Goal: Task Accomplishment & Management: Complete application form

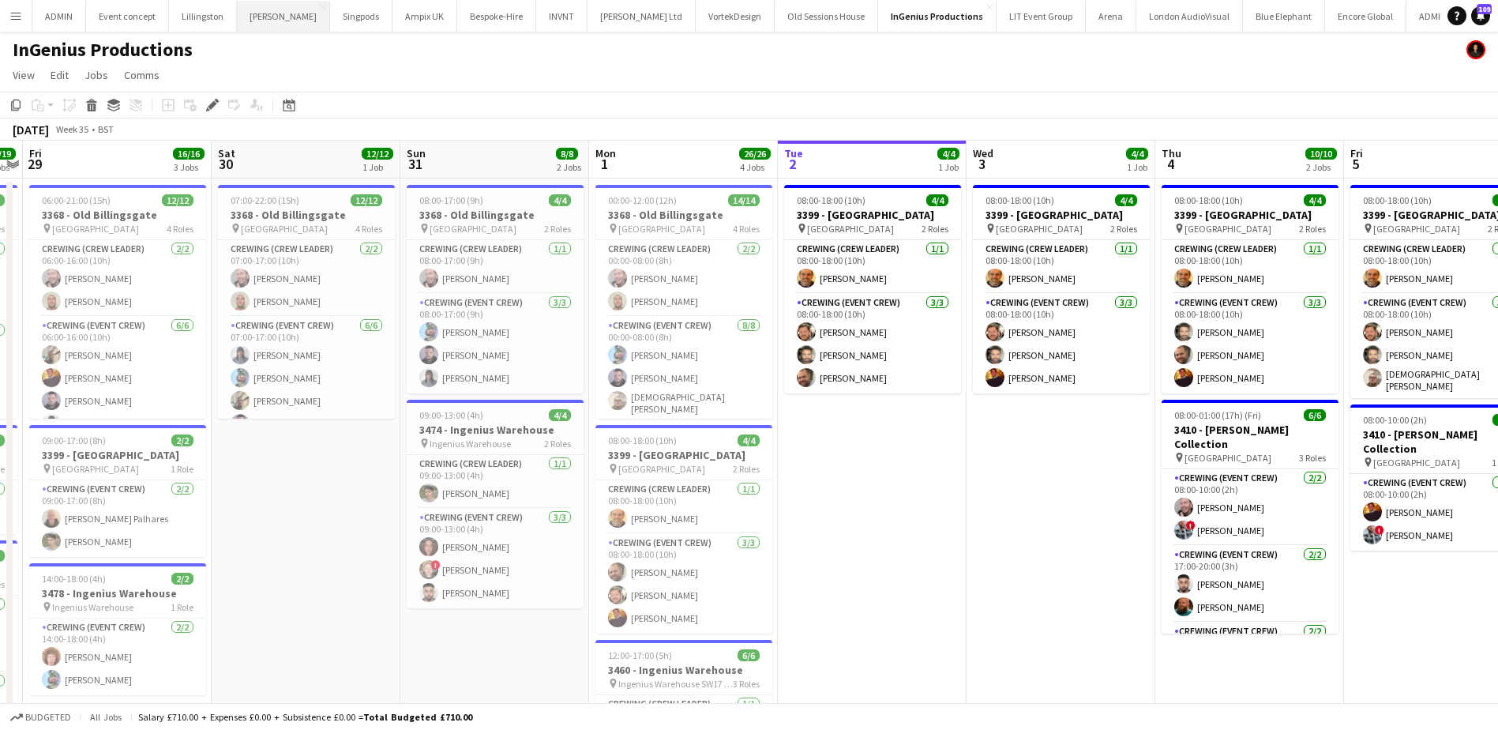
scroll to position [0, 543]
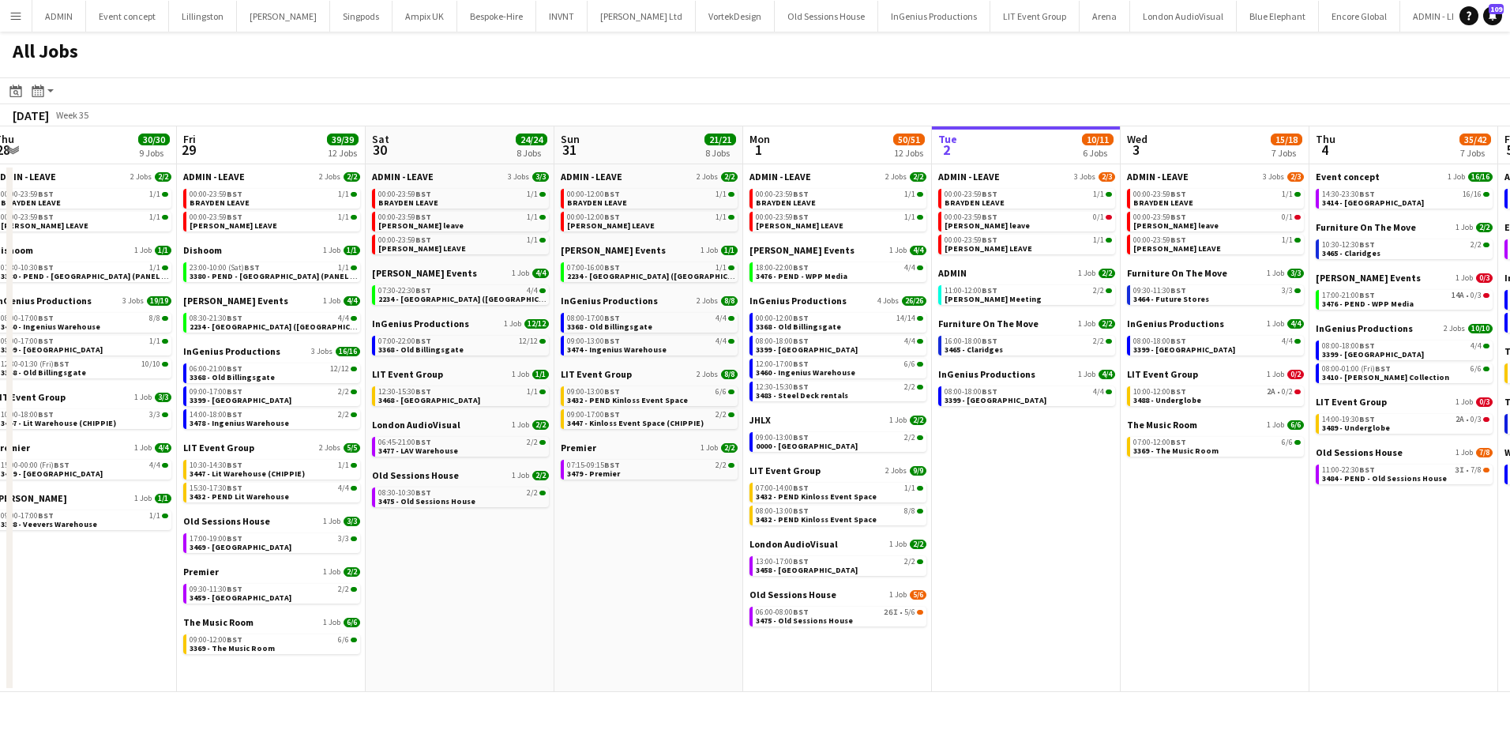
scroll to position [0, 382]
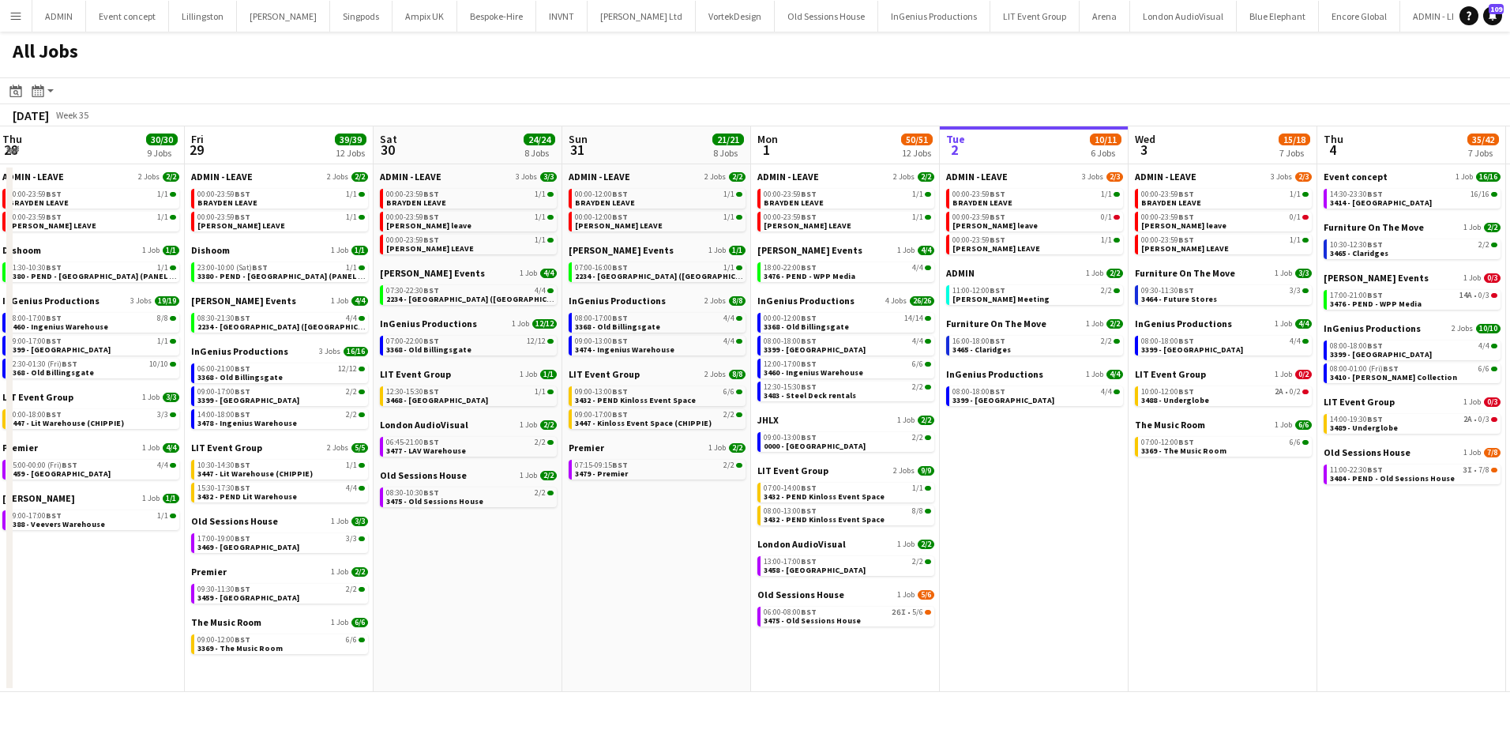
drag, startPoint x: 422, startPoint y: 423, endPoint x: 964, endPoint y: 405, distance: 542.2
click at [964, 405] on app-calendar-viewport "Tue 26 25/25 9 Jobs Wed 27 12/13 8 Jobs Thu 28 30/30 9 Jobs Fri 29 39/39 12 Job…" at bounding box center [755, 409] width 1510 height 566
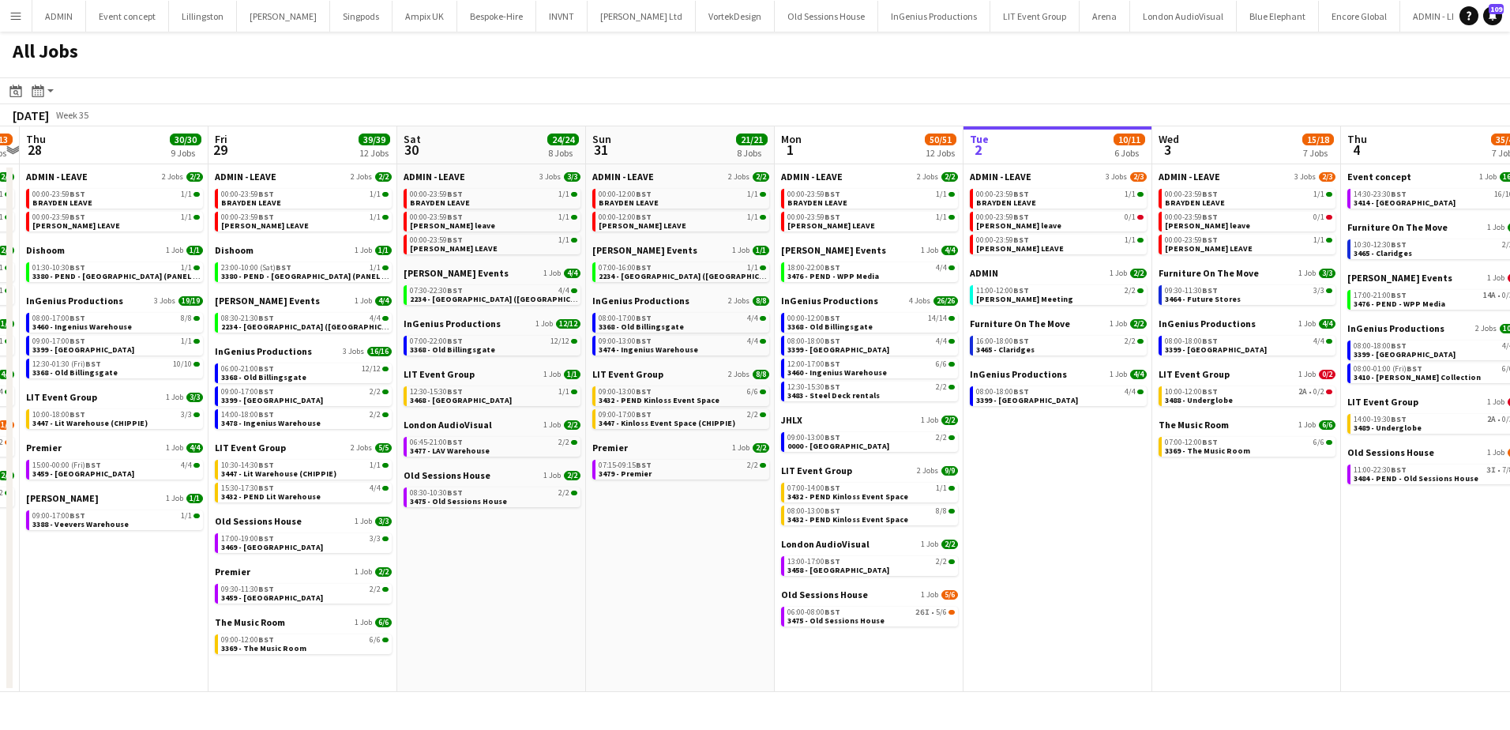
scroll to position [0, 350]
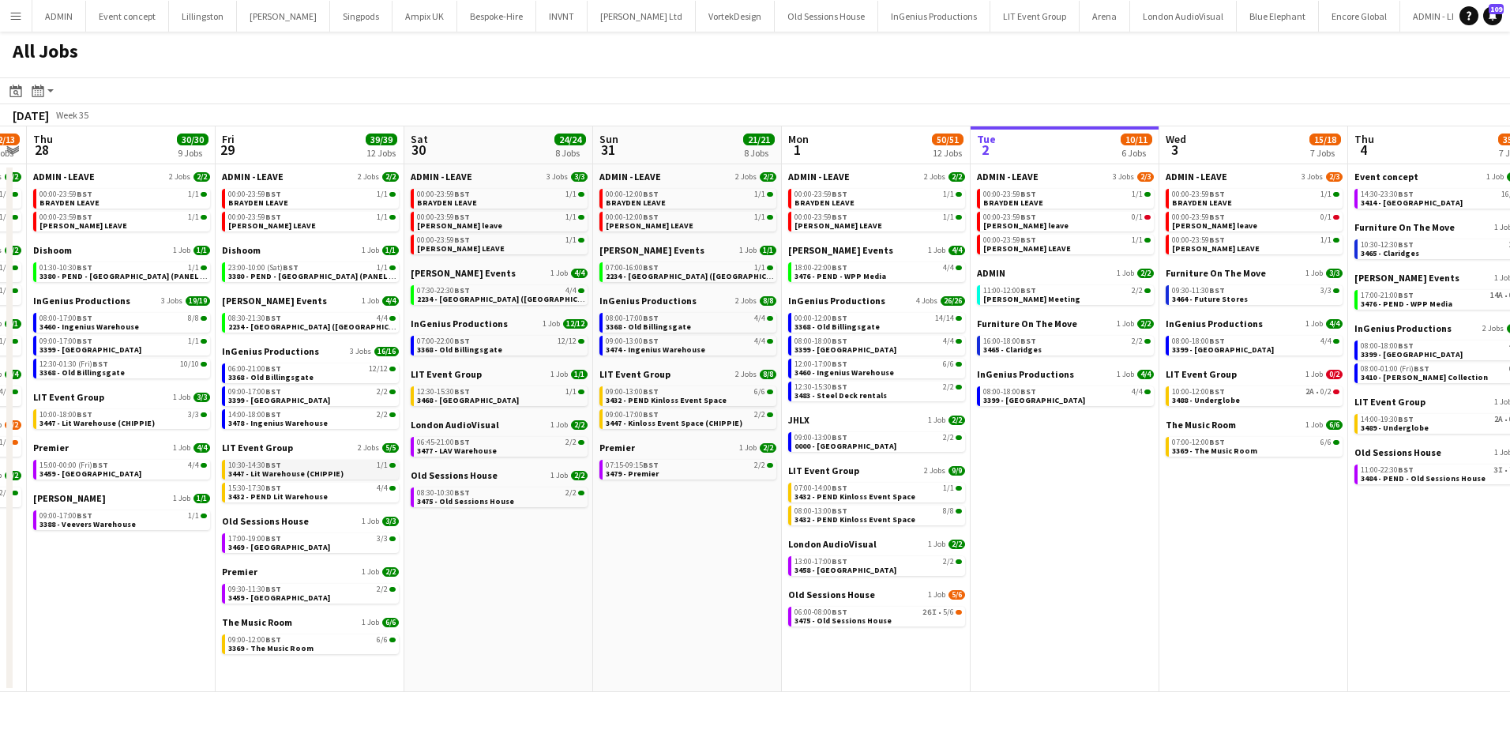
drag, startPoint x: 134, startPoint y: 566, endPoint x: 244, endPoint y: 470, distance: 145.6
click at [166, 563] on app-calendar-viewport "Tue 26 25/25 9 Jobs Wed 27 12/13 8 Jobs Thu 28 30/30 9 Jobs Fri 29 39/39 12 Job…" at bounding box center [755, 409] width 1510 height 566
click at [299, 326] on span "2234 - [GEOGRAPHIC_DATA] ([GEOGRAPHIC_DATA])" at bounding box center [324, 326] width 190 height 10
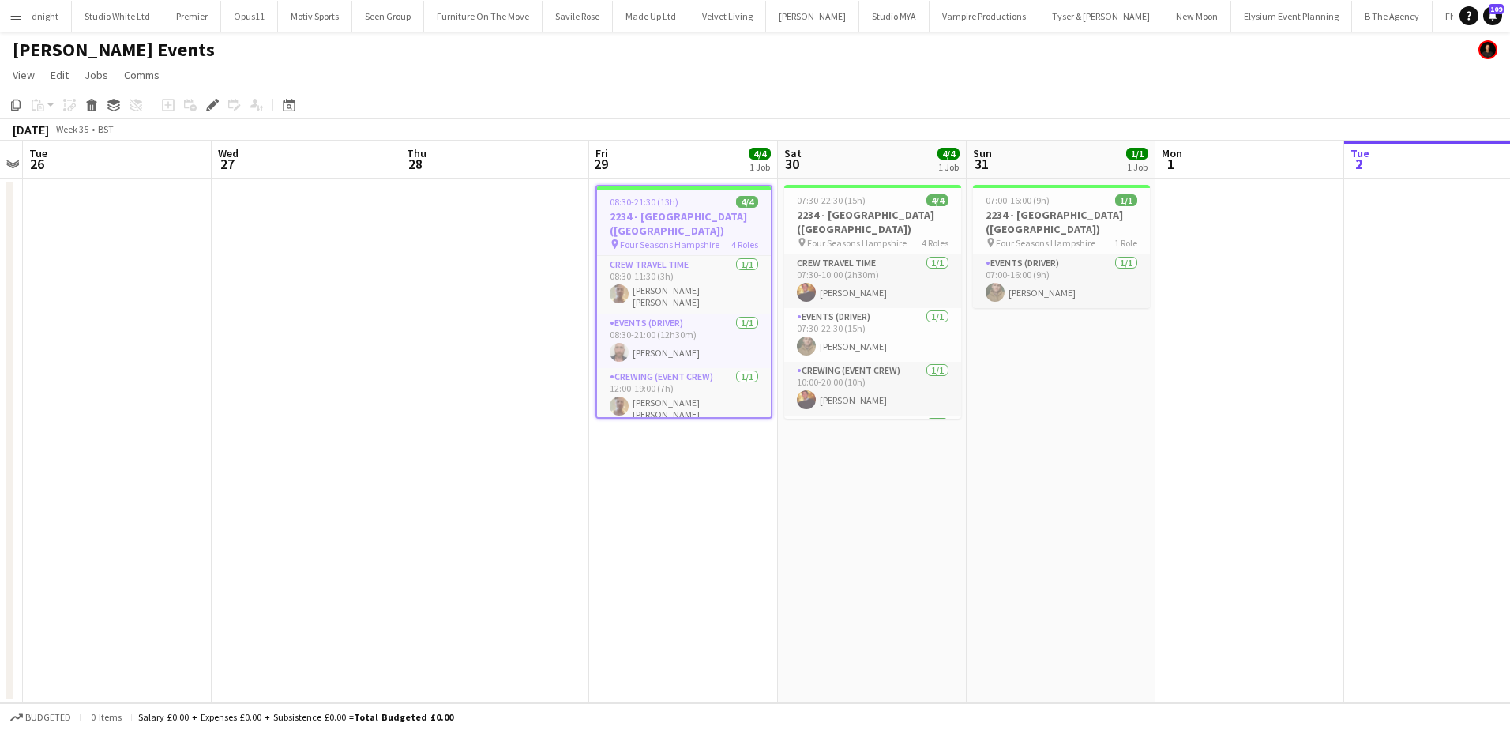
scroll to position [0, 543]
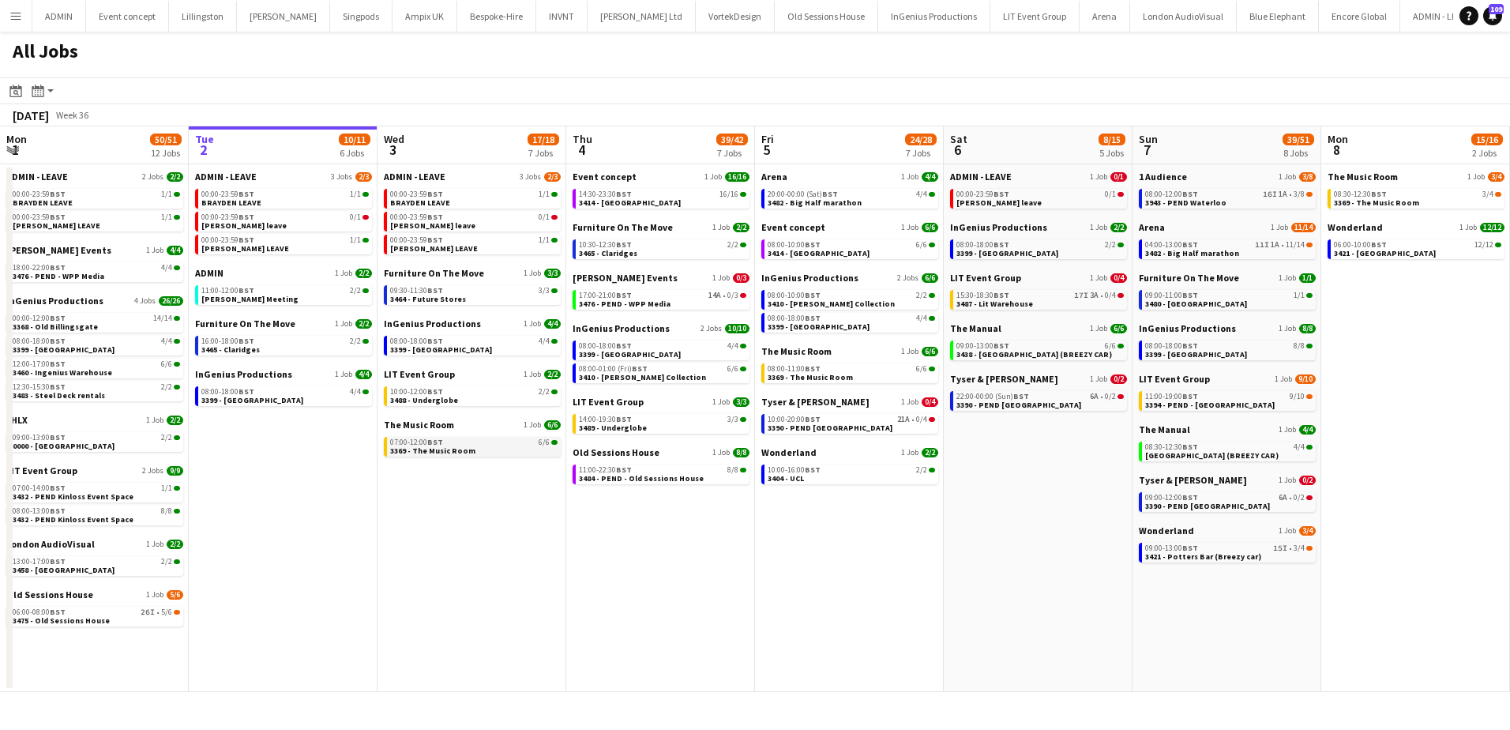
click at [471, 449] on link "07:00-12:00 BST 6/6 3369 - The Music Room" at bounding box center [473, 446] width 167 height 18
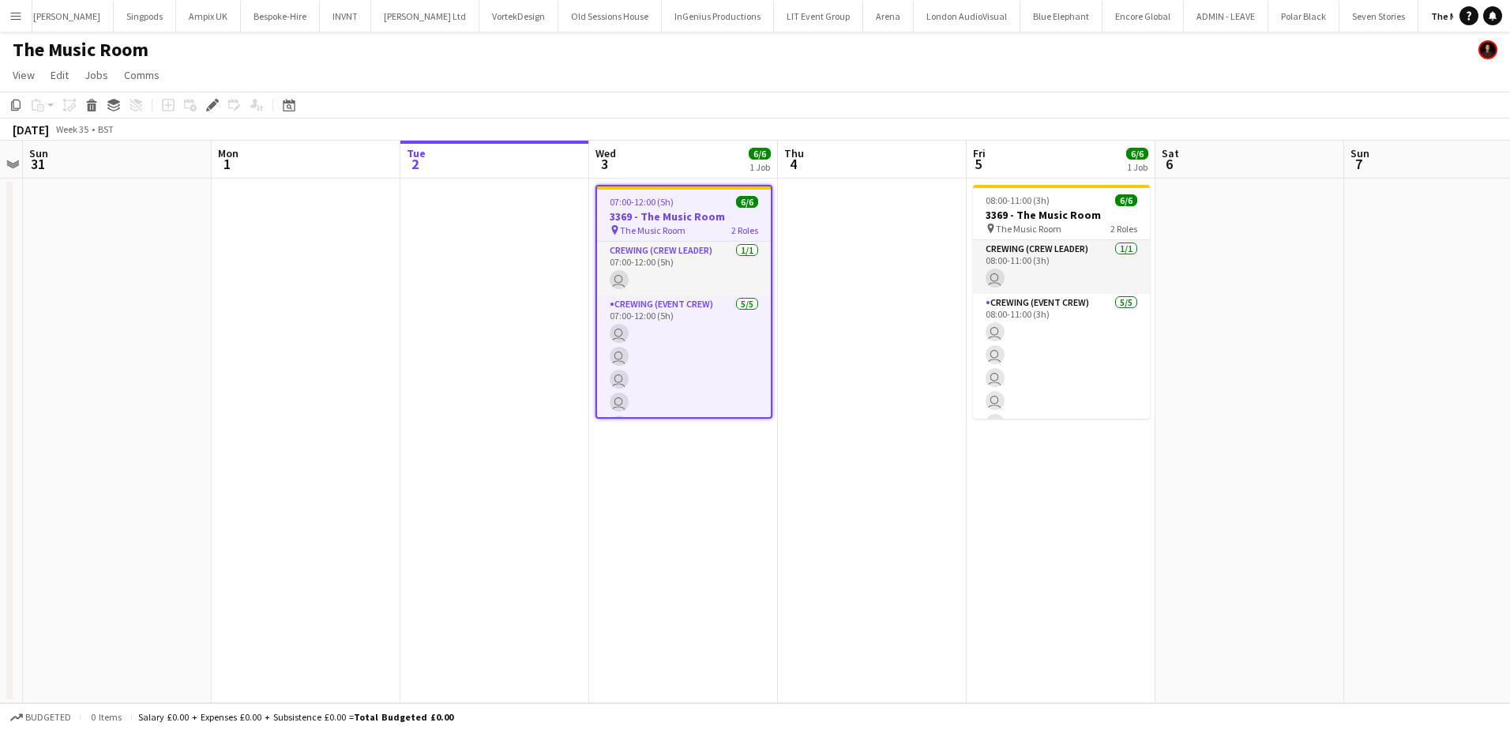
scroll to position [0, 239]
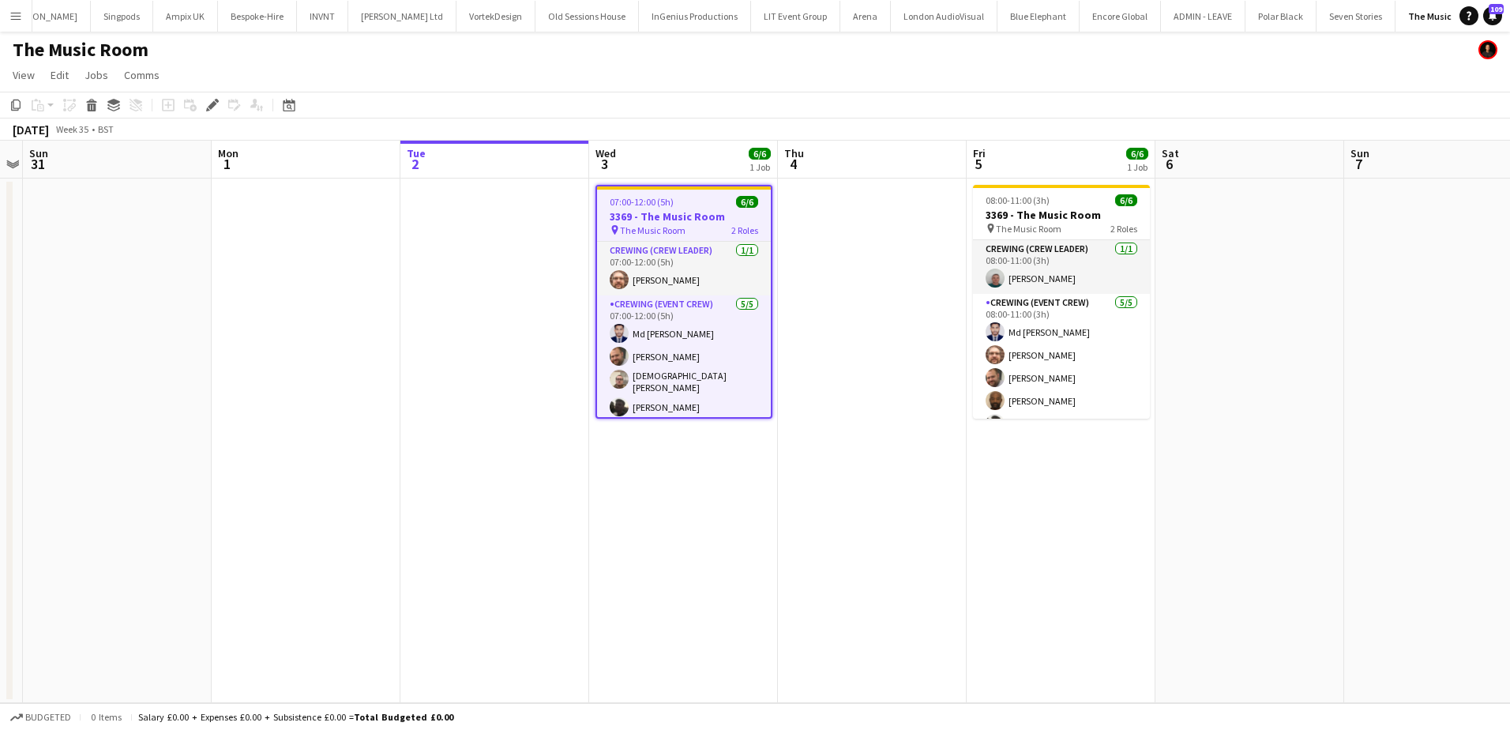
click at [811, 346] on app-date-cell at bounding box center [872, 441] width 189 height 524
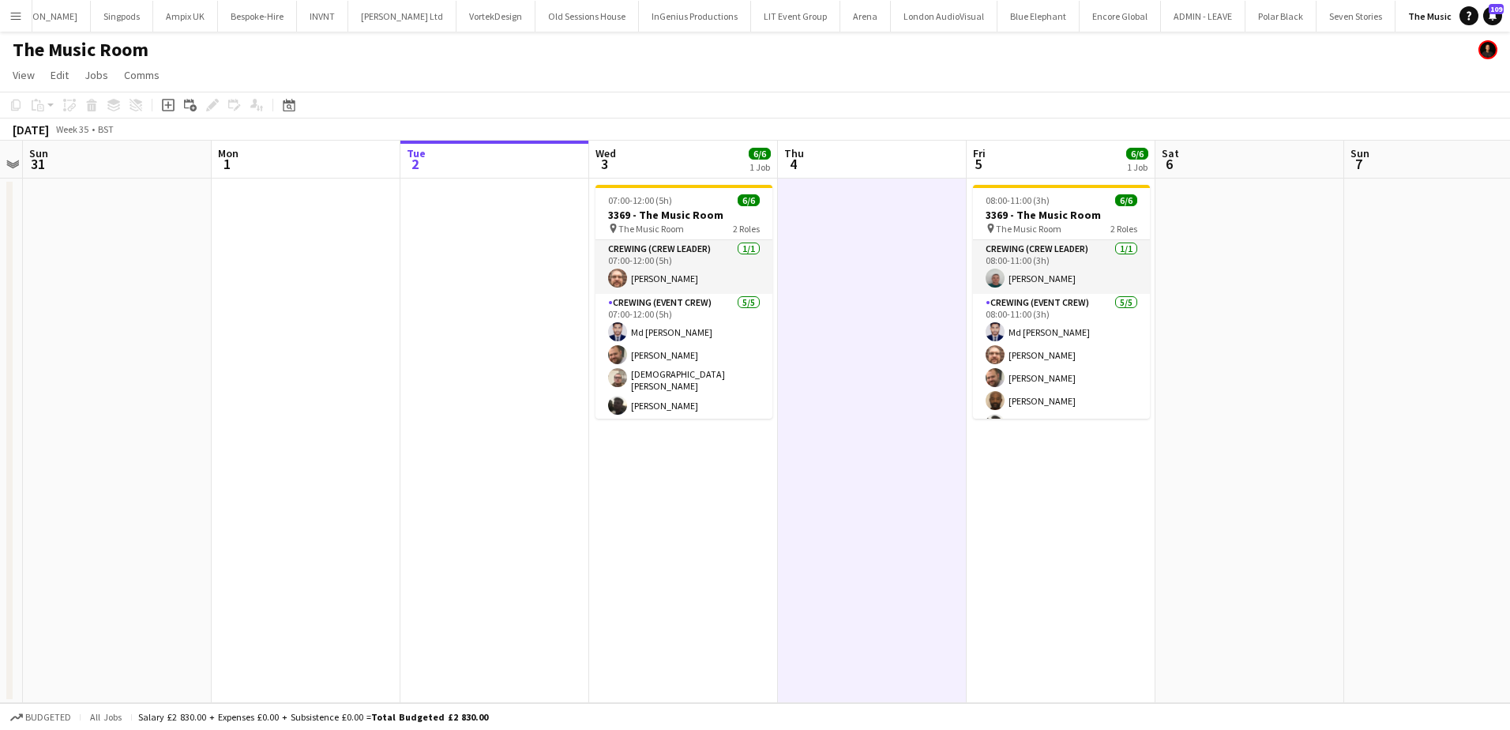
click at [711, 462] on app-date-cell "07:00-12:00 (5h) 6/6 3369 - The Music Room pin The Music Room 2 Roles Crewing (…" at bounding box center [683, 441] width 189 height 524
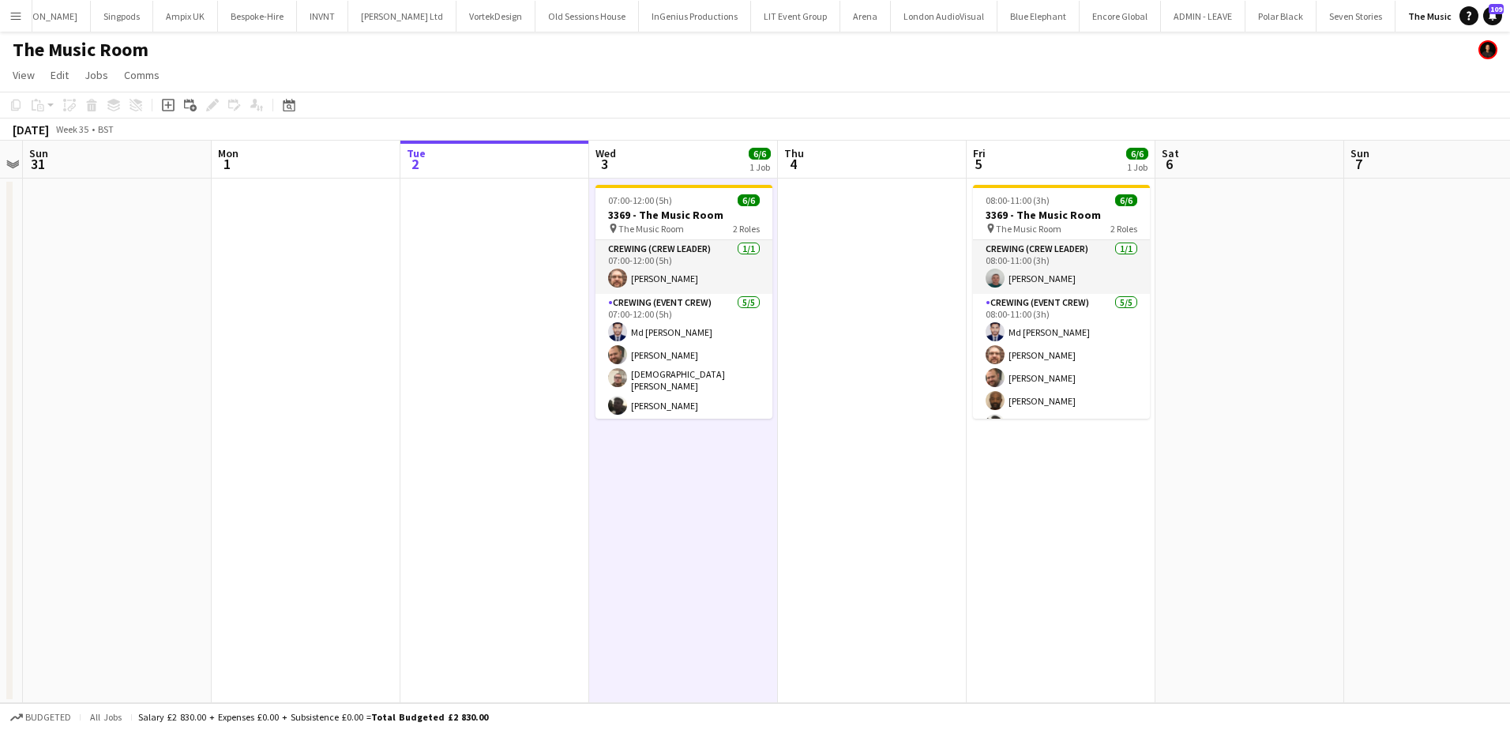
click at [863, 336] on app-date-cell at bounding box center [872, 441] width 189 height 524
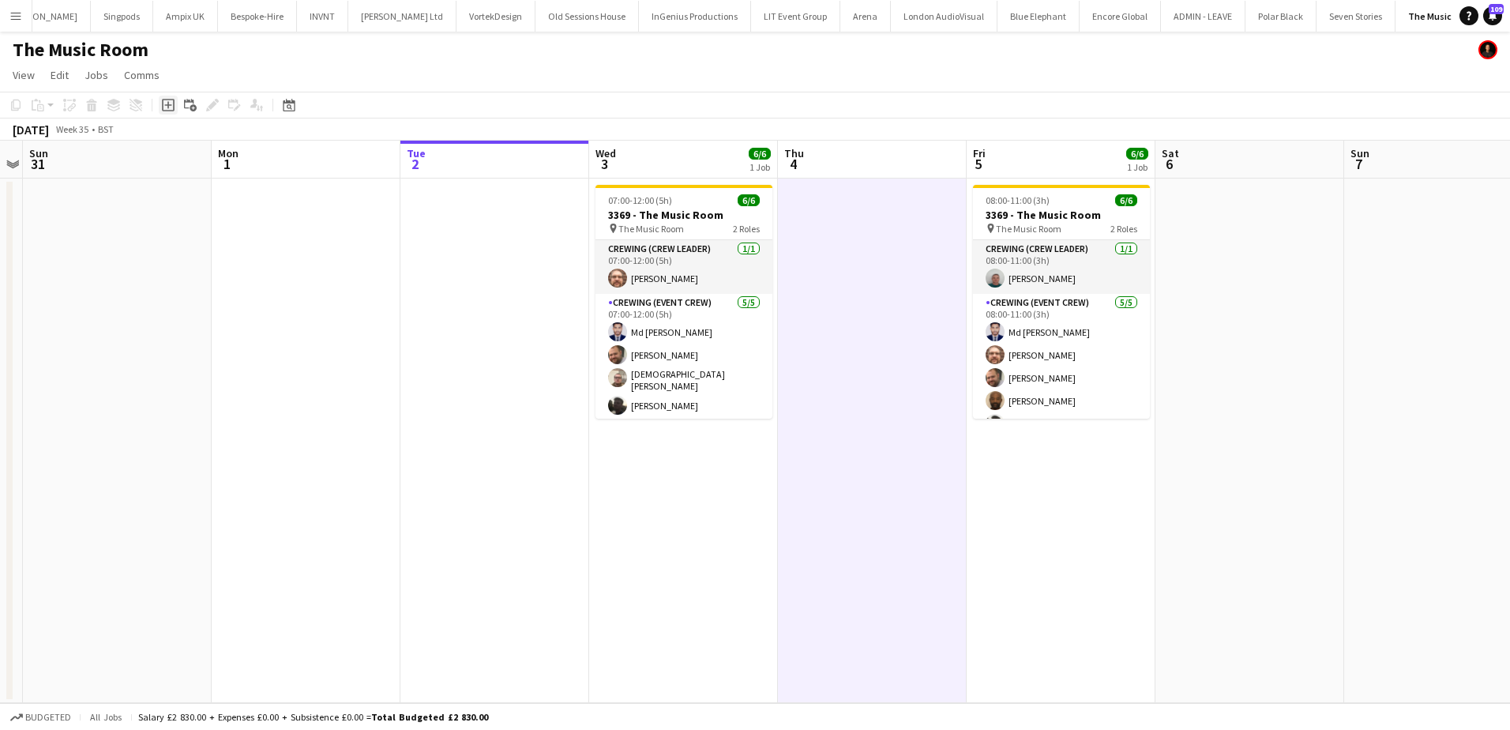
click at [174, 107] on icon at bounding box center [168, 105] width 13 height 13
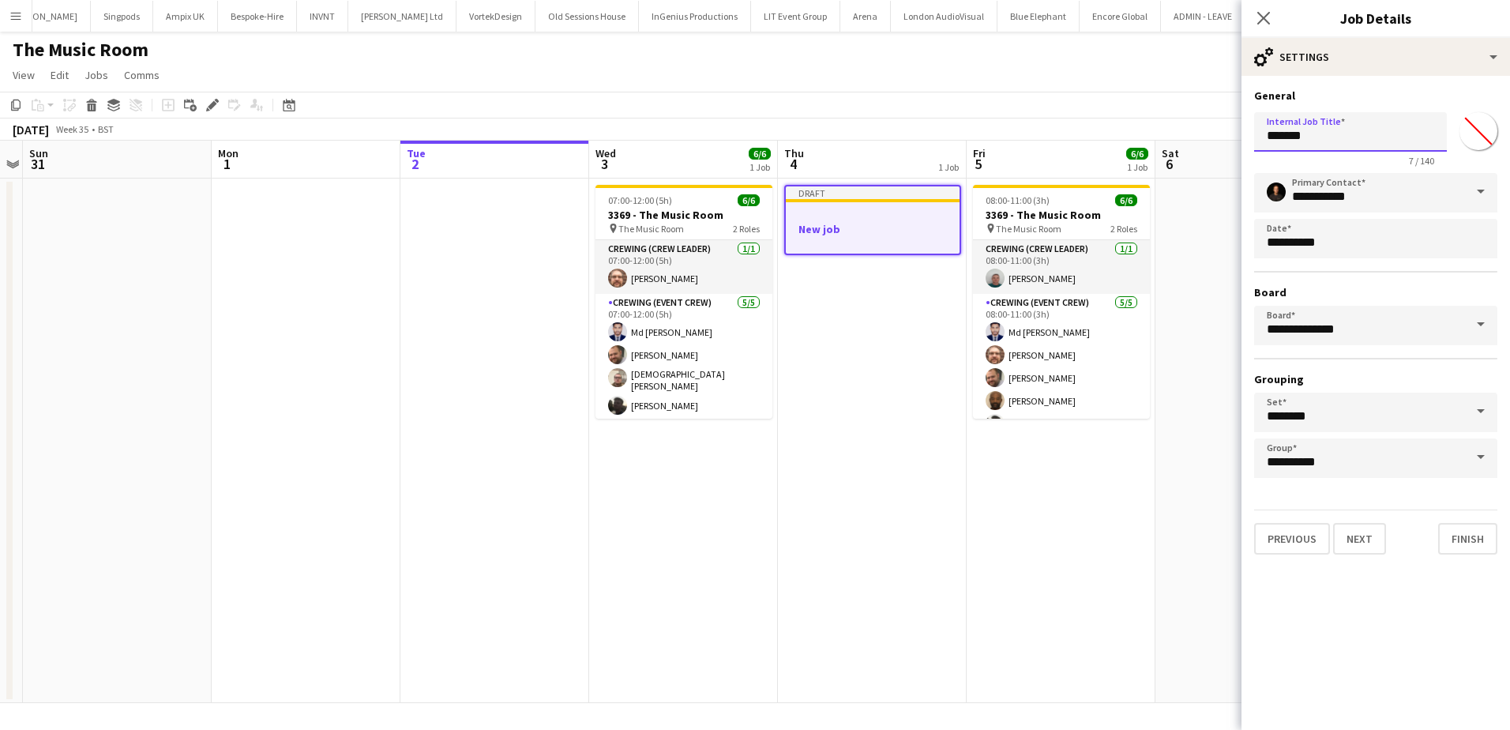
drag, startPoint x: 1327, startPoint y: 132, endPoint x: 1257, endPoint y: 130, distance: 70.3
click at [1257, 130] on input "*******" at bounding box center [1350, 131] width 193 height 39
click at [1266, 138] on input "**********" at bounding box center [1350, 131] width 193 height 39
type input "**********"
click at [1366, 535] on button "Next" at bounding box center [1359, 539] width 53 height 32
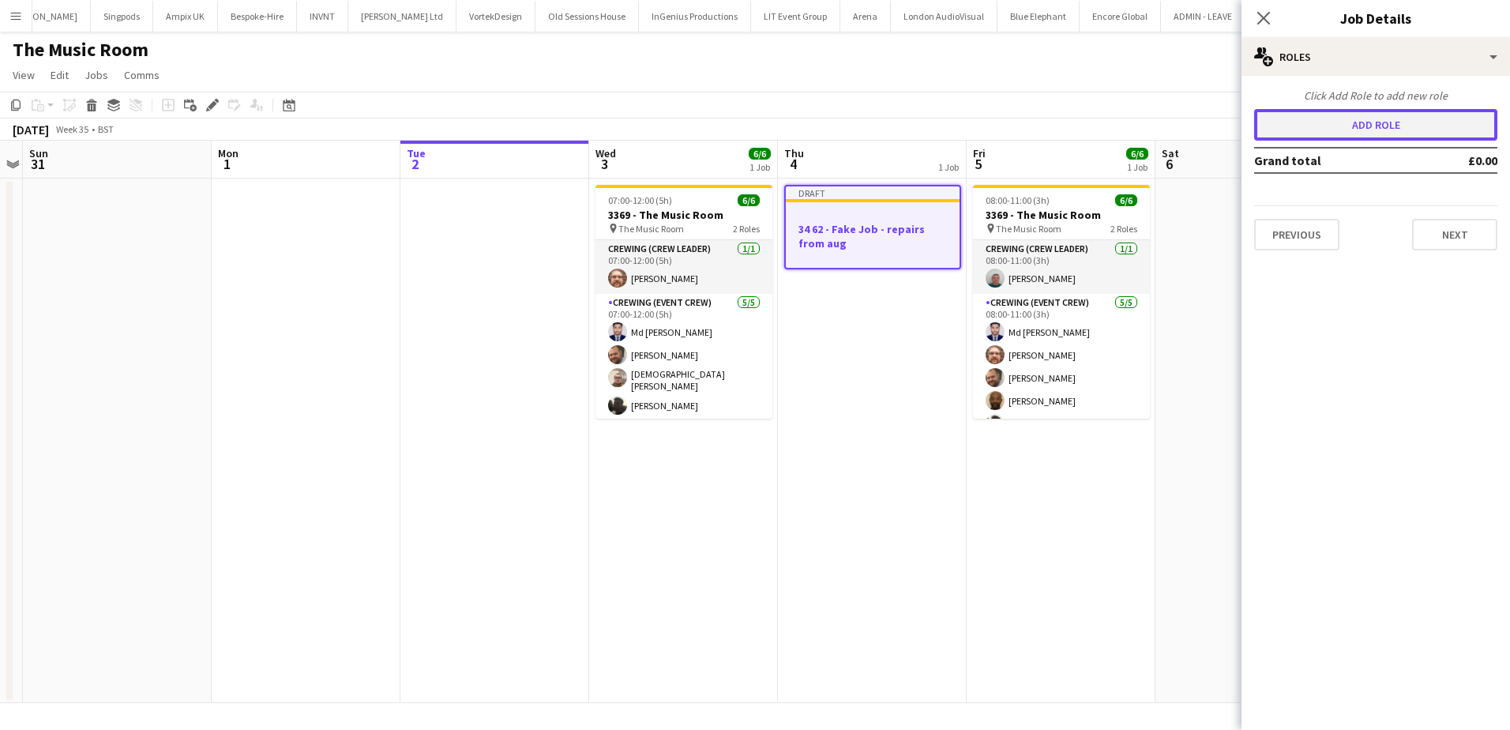
click at [1333, 118] on button "Add role" at bounding box center [1375, 125] width 243 height 32
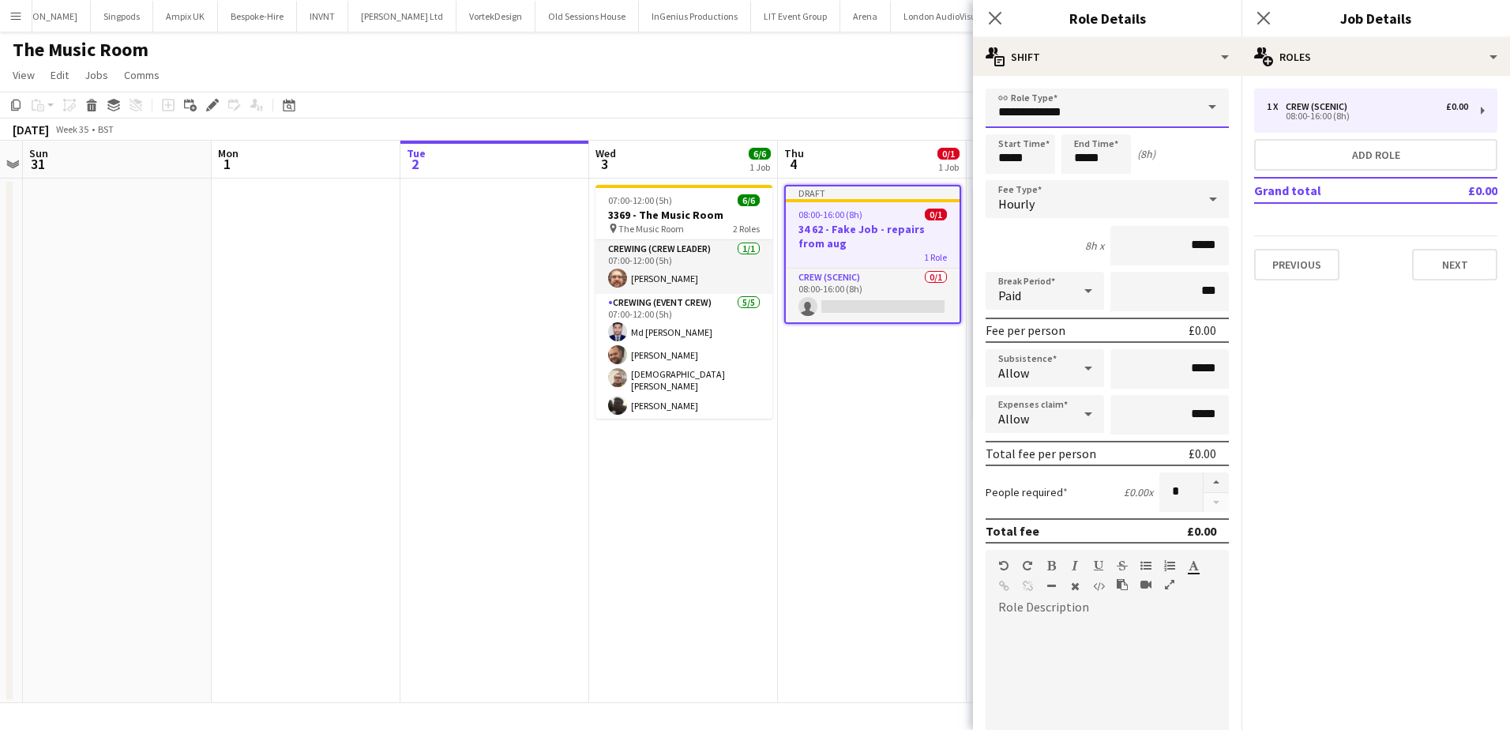
click at [1132, 105] on input "**********" at bounding box center [1107, 107] width 243 height 39
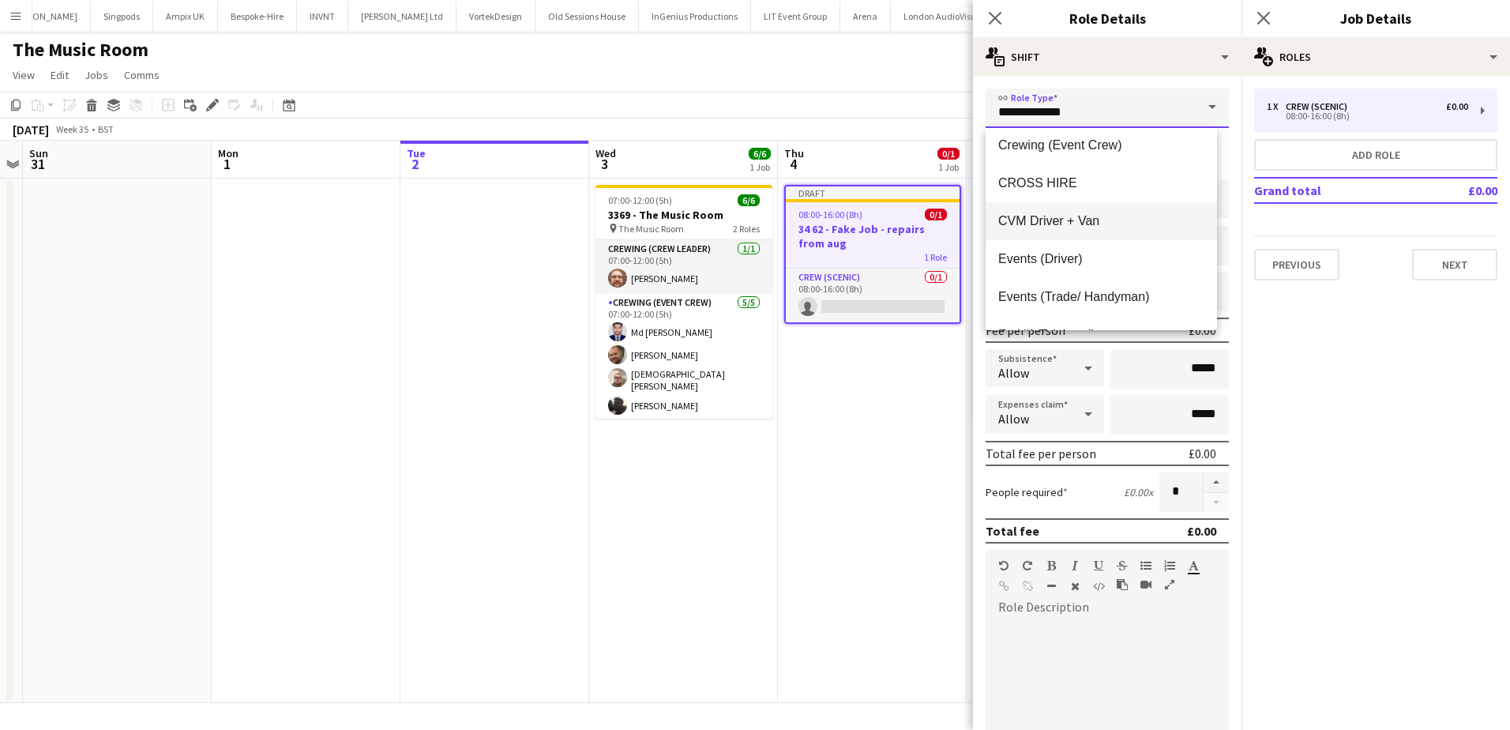
scroll to position [237, 0]
click at [1112, 292] on span "Events (Trade/ Handyman)" at bounding box center [1101, 295] width 206 height 15
type input "**********"
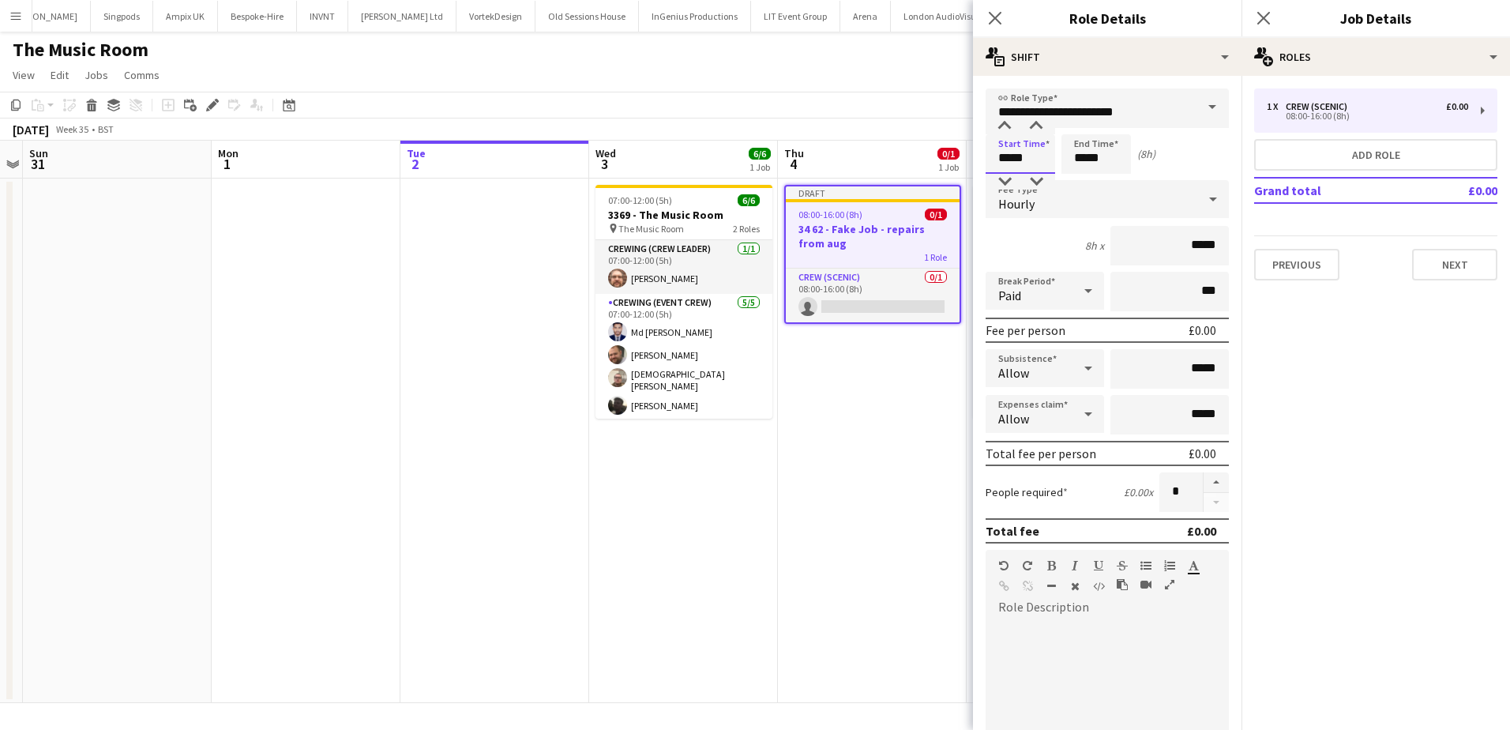
click at [1006, 156] on input "*****" at bounding box center [1021, 153] width 70 height 39
click at [1006, 175] on div at bounding box center [1005, 182] width 32 height 16
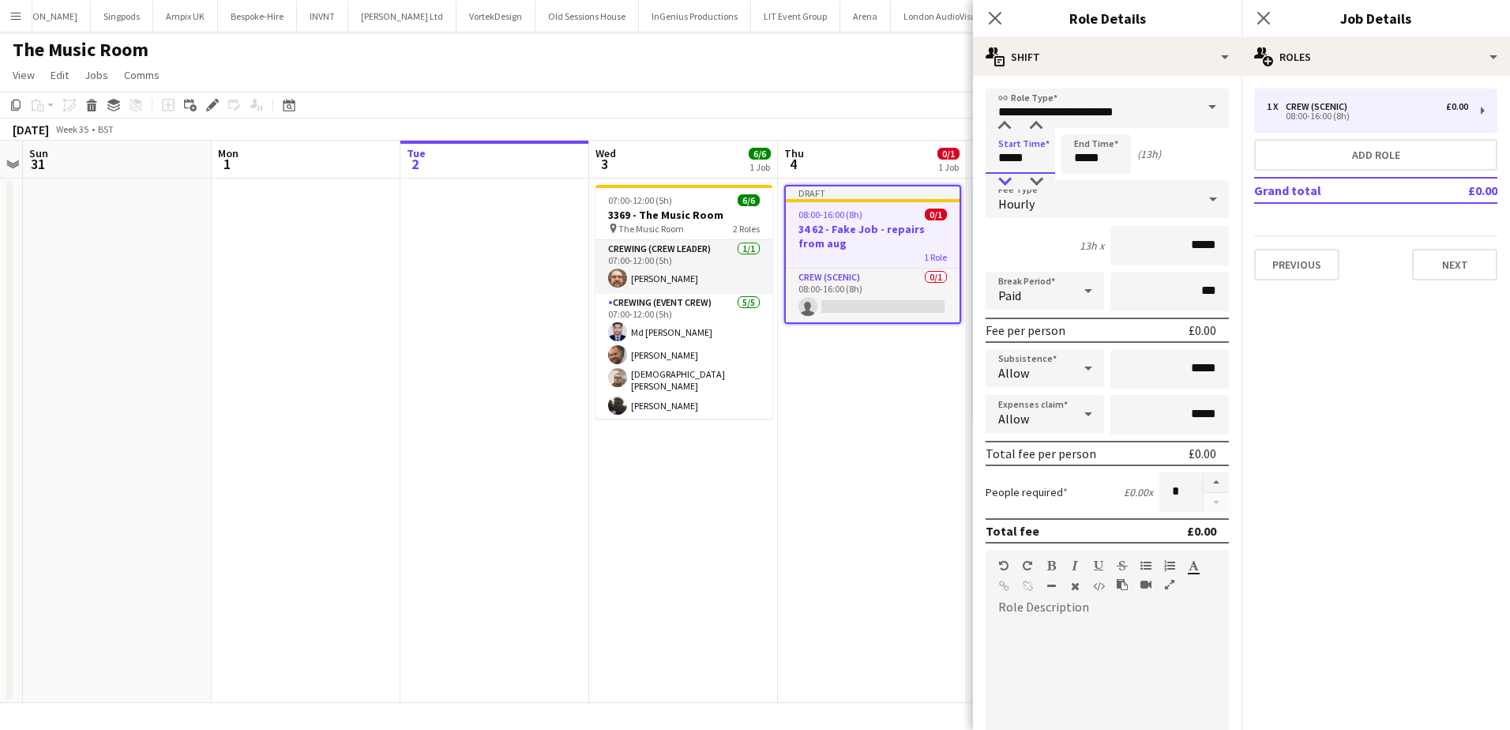
click at [1006, 175] on div at bounding box center [1005, 182] width 32 height 16
type input "*****"
click at [1006, 175] on div at bounding box center [1005, 182] width 32 height 16
click at [1082, 160] on input "*****" at bounding box center [1097, 153] width 70 height 39
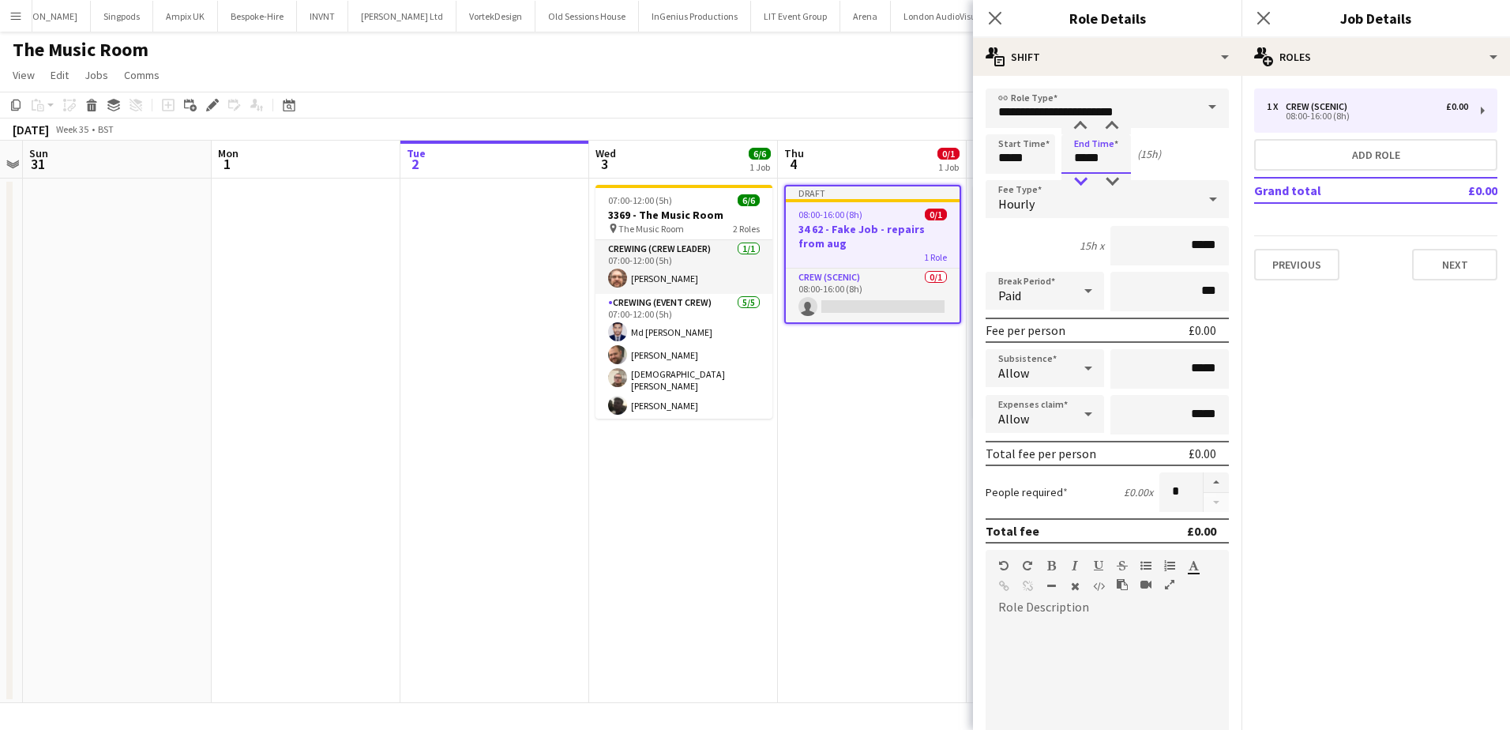
click at [1080, 176] on div at bounding box center [1081, 182] width 32 height 16
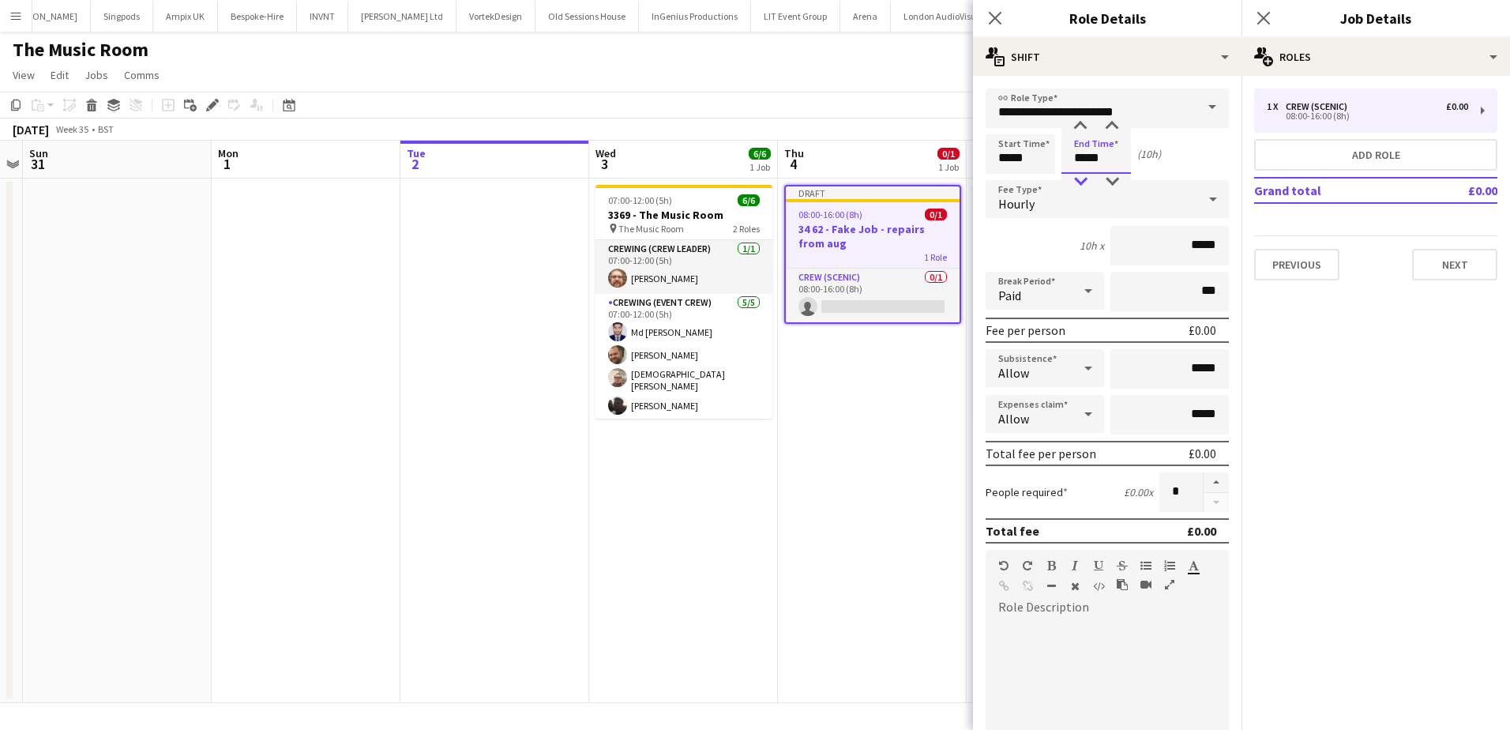
click at [1080, 176] on div at bounding box center [1081, 182] width 32 height 16
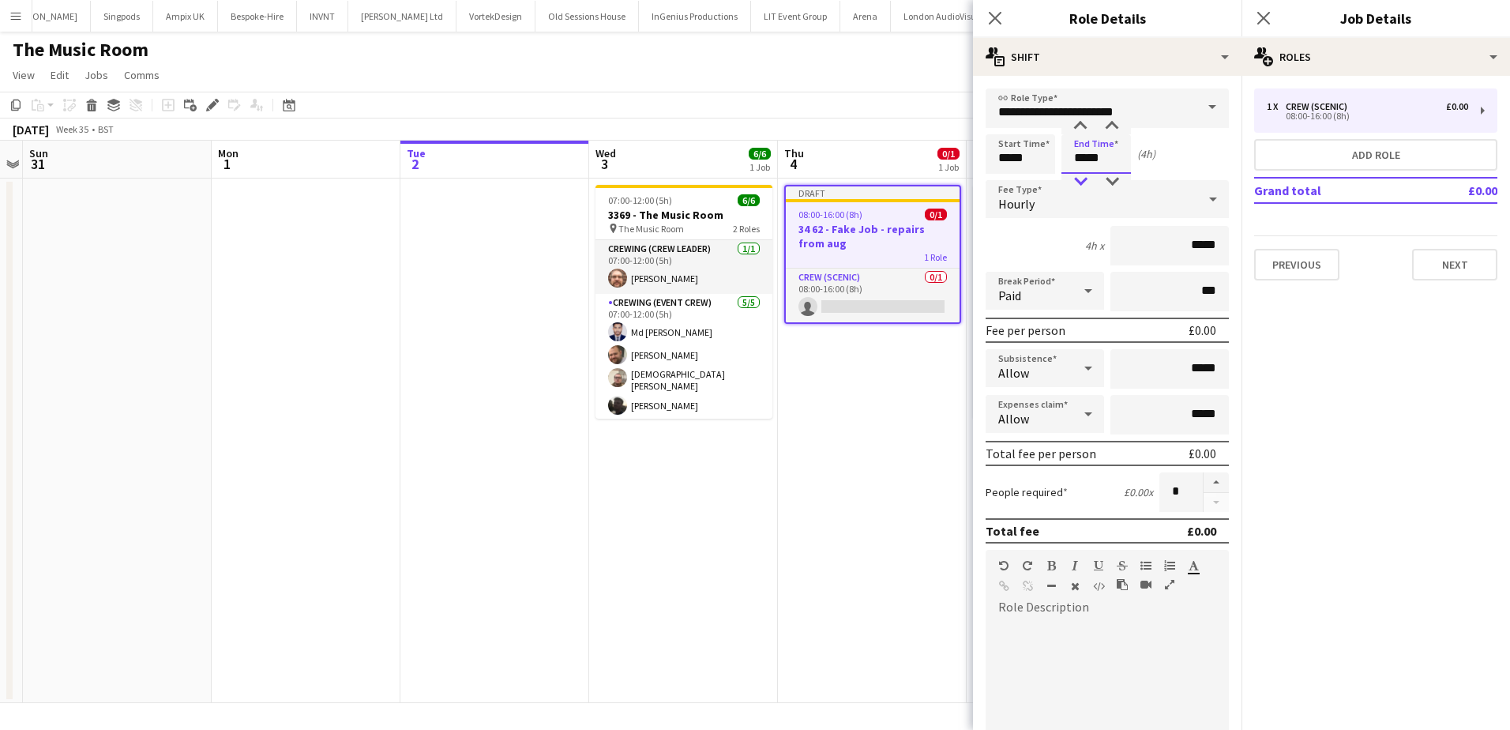
click at [1080, 176] on div at bounding box center [1081, 182] width 32 height 16
type input "*****"
click at [1080, 176] on div at bounding box center [1081, 182] width 32 height 16
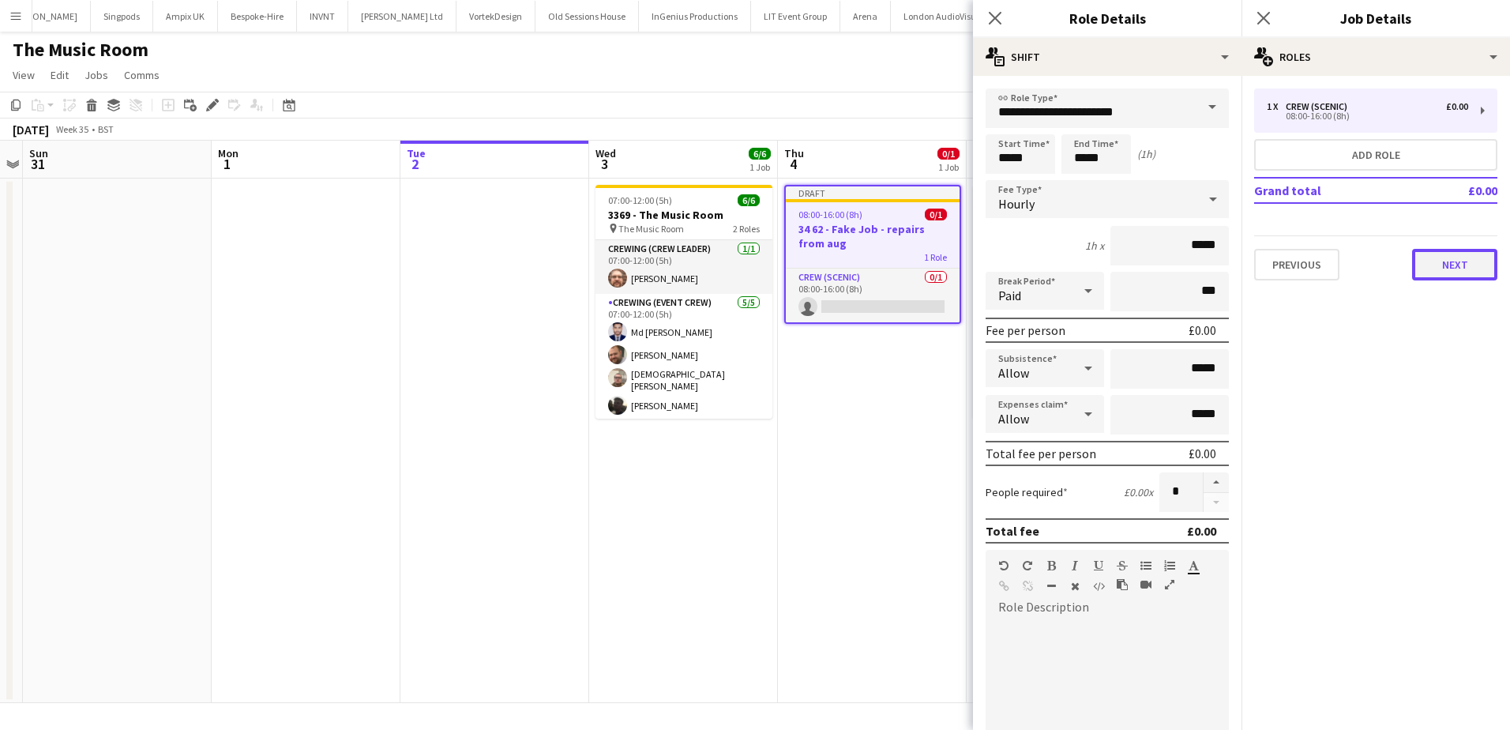
click at [1453, 272] on button "Next" at bounding box center [1454, 265] width 85 height 32
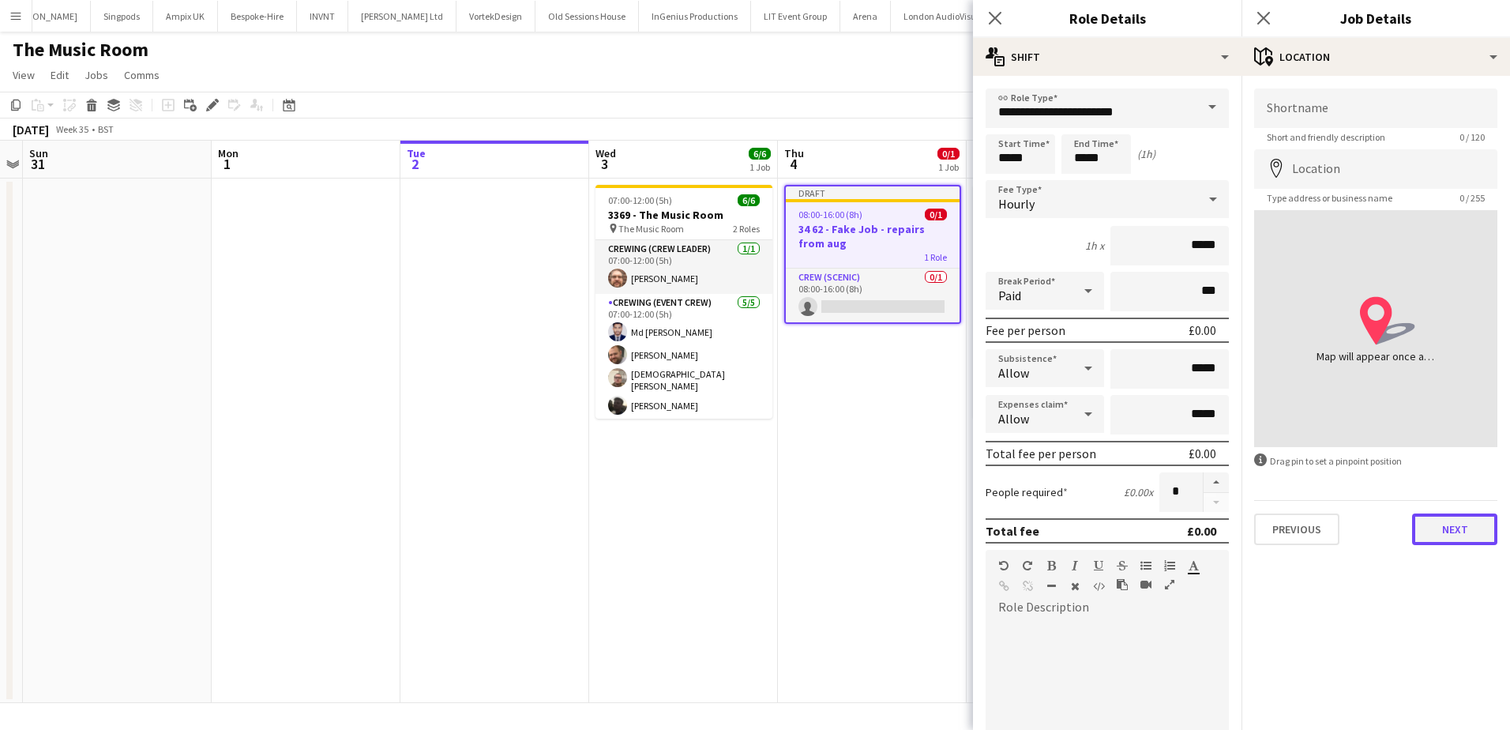
click at [1462, 517] on button "Next" at bounding box center [1454, 529] width 85 height 32
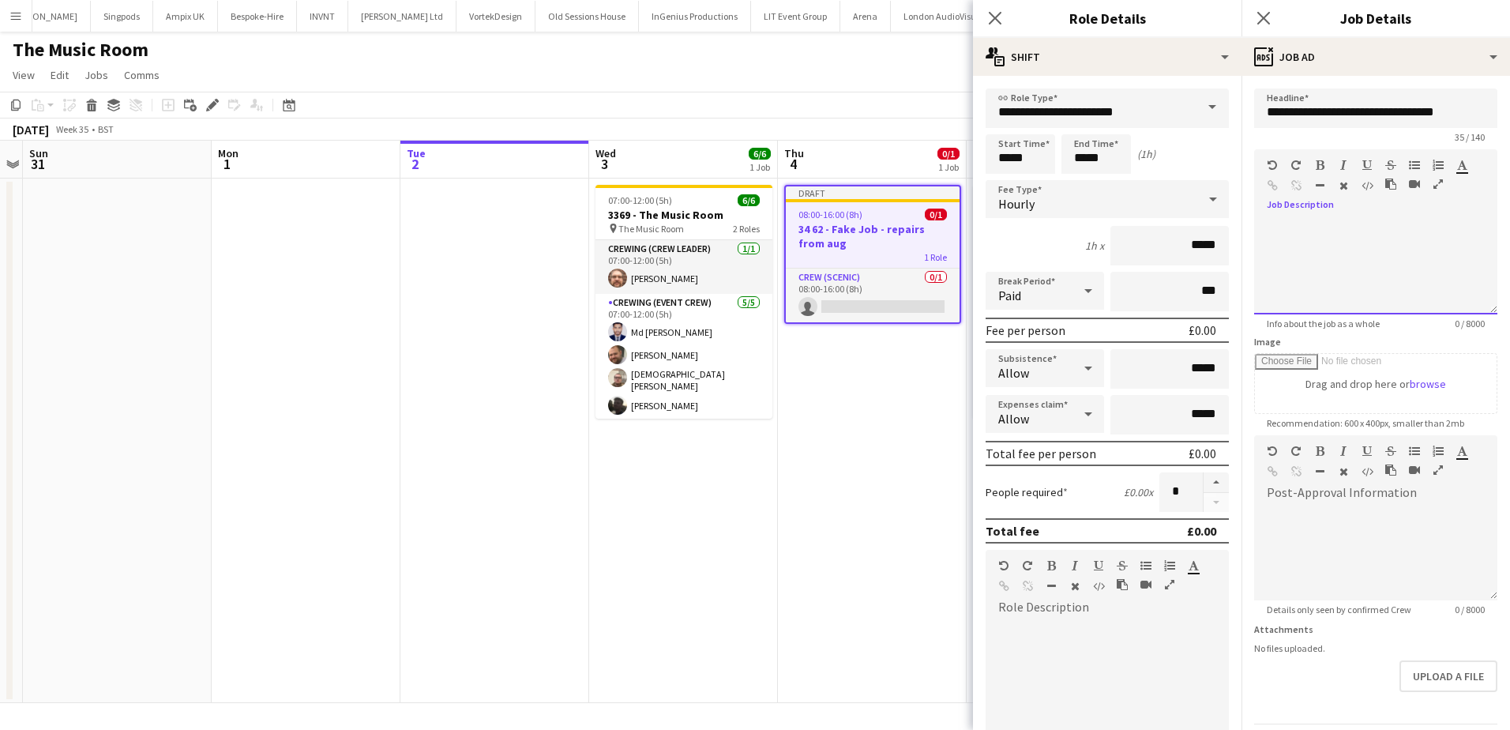
click at [1347, 263] on div at bounding box center [1375, 267] width 243 height 95
click at [1299, 265] on div at bounding box center [1375, 267] width 243 height 95
click at [1321, 244] on div at bounding box center [1375, 267] width 243 height 95
paste div
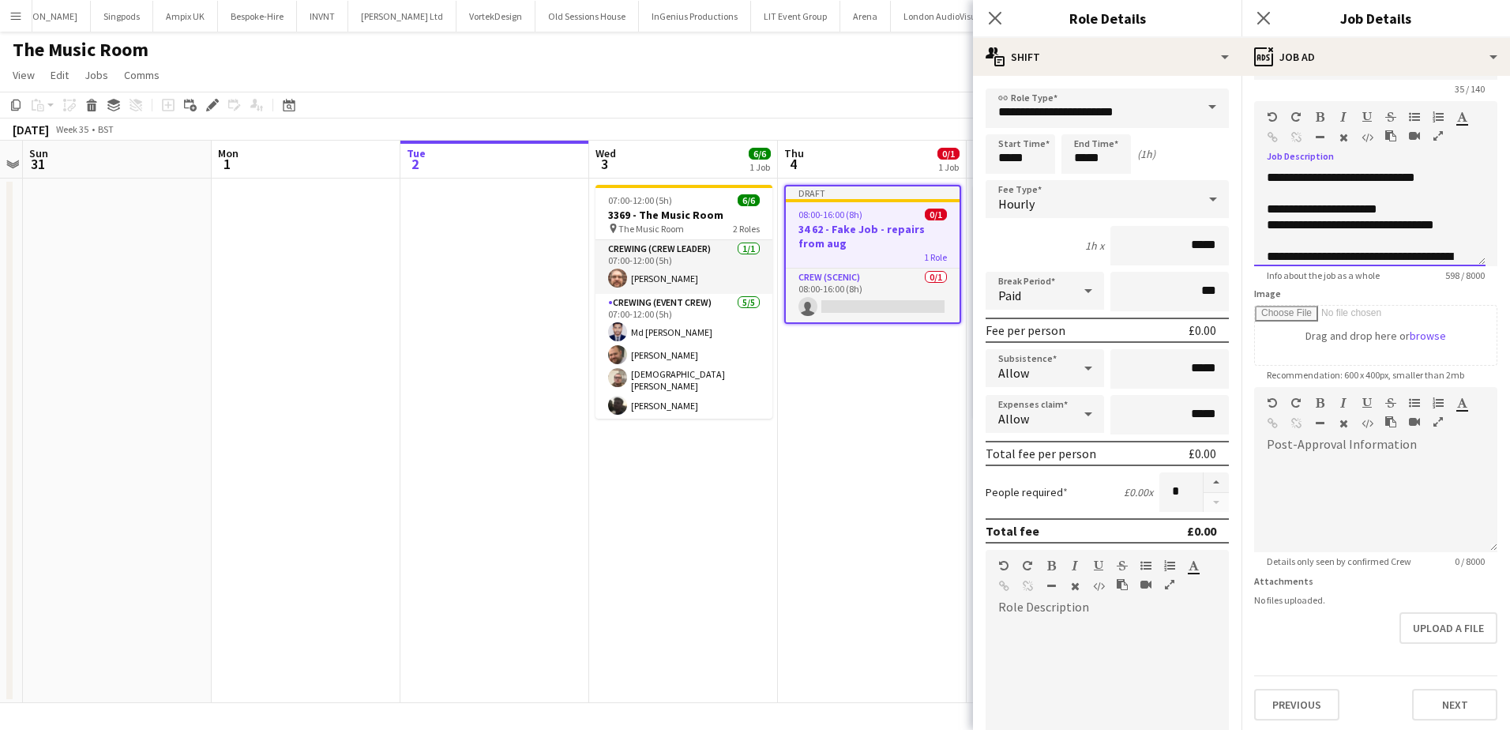
scroll to position [51, 0]
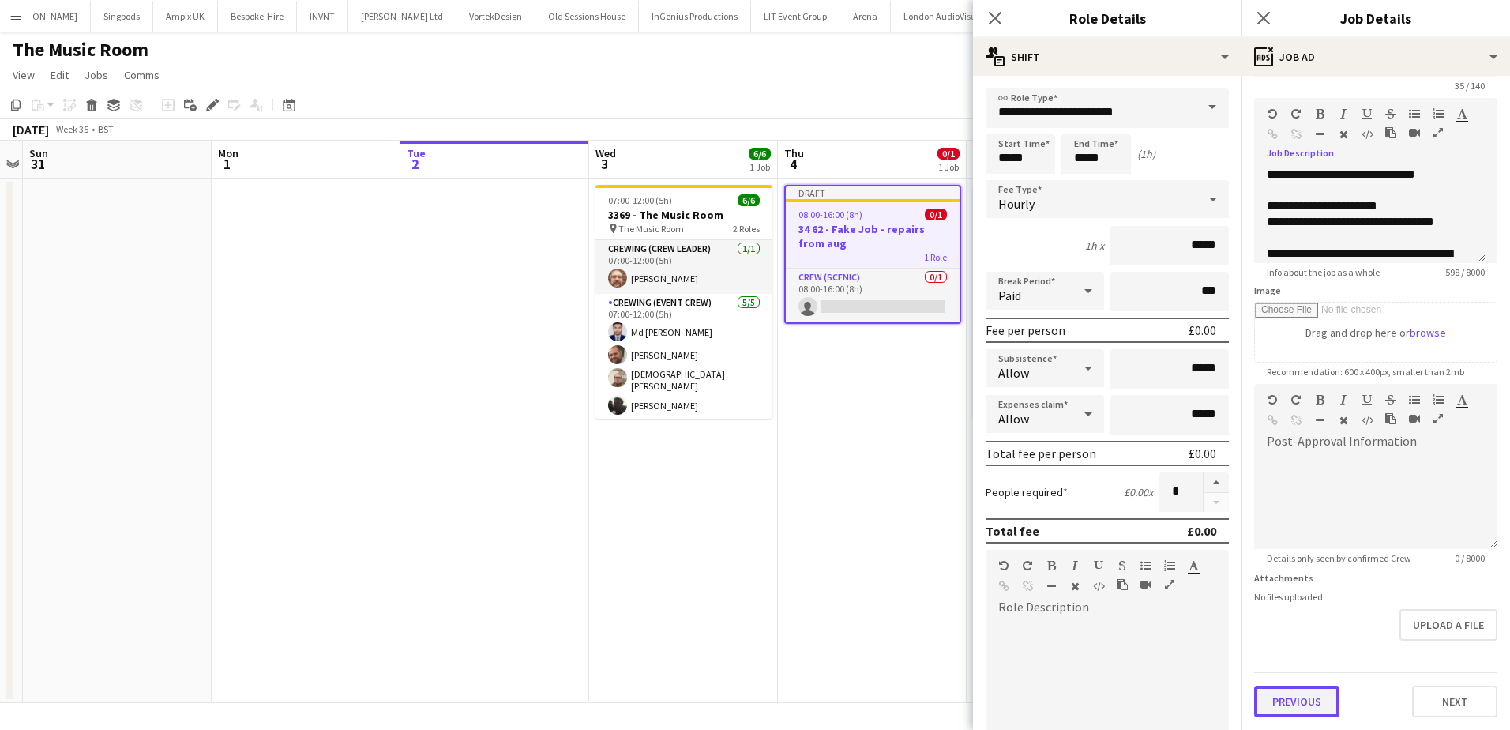
click at [1332, 701] on button "Previous" at bounding box center [1296, 702] width 85 height 32
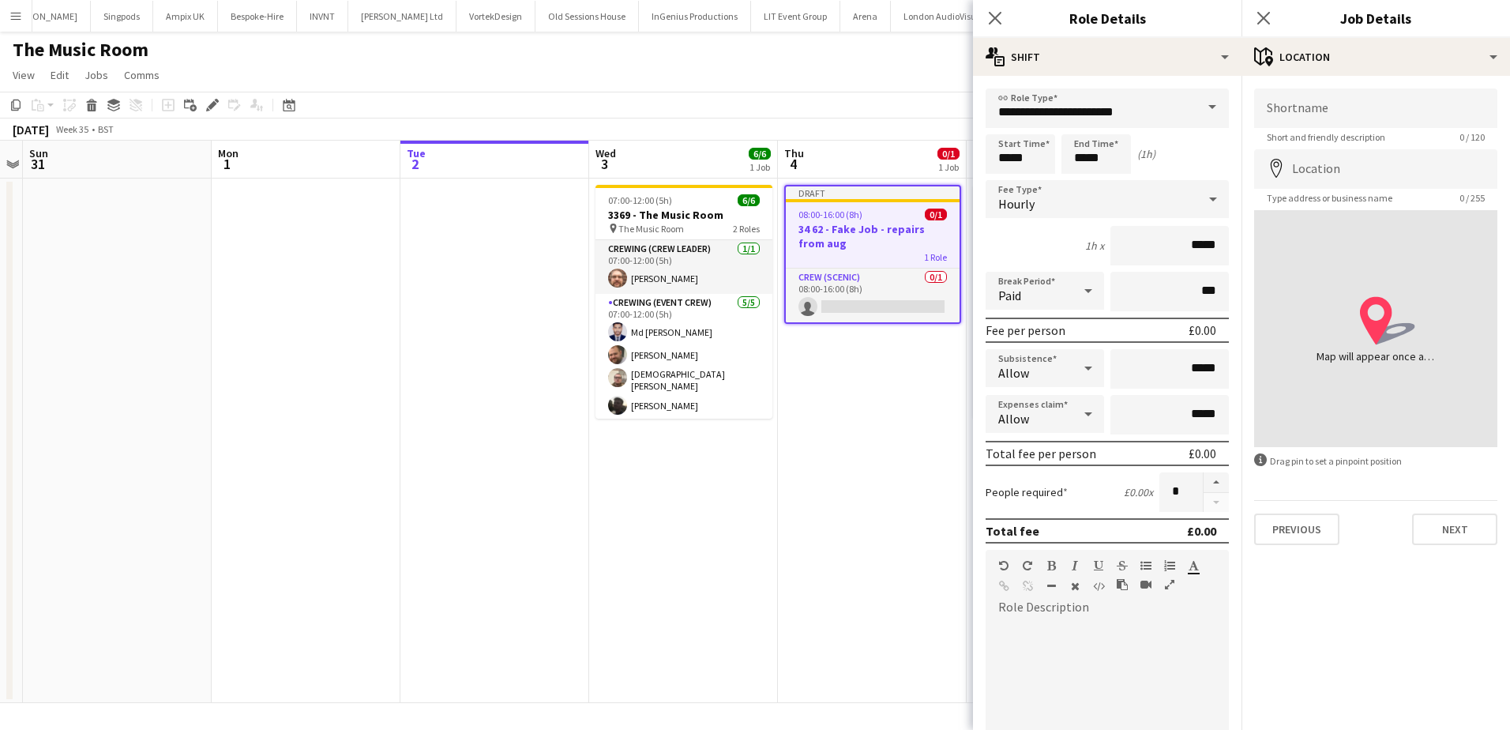
scroll to position [0, 0]
click at [1306, 546] on div "Shortname Short and friendly description 0 / 120 Location map-marker Type addre…" at bounding box center [1376, 317] width 269 height 482
click at [1299, 547] on div "Shortname Short and friendly description 0 / 120 Location map-marker Type addre…" at bounding box center [1376, 317] width 269 height 482
click at [1290, 531] on button "Previous" at bounding box center [1296, 529] width 85 height 32
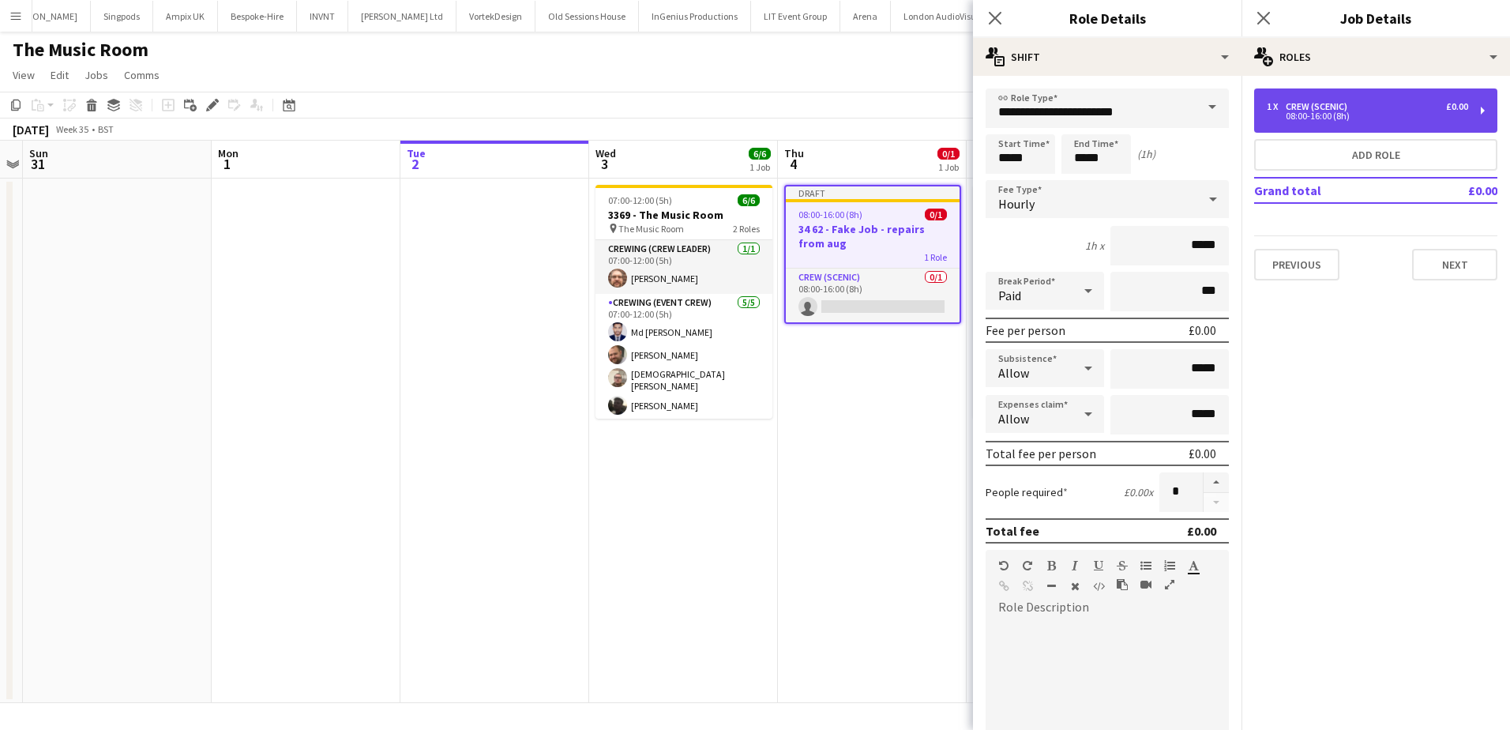
click at [1347, 109] on div "Crew (Scenic)" at bounding box center [1320, 106] width 68 height 11
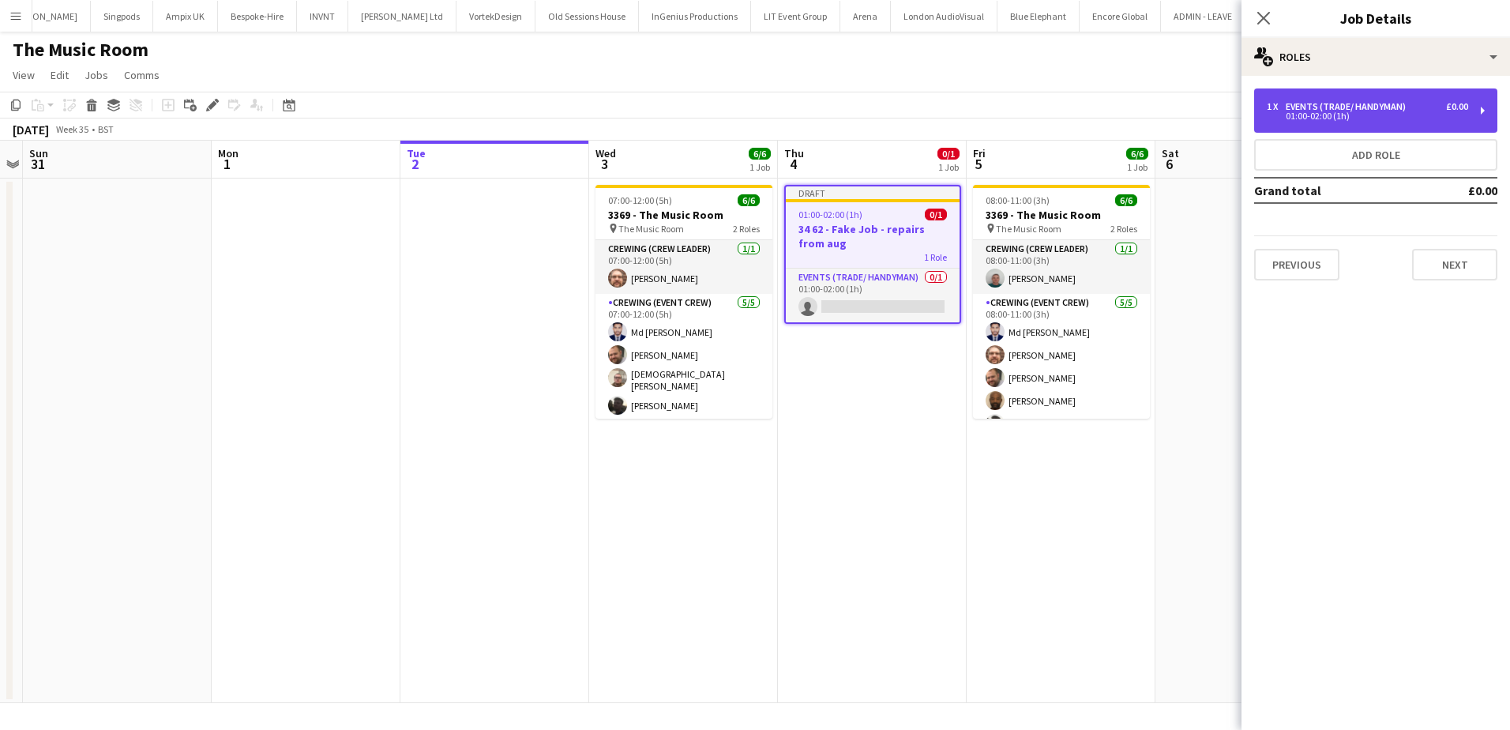
click at [1318, 114] on div "01:00-02:00 (1h)" at bounding box center [1367, 116] width 201 height 8
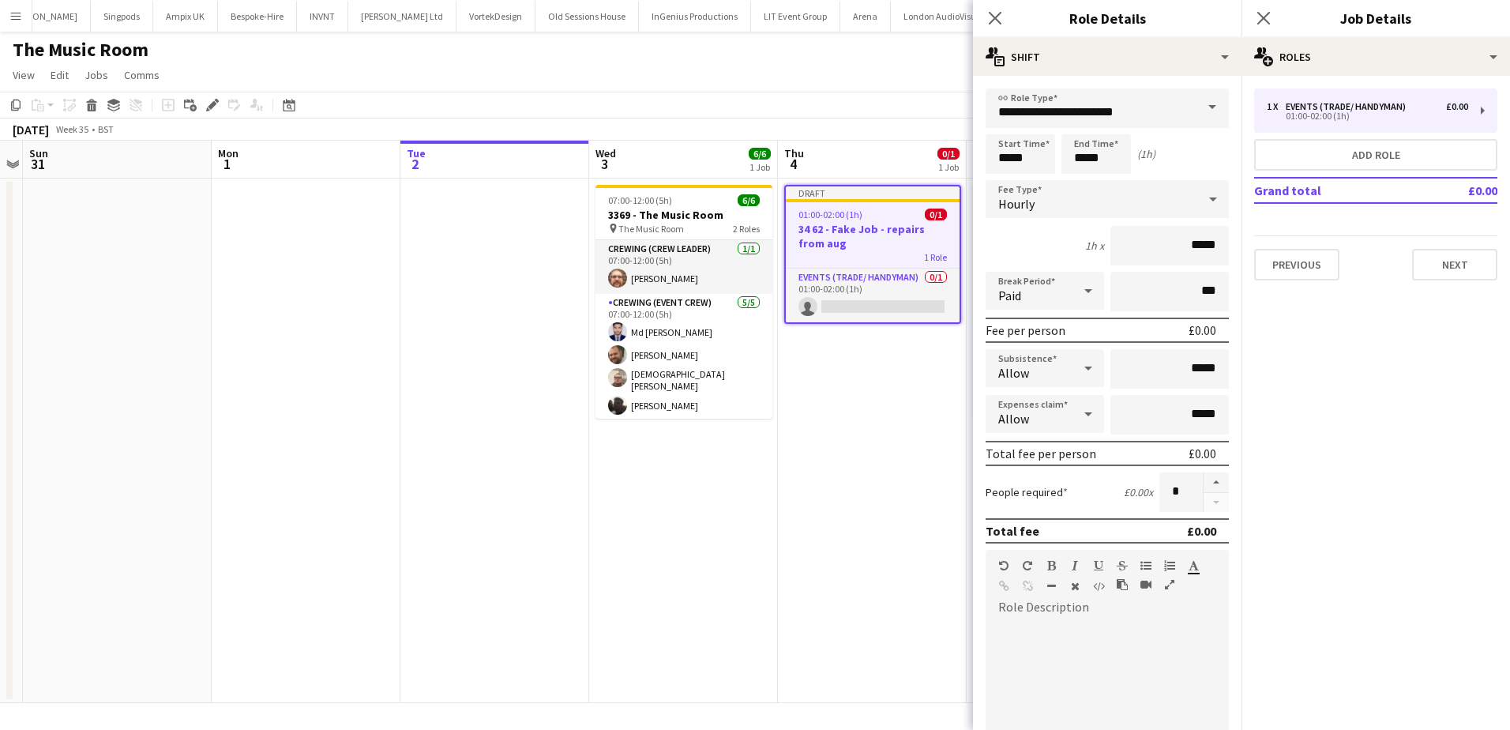
click at [1043, 192] on div "Hourly" at bounding box center [1092, 199] width 212 height 38
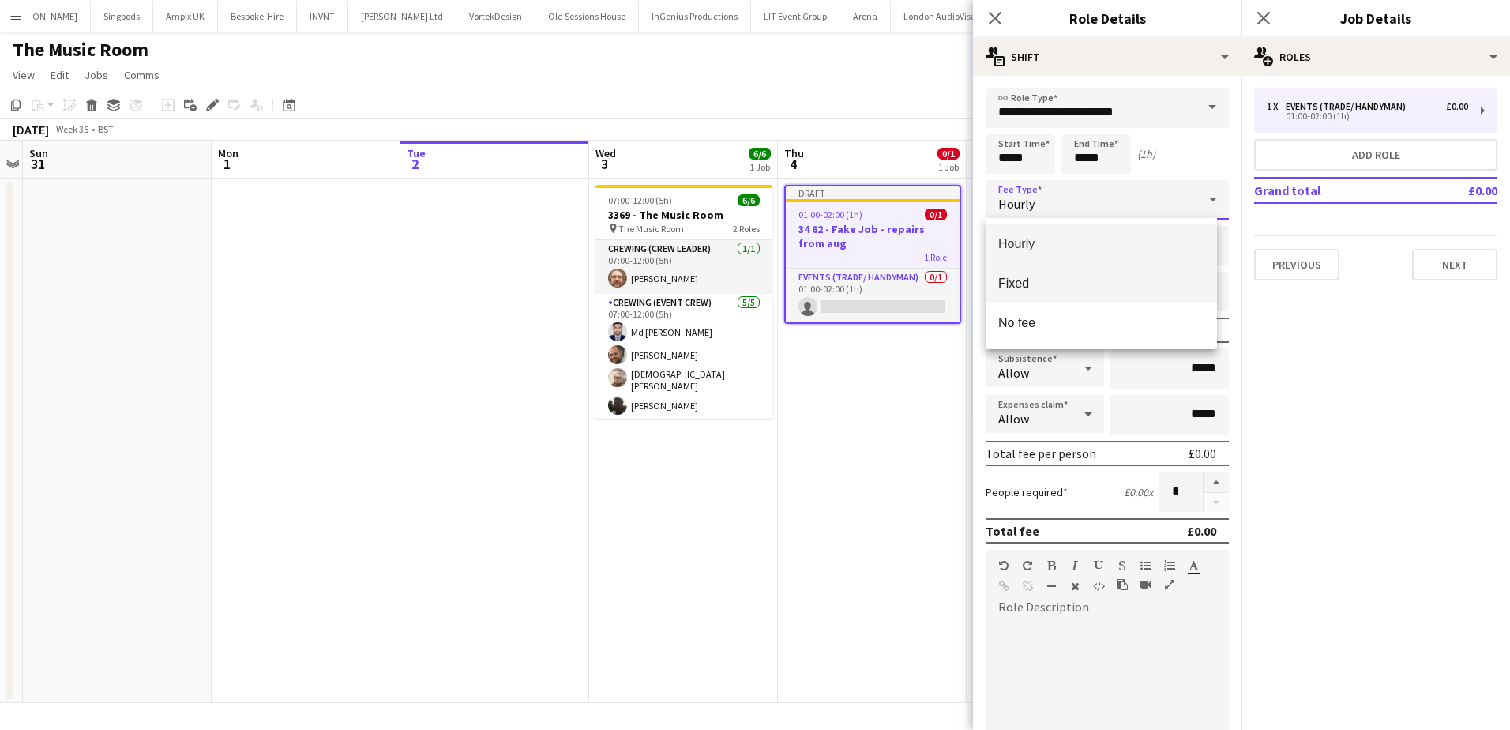
click at [1047, 286] on span "Fixed" at bounding box center [1101, 283] width 206 height 15
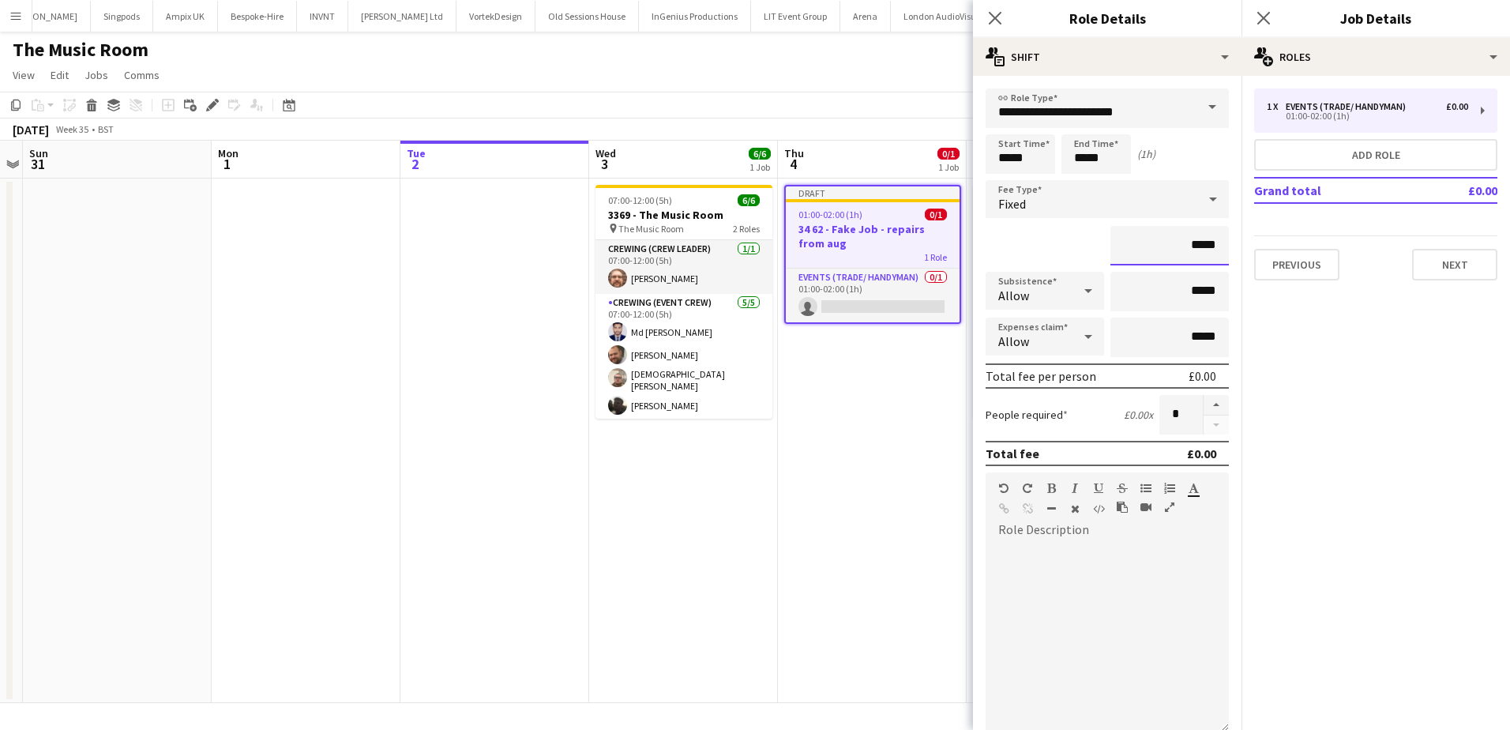
drag, startPoint x: 1171, startPoint y: 250, endPoint x: 1208, endPoint y: 246, distance: 37.3
click at [1208, 246] on input "*****" at bounding box center [1170, 245] width 118 height 39
type input "****"
click at [905, 382] on app-date-cell "Draft 01:00-02:00 (1h) 0/1 34 62 - Fake Job - repairs from aug 1 Role Events (T…" at bounding box center [872, 441] width 189 height 524
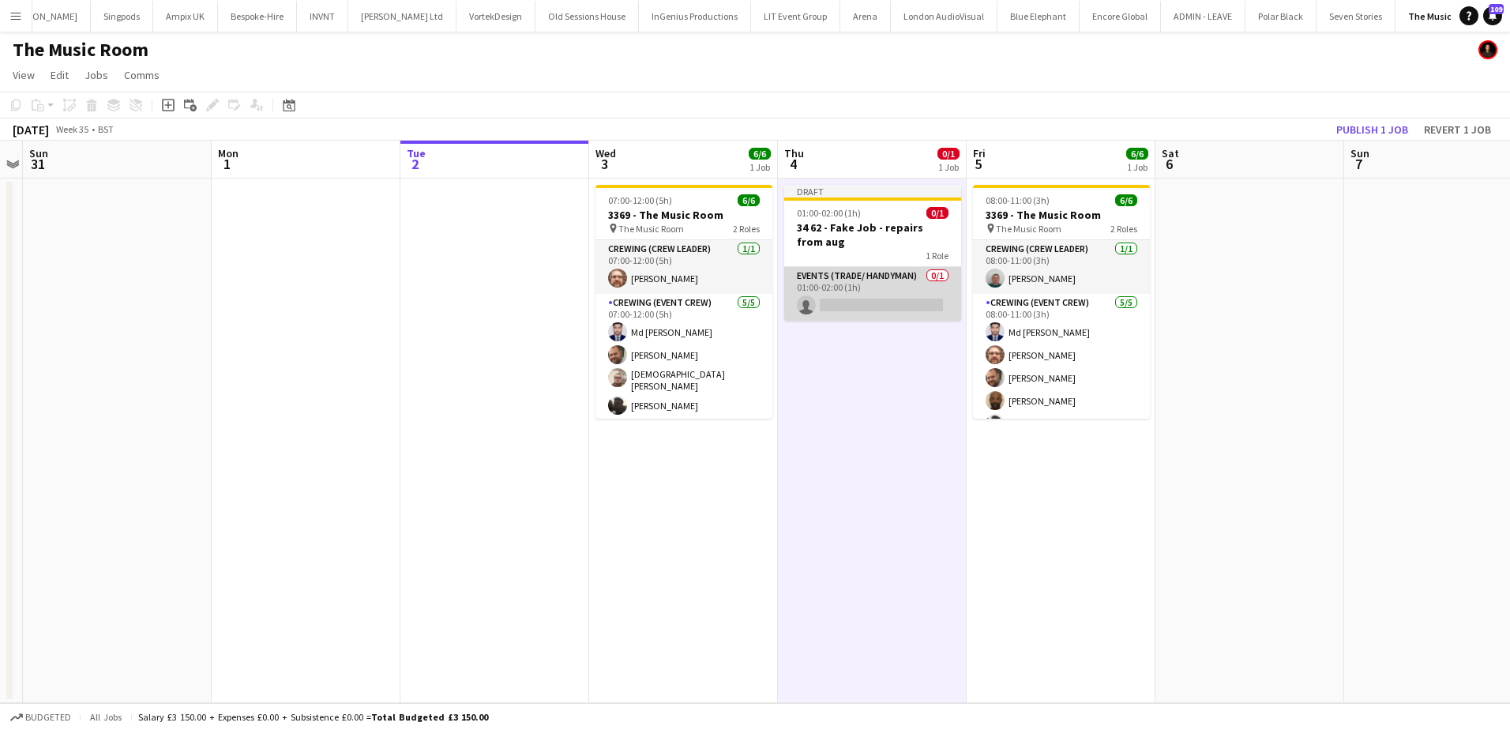
click at [872, 273] on app-card-role "Events (Trade/ Handyman) 0/1 01:00-02:00 (1h) single-neutral-actions" at bounding box center [872, 294] width 177 height 54
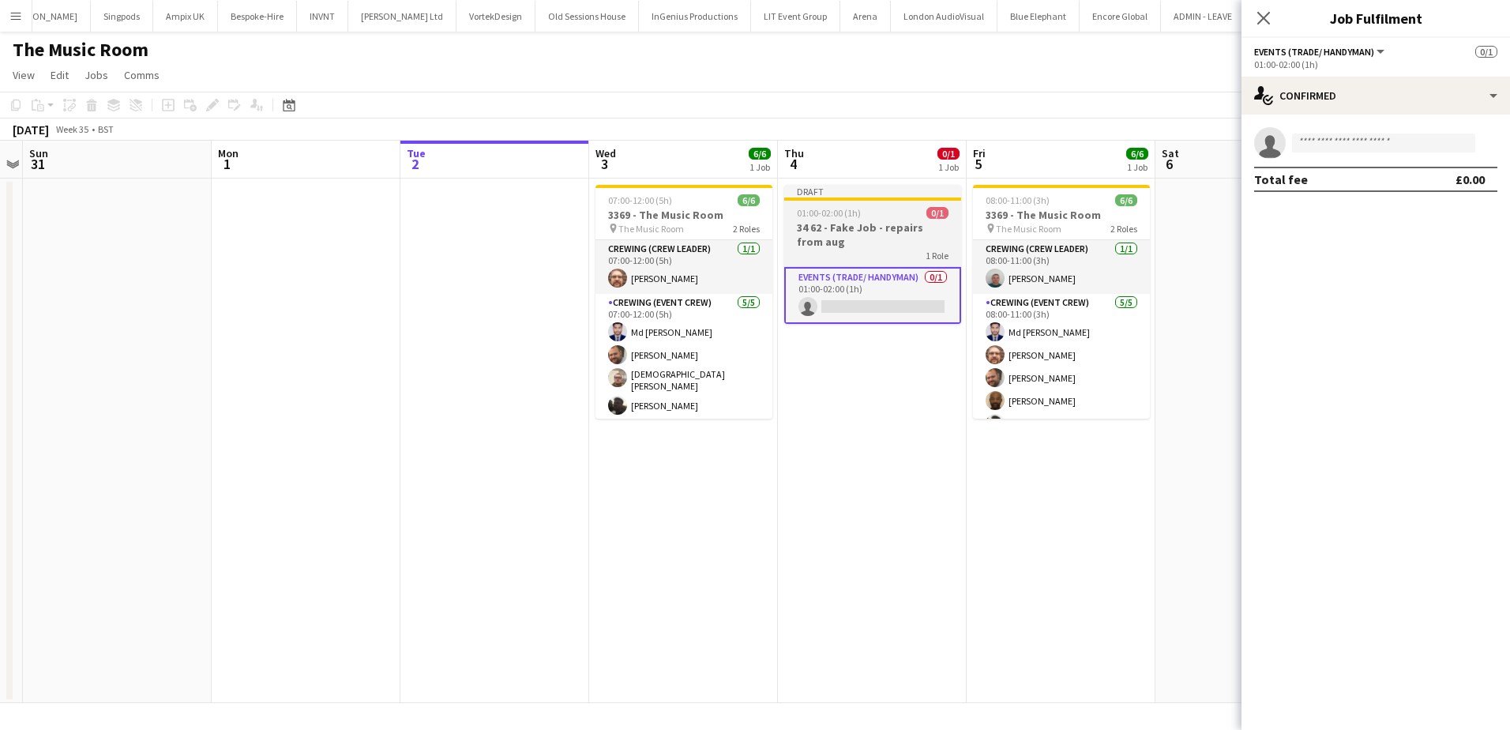
click at [845, 224] on h3 "34 62 - Fake Job - repairs from aug" at bounding box center [872, 234] width 177 height 28
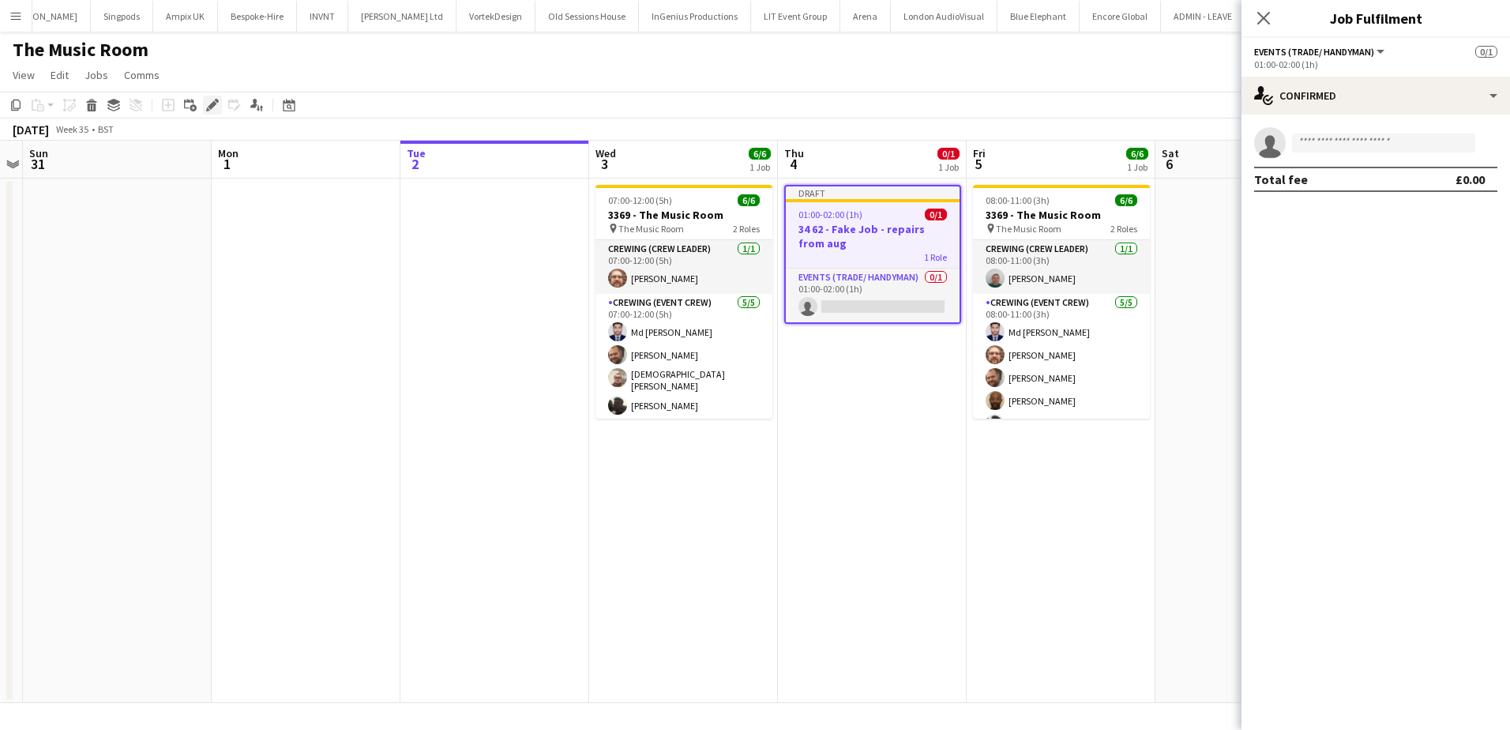
click at [214, 101] on icon at bounding box center [212, 105] width 9 height 9
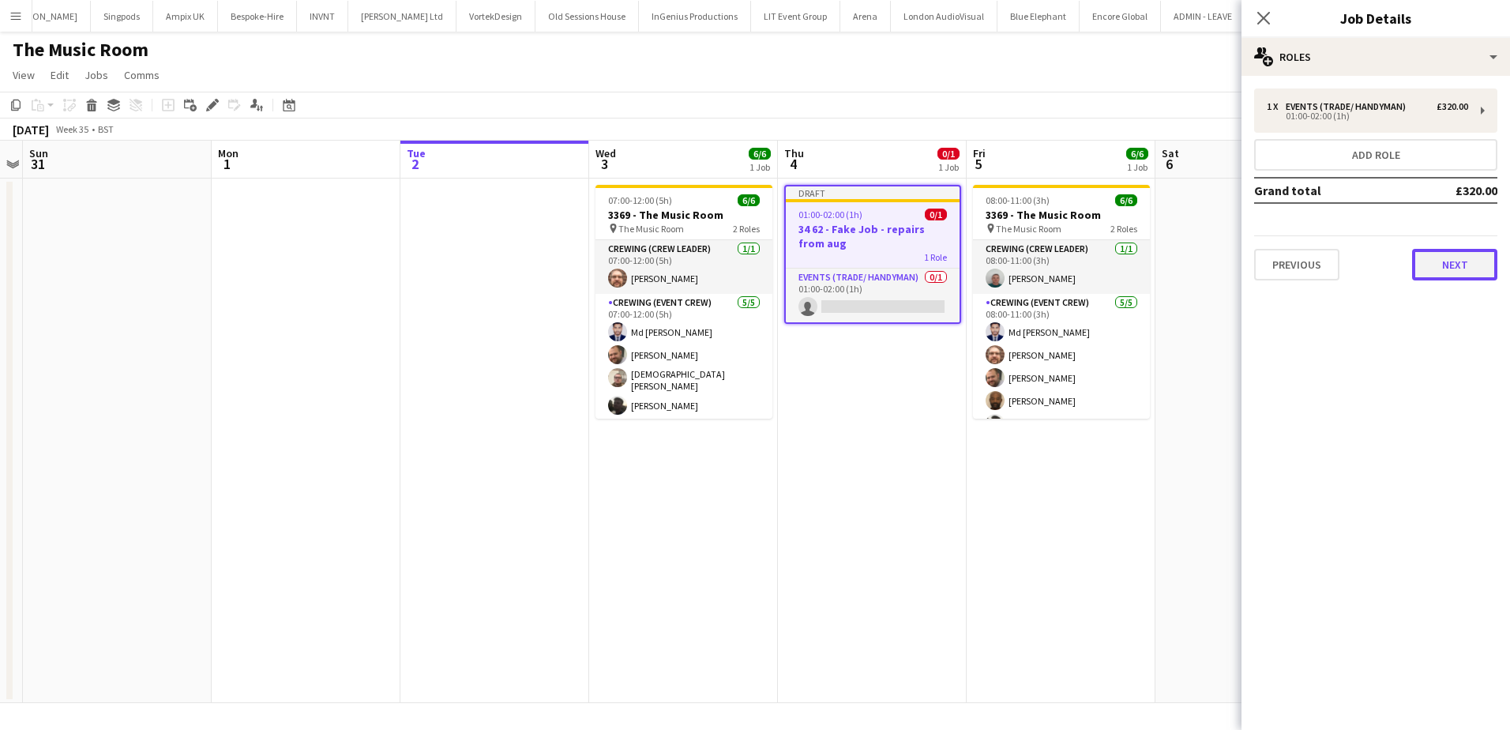
click at [1458, 267] on button "Next" at bounding box center [1454, 265] width 85 height 32
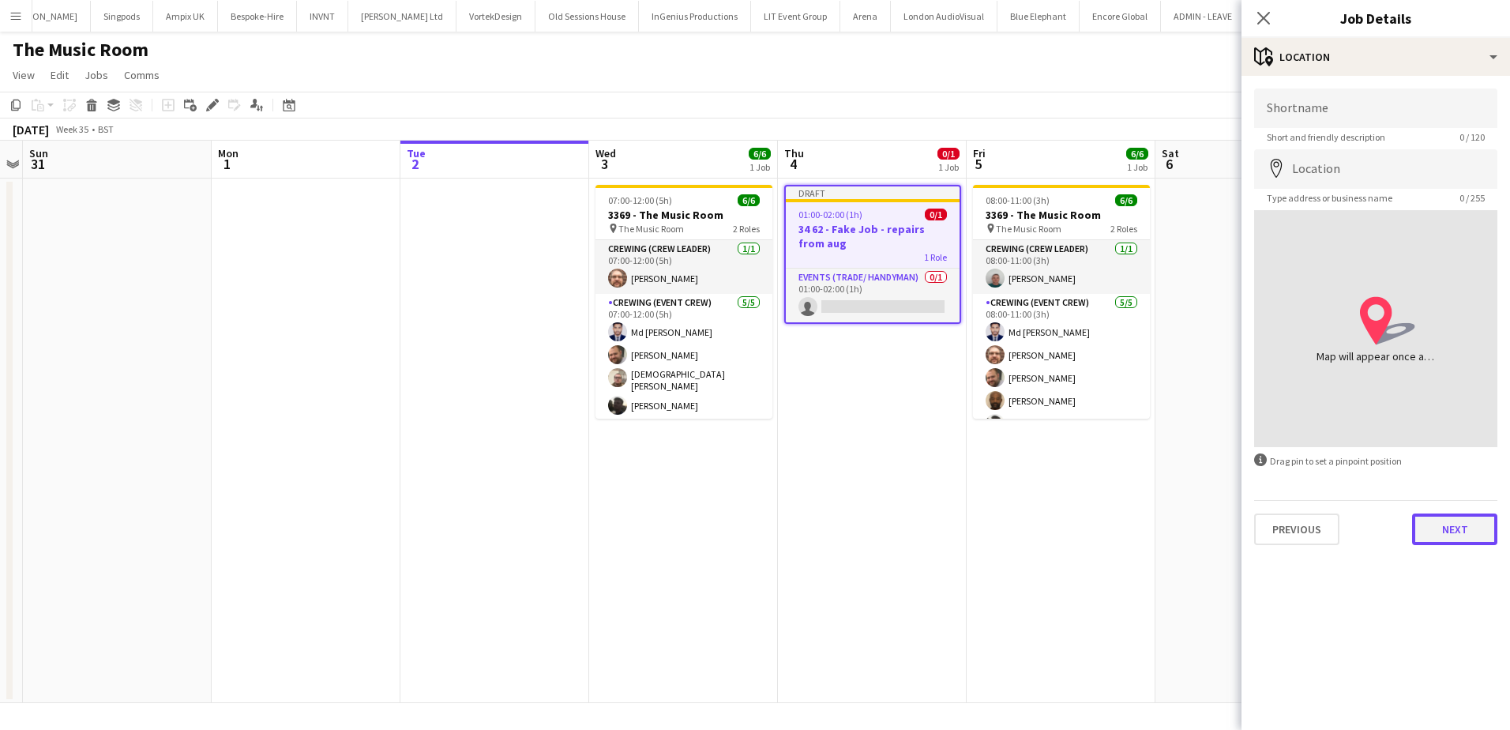
click at [1436, 526] on button "Next" at bounding box center [1454, 529] width 85 height 32
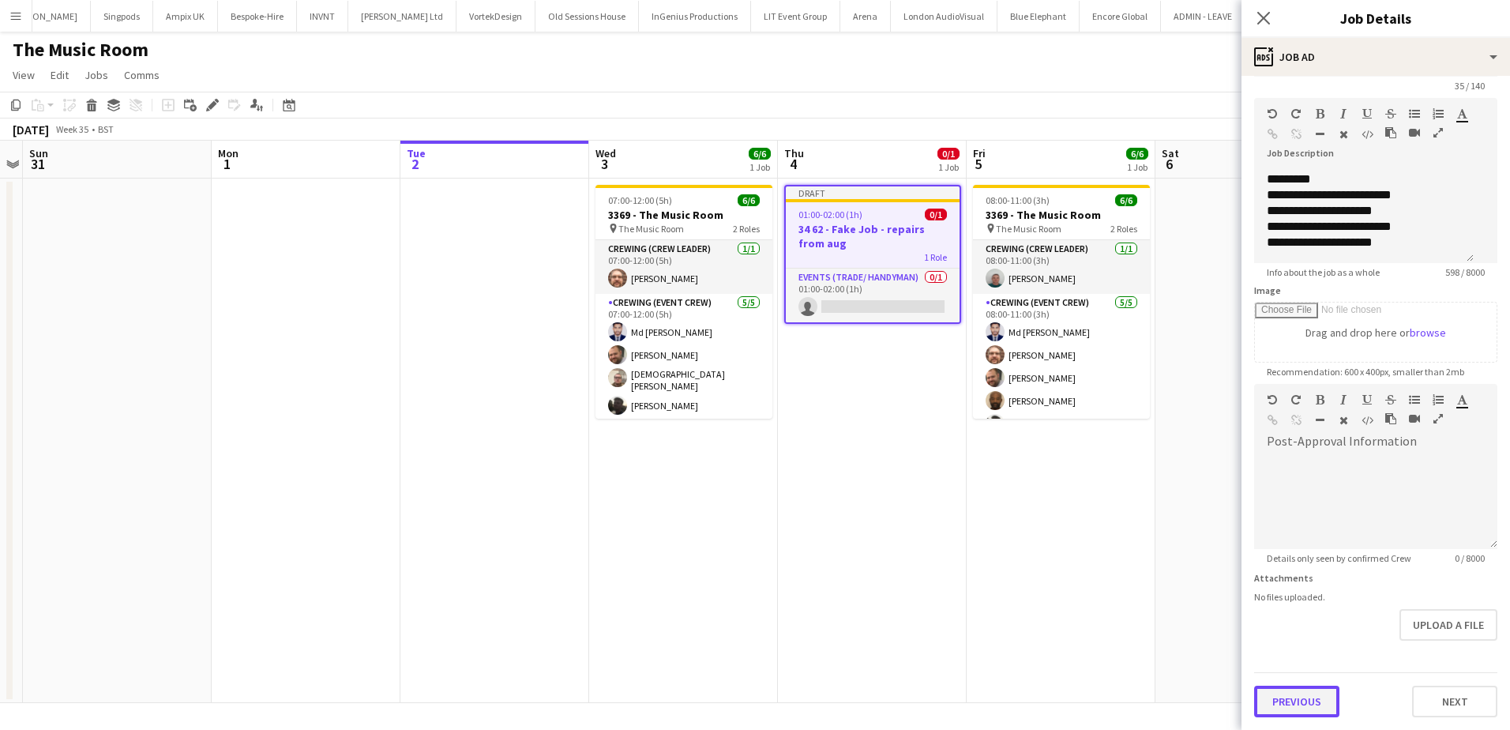
scroll to position [329, 0]
click at [1314, 699] on button "Previous" at bounding box center [1296, 702] width 85 height 32
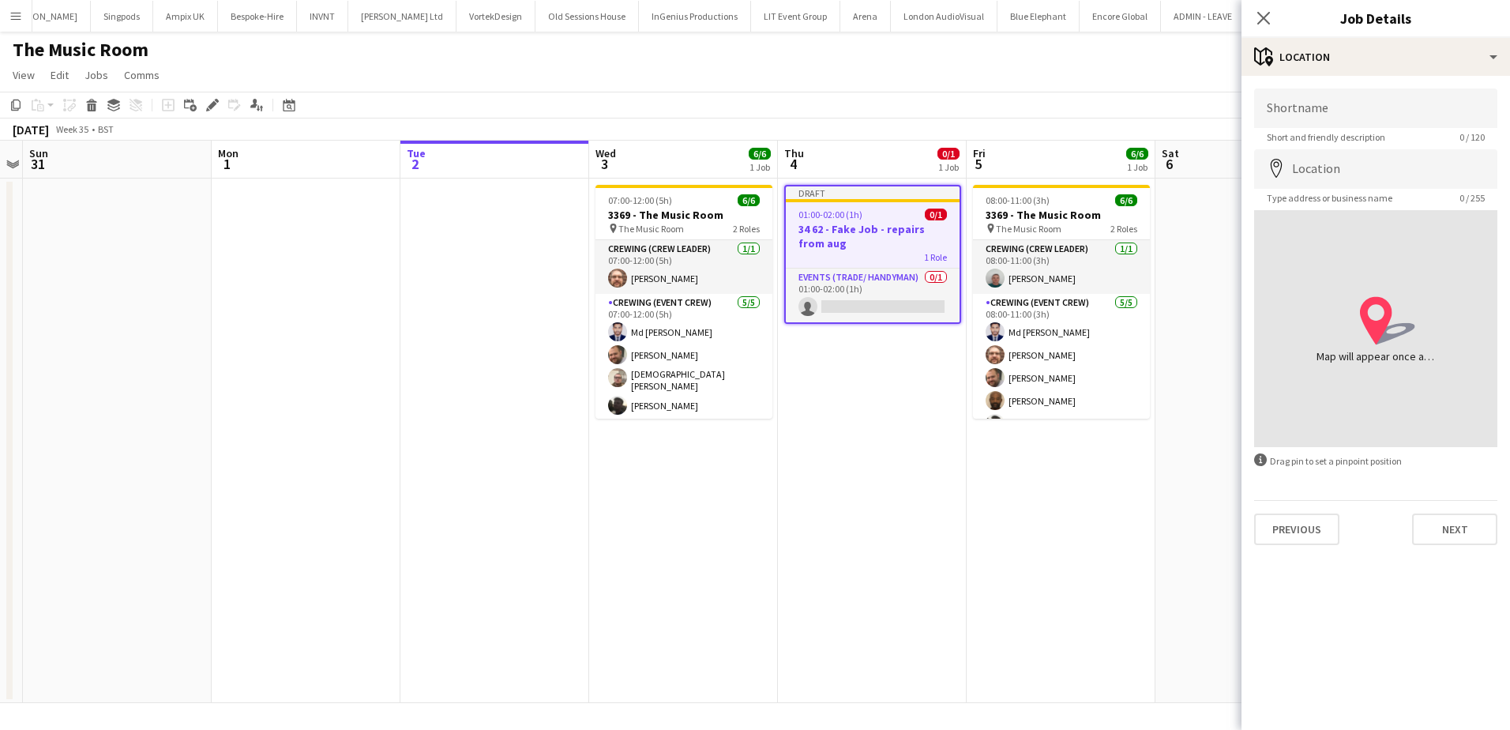
click at [1314, 700] on mat-expansion-panel "map-marker Location Shortname Short and friendly description 0 / 120 Location m…" at bounding box center [1376, 403] width 269 height 654
click at [1303, 542] on button "Previous" at bounding box center [1296, 529] width 85 height 32
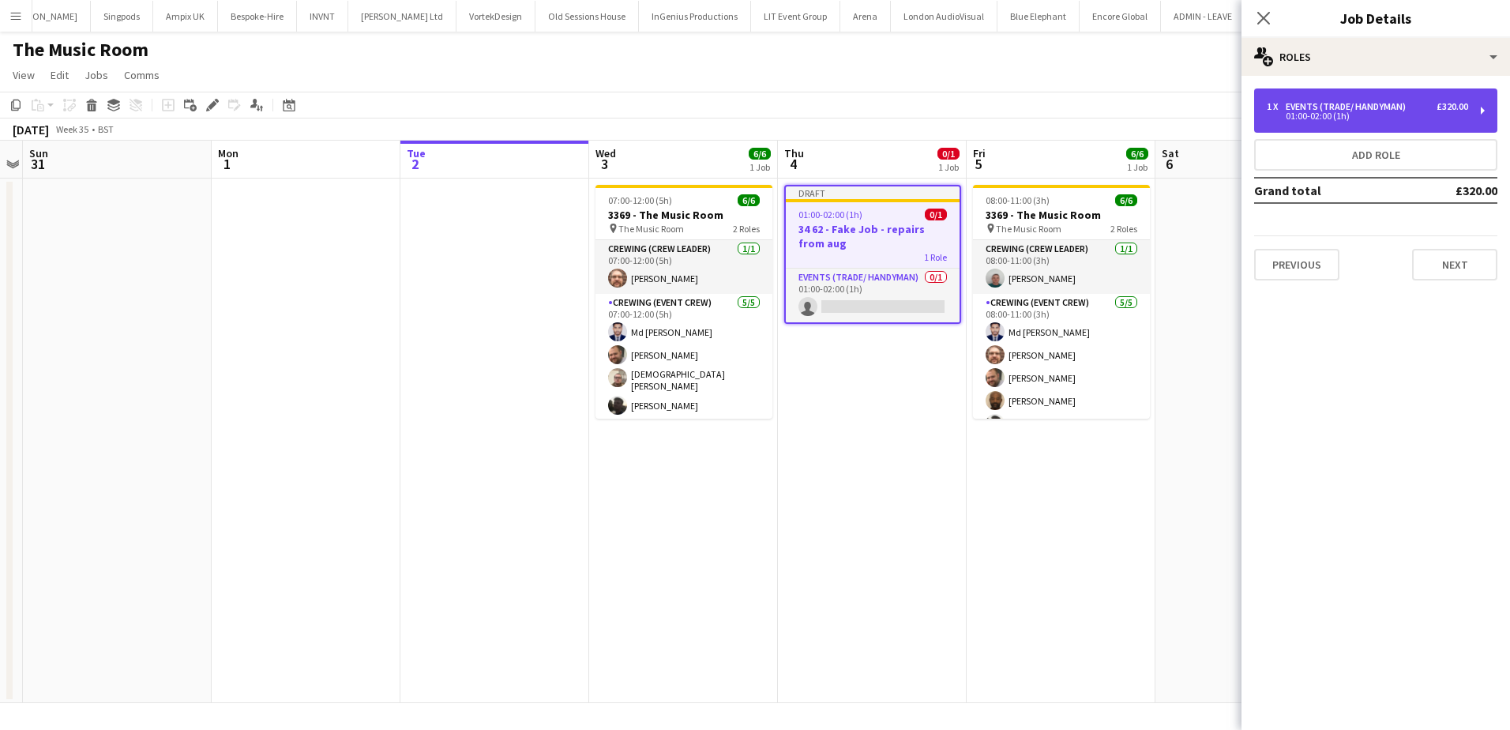
click at [1362, 115] on div "01:00-02:00 (1h)" at bounding box center [1367, 116] width 201 height 8
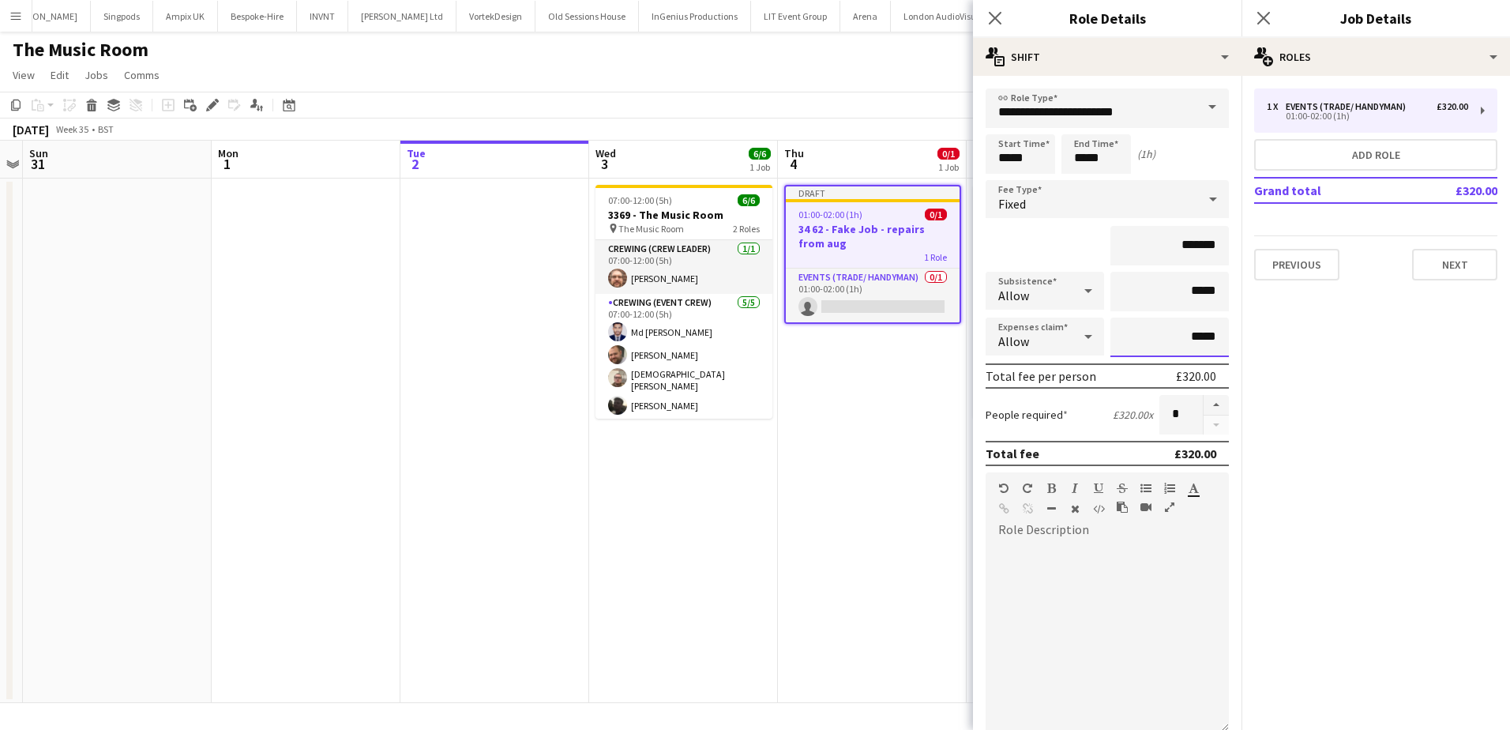
drag, startPoint x: 1155, startPoint y: 336, endPoint x: 1215, endPoint y: 336, distance: 60.0
click at [1215, 336] on input "*****" at bounding box center [1170, 337] width 118 height 39
click at [1180, 348] on input "*****" at bounding box center [1170, 337] width 118 height 39
drag, startPoint x: 1174, startPoint y: 344, endPoint x: 1212, endPoint y: 343, distance: 37.9
click at [1212, 343] on input "*****" at bounding box center [1170, 337] width 118 height 39
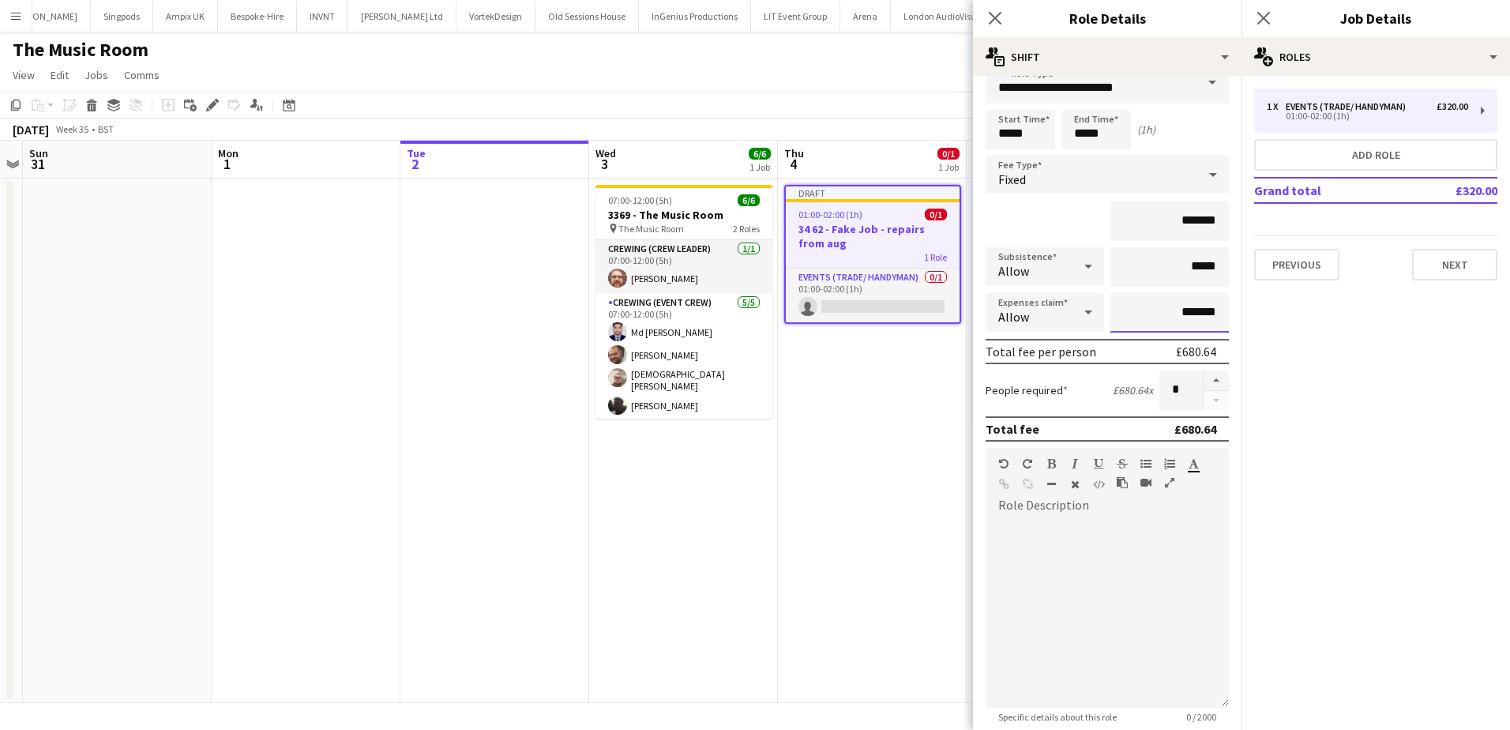
scroll to position [24, 0]
type input "*******"
click at [1456, 275] on button "Next" at bounding box center [1454, 265] width 85 height 32
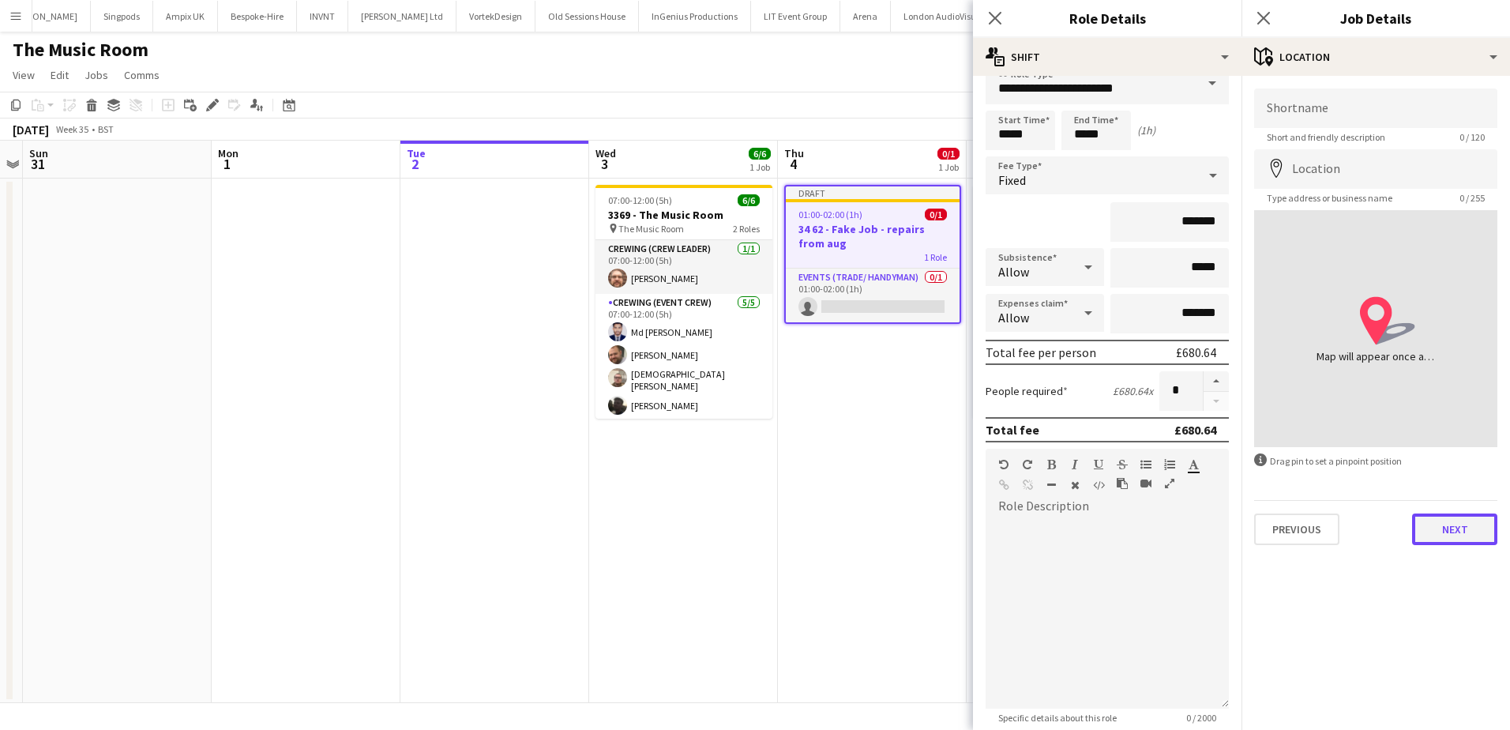
click at [1431, 535] on button "Next" at bounding box center [1454, 529] width 85 height 32
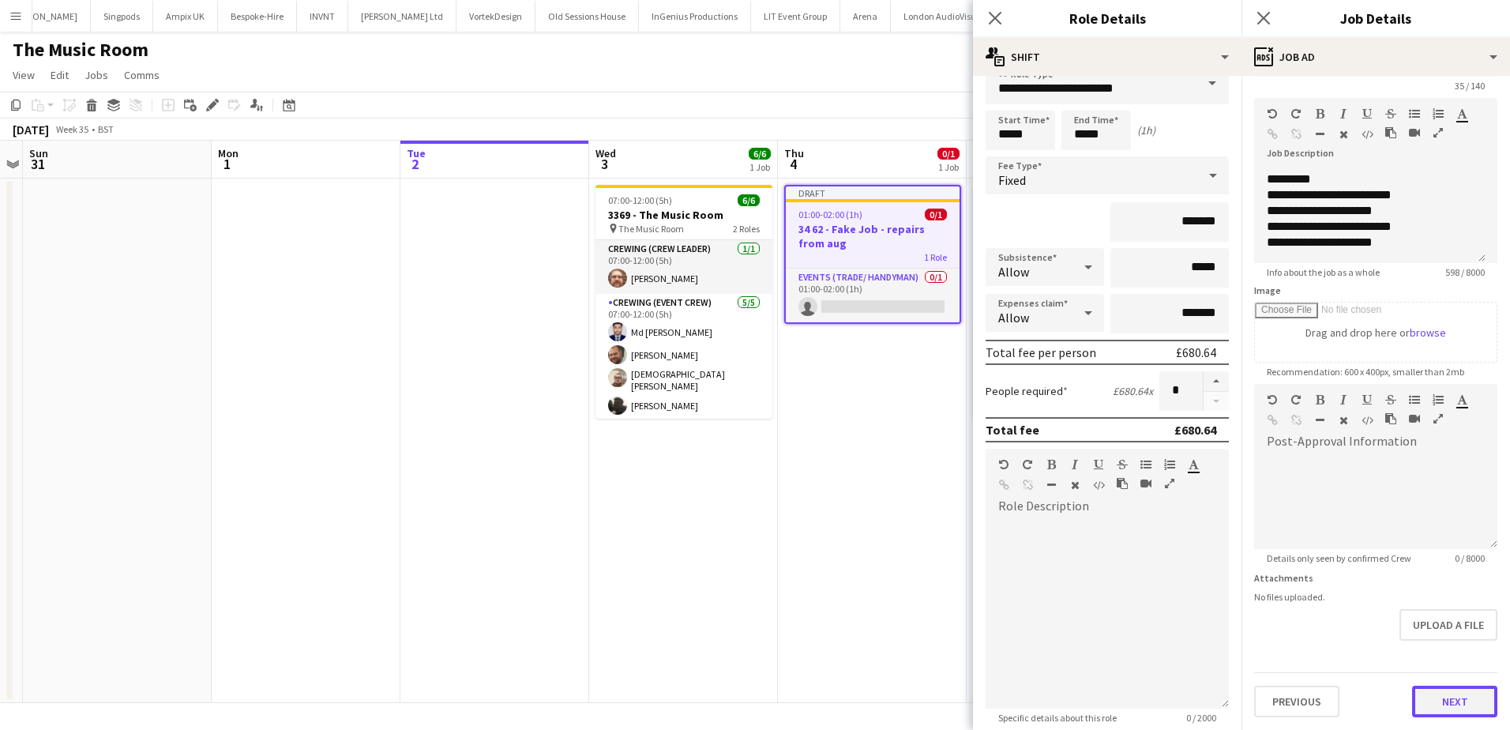
scroll to position [329, 0]
click at [1416, 691] on button "Next" at bounding box center [1454, 702] width 85 height 32
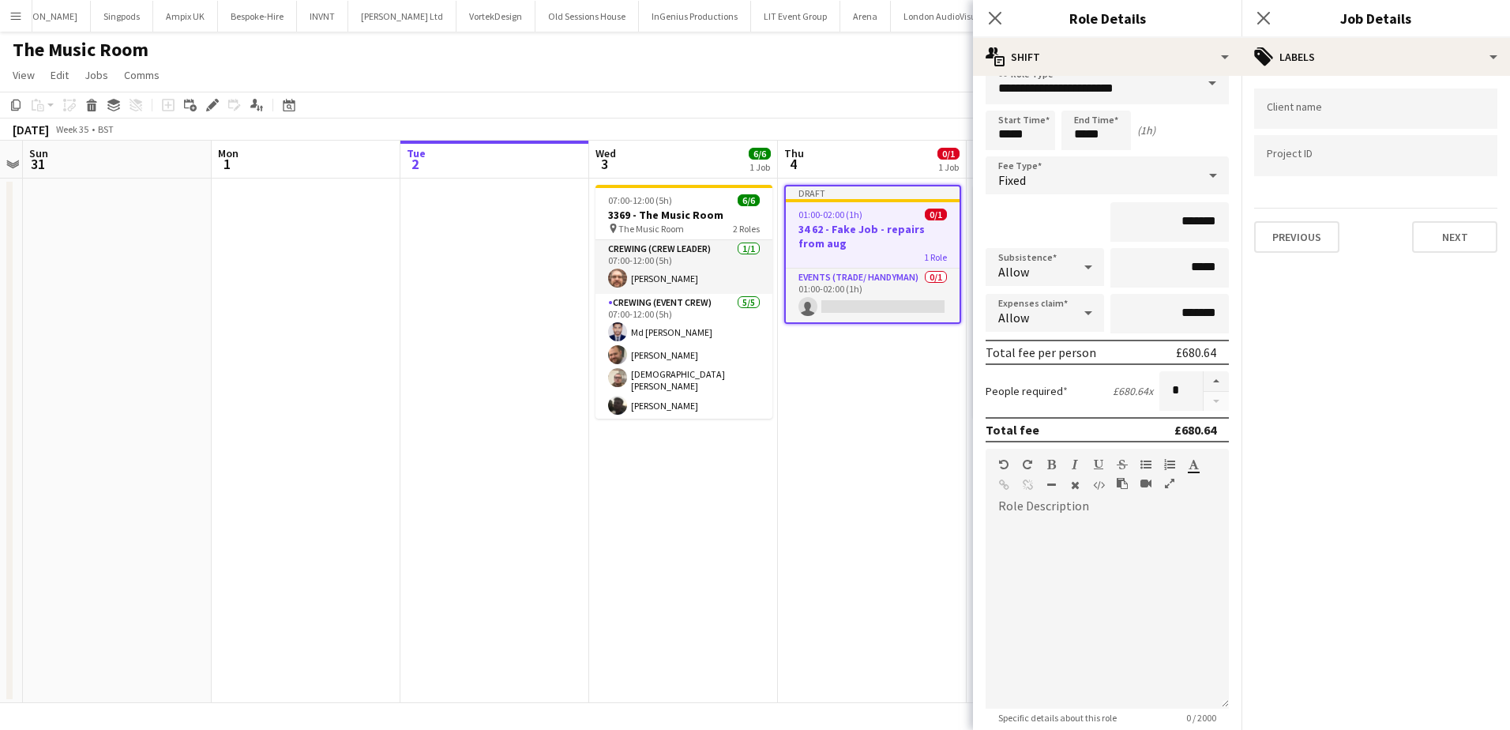
click at [844, 464] on app-date-cell "Draft 01:00-02:00 (1h) 0/1 34 62 - Fake Job - repairs from aug 1 Role Events (T…" at bounding box center [872, 441] width 189 height 524
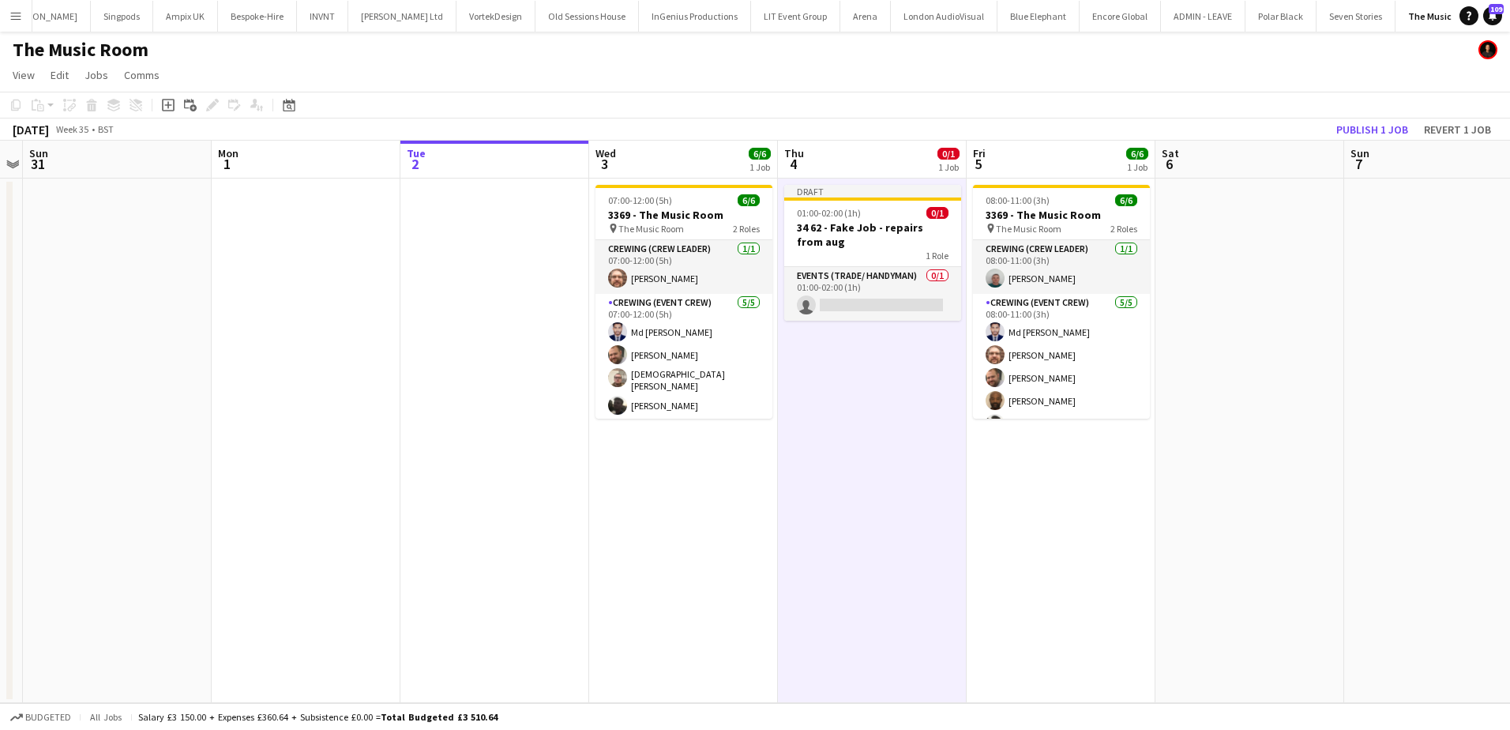
click at [897, 321] on app-date-cell "Draft 01:00-02:00 (1h) 0/1 34 62 - Fake Job - repairs from aug 1 Role Events (T…" at bounding box center [872, 441] width 189 height 524
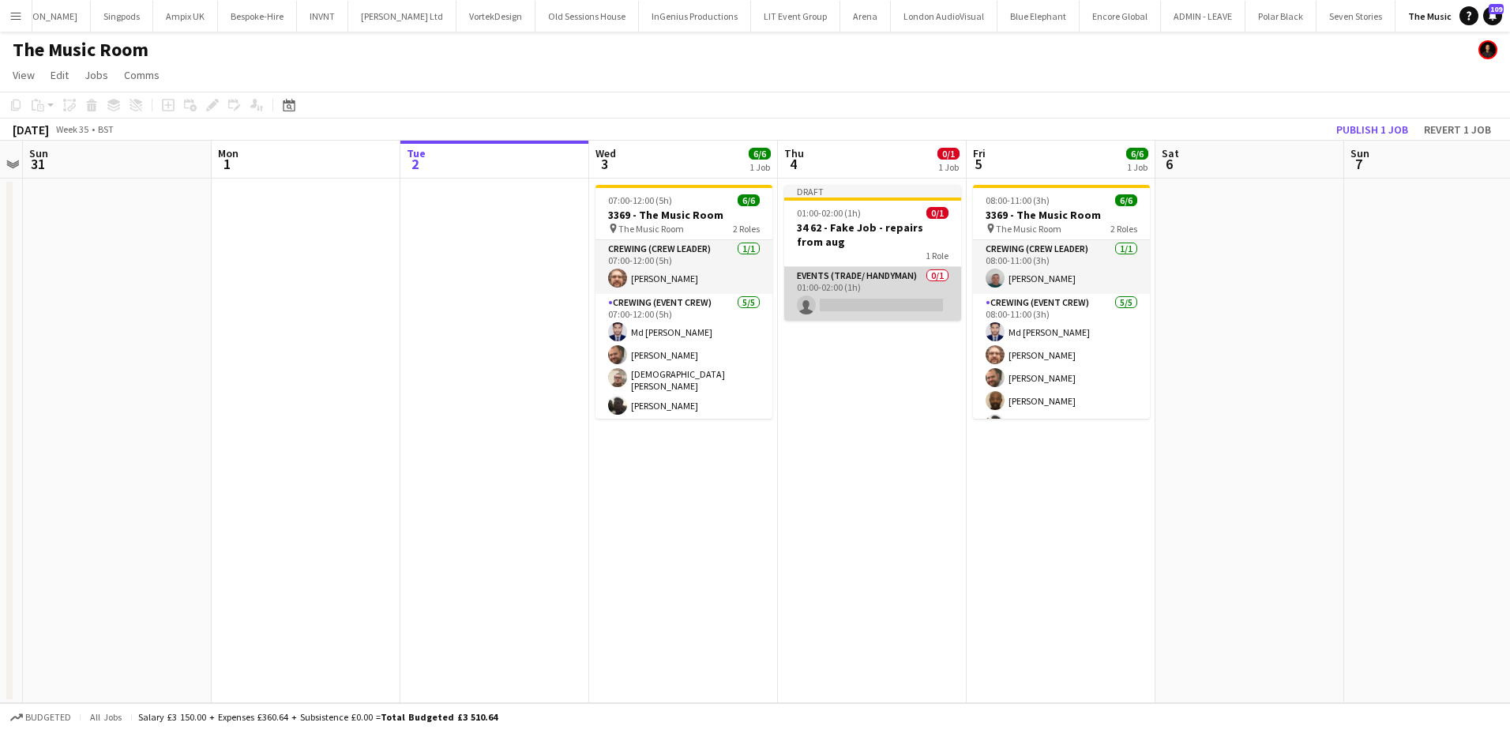
click at [898, 310] on app-card-role "Events (Trade/ Handyman) 0/1 01:00-02:00 (1h) single-neutral-actions" at bounding box center [872, 294] width 177 height 54
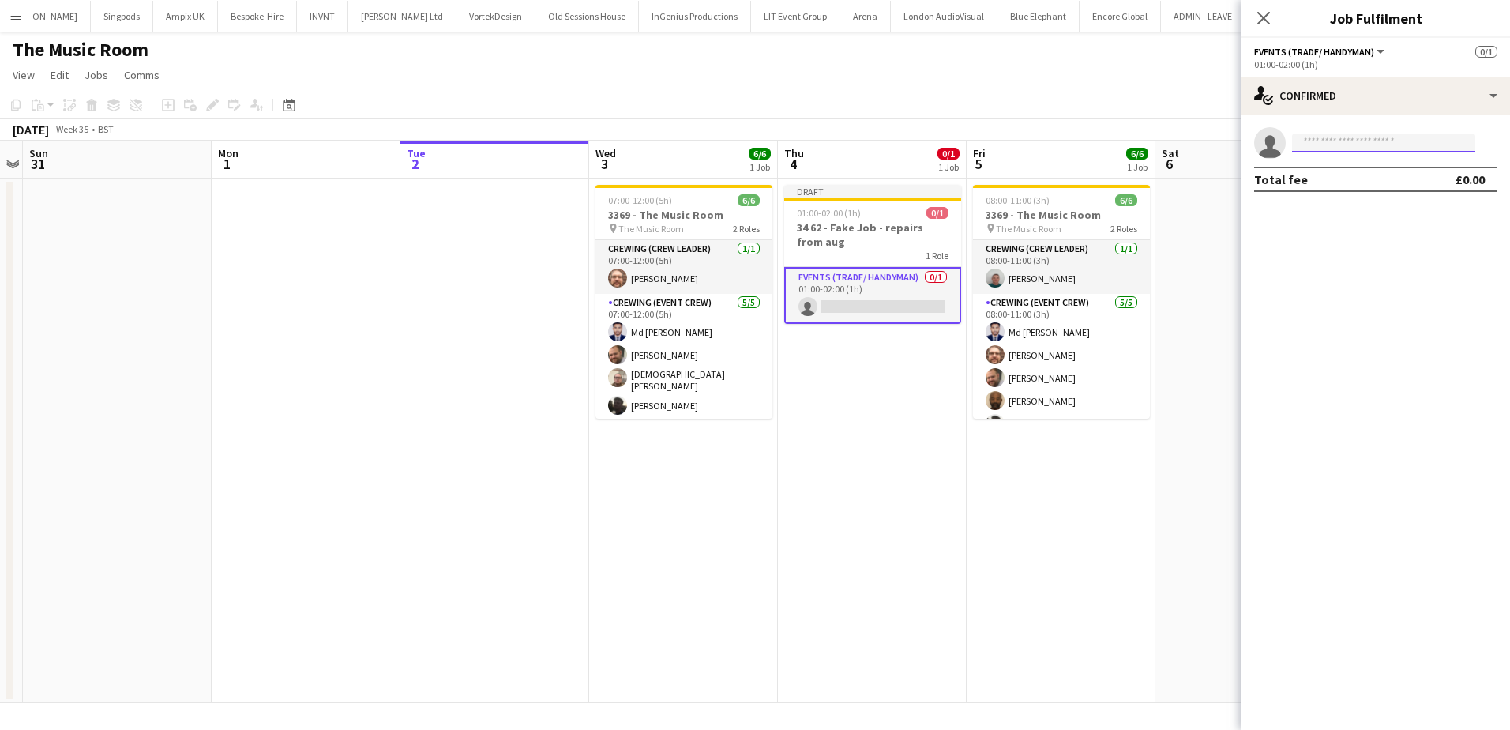
click at [1328, 146] on input at bounding box center [1383, 142] width 183 height 19
type input "*****"
click at [1340, 164] on span "[PERSON_NAME]" at bounding box center [1350, 165] width 91 height 13
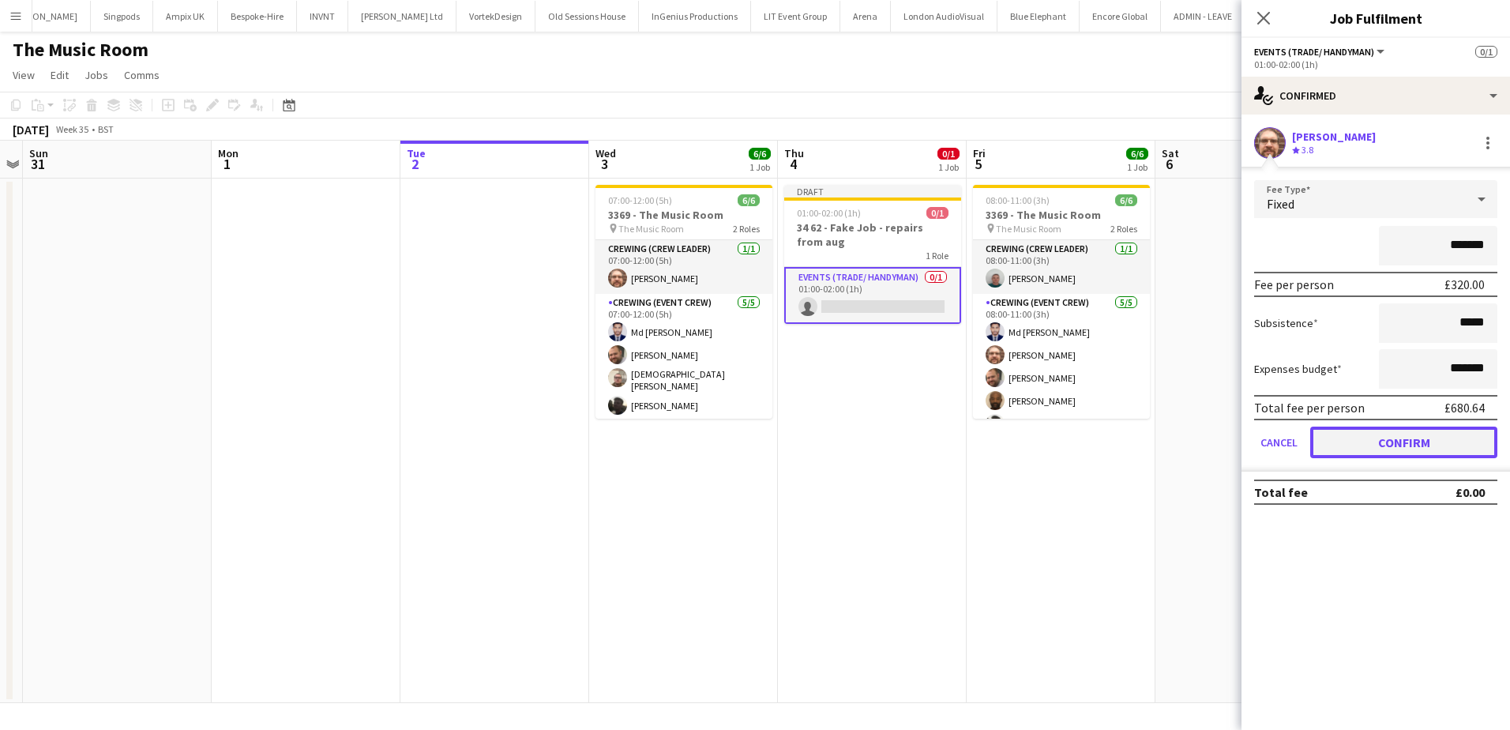
click at [1376, 439] on button "Confirm" at bounding box center [1403, 443] width 187 height 32
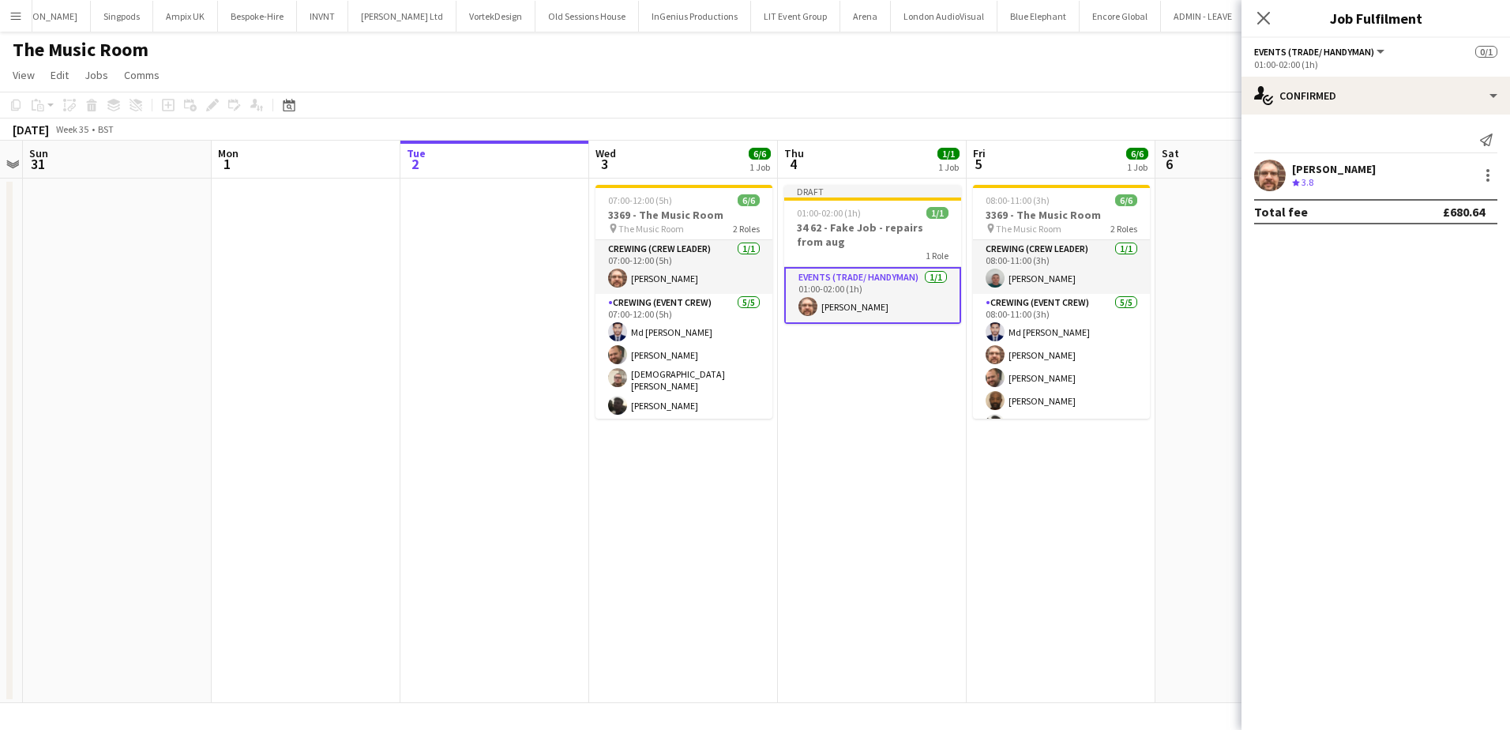
click at [826, 397] on app-date-cell "Draft 01:00-02:00 (1h) 1/1 34 62 - Fake Job - repairs from aug 1 Role Events (T…" at bounding box center [872, 441] width 189 height 524
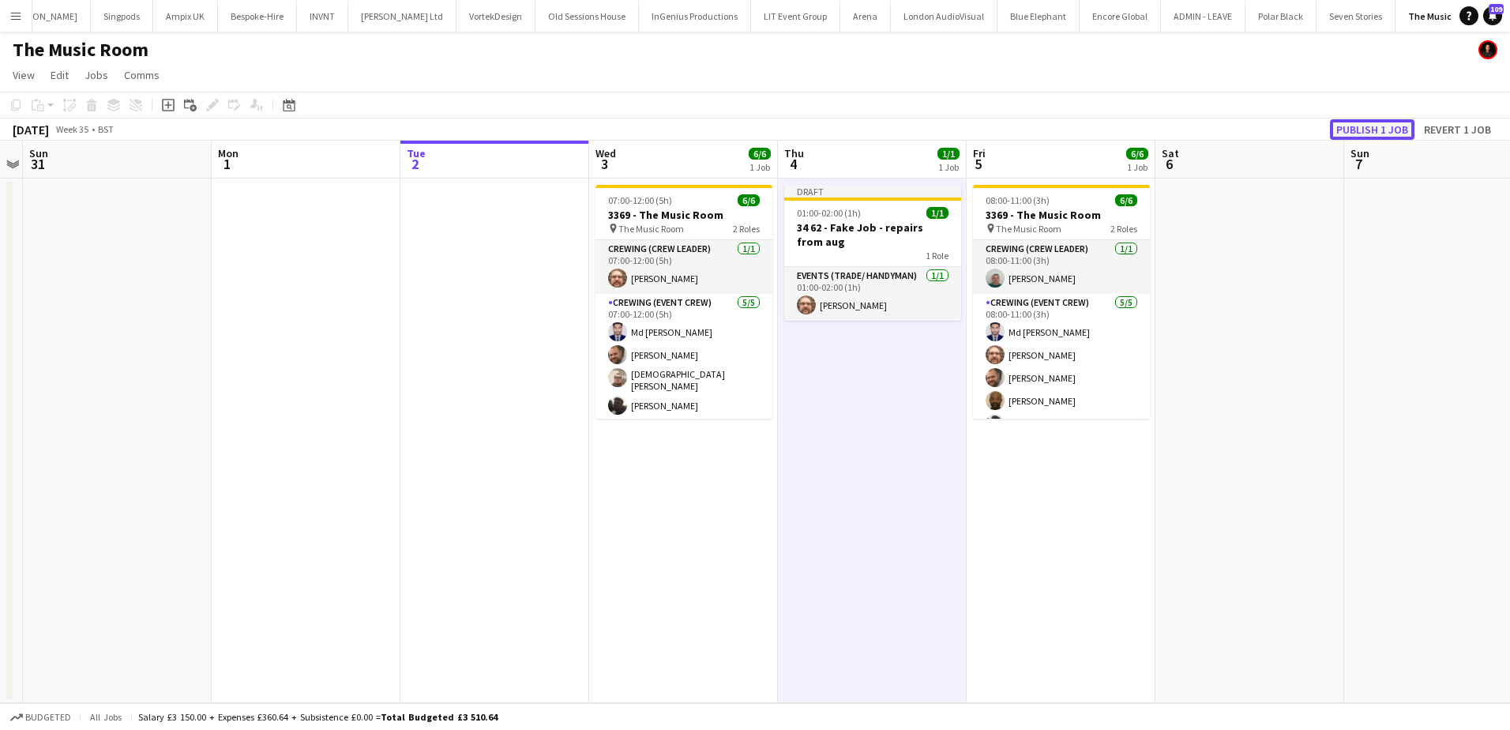
click at [1373, 130] on button "Publish 1 job" at bounding box center [1372, 129] width 85 height 21
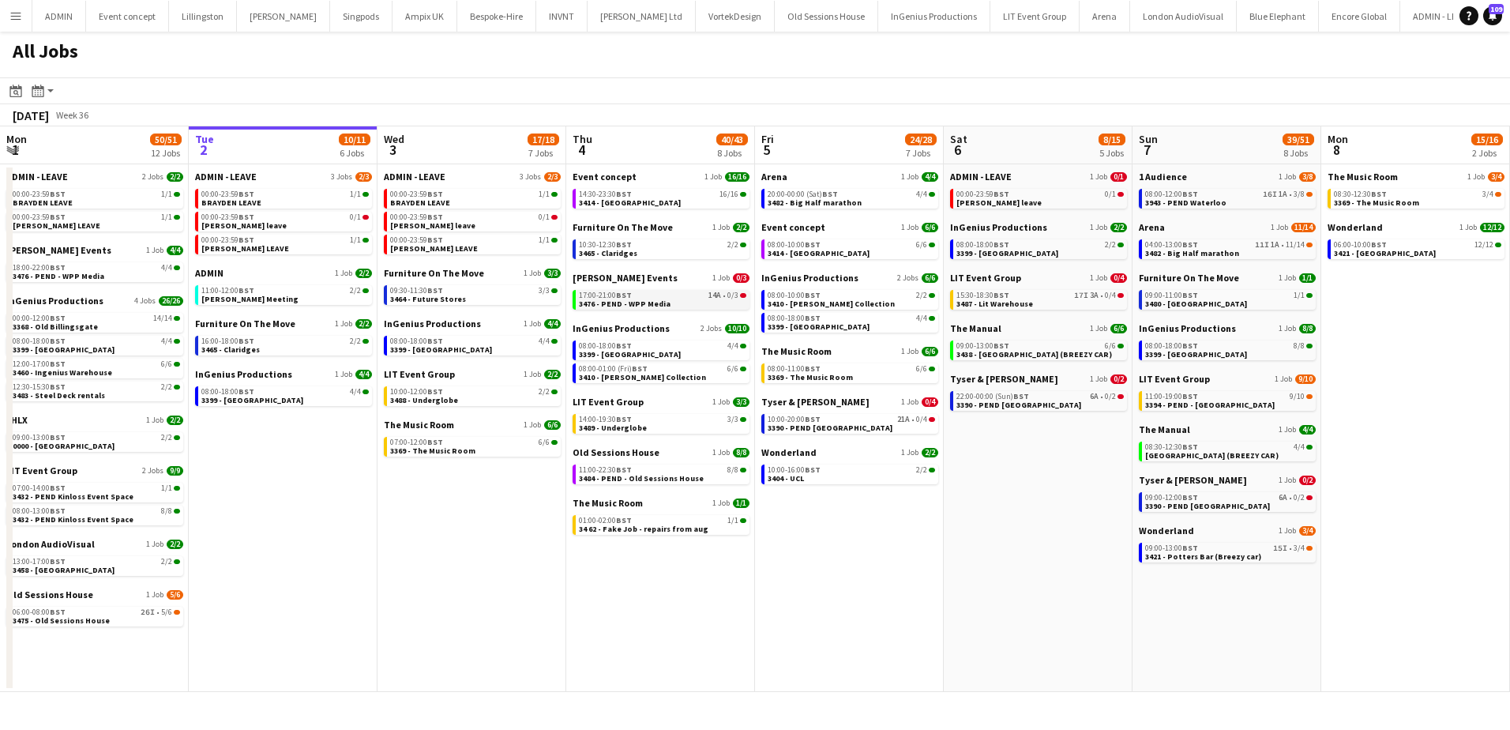
click at [624, 301] on span "3476 - PEND - WPP Media" at bounding box center [625, 304] width 92 height 10
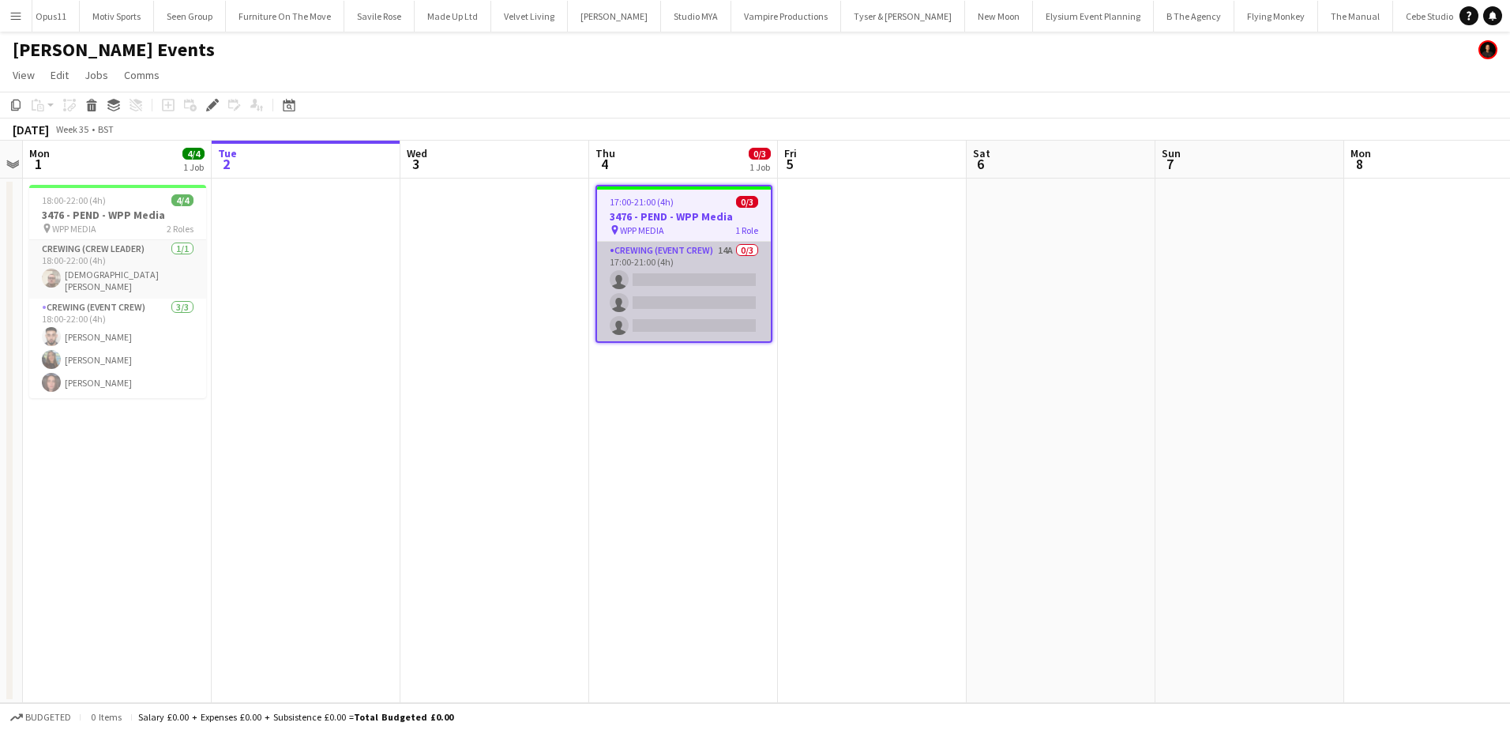
scroll to position [0, 4089]
click at [730, 322] on app-card-role "Crewing (Event Crew) 14A 0/3 17:00-21:00 (4h) single-neutral-actions single-neu…" at bounding box center [684, 292] width 174 height 100
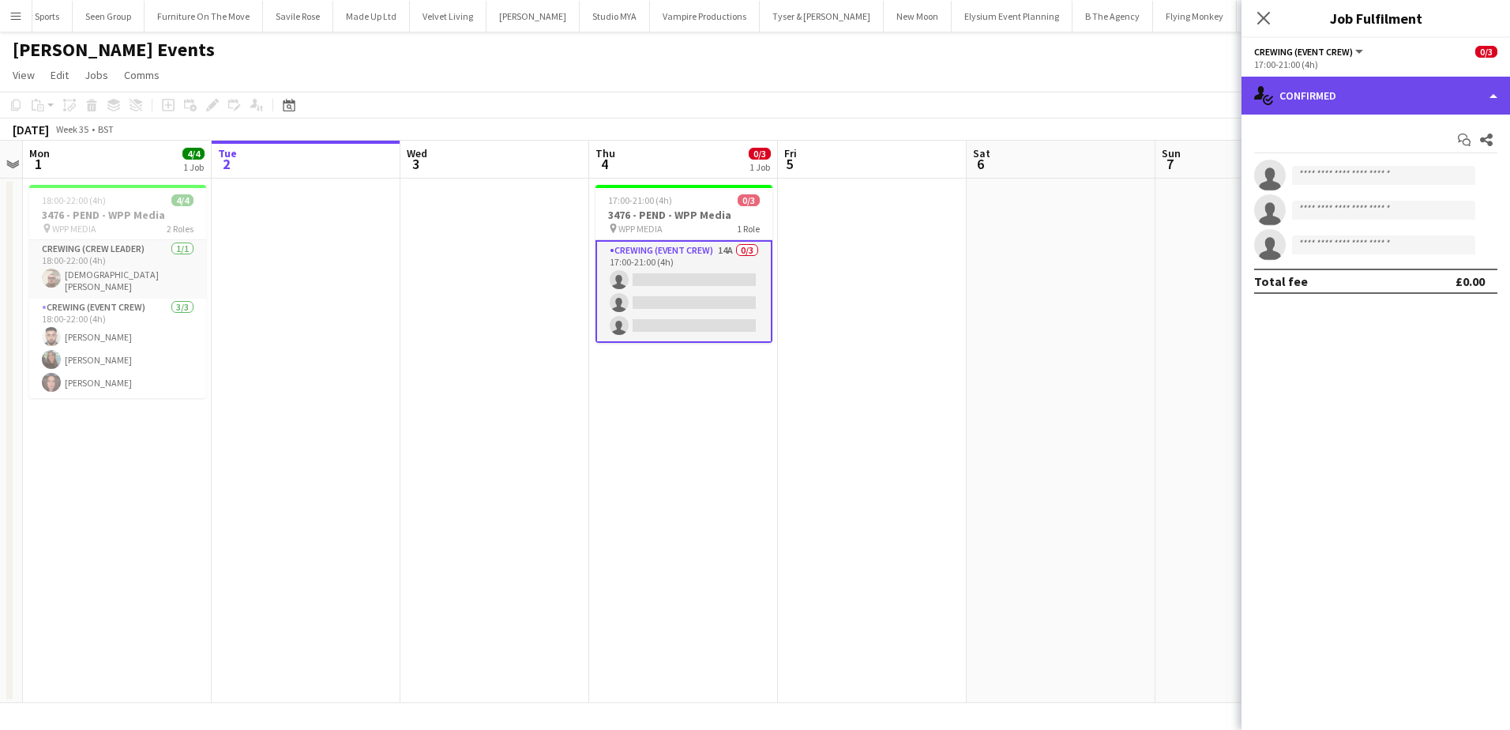
click at [1426, 92] on div "single-neutral-actions-check-2 Confirmed" at bounding box center [1376, 96] width 269 height 38
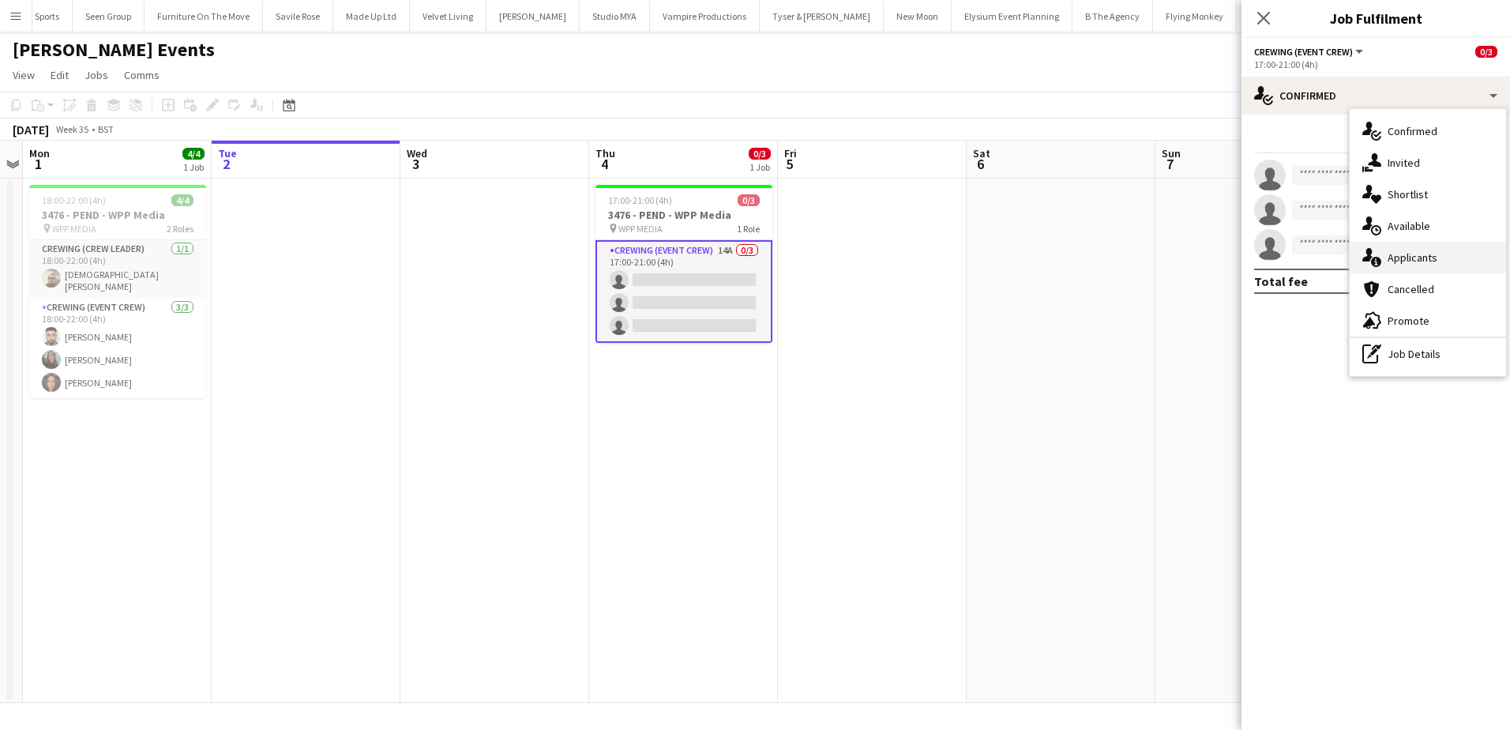
click at [1431, 257] on span "Applicants" at bounding box center [1413, 257] width 50 height 14
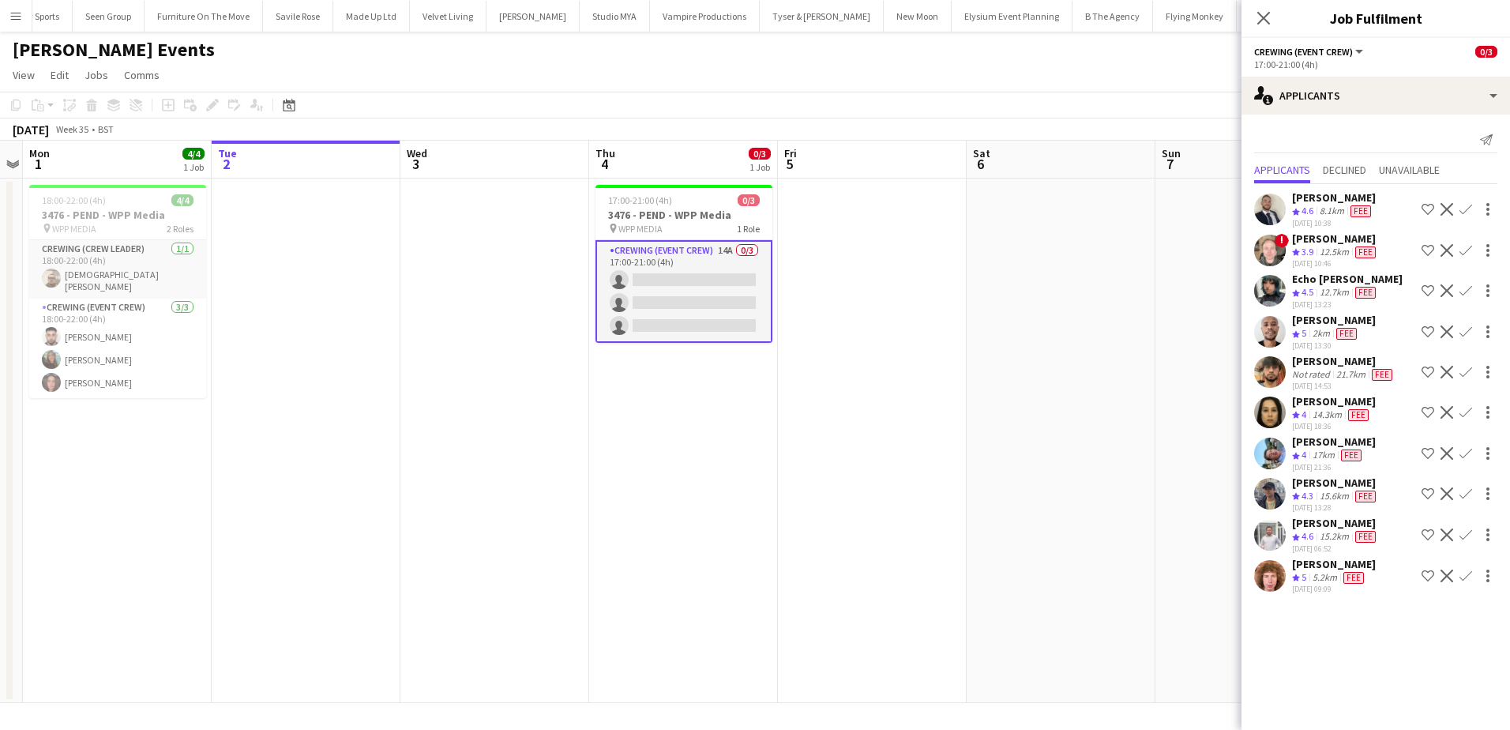
click at [1469, 453] on app-icon "Confirm" at bounding box center [1466, 453] width 13 height 13
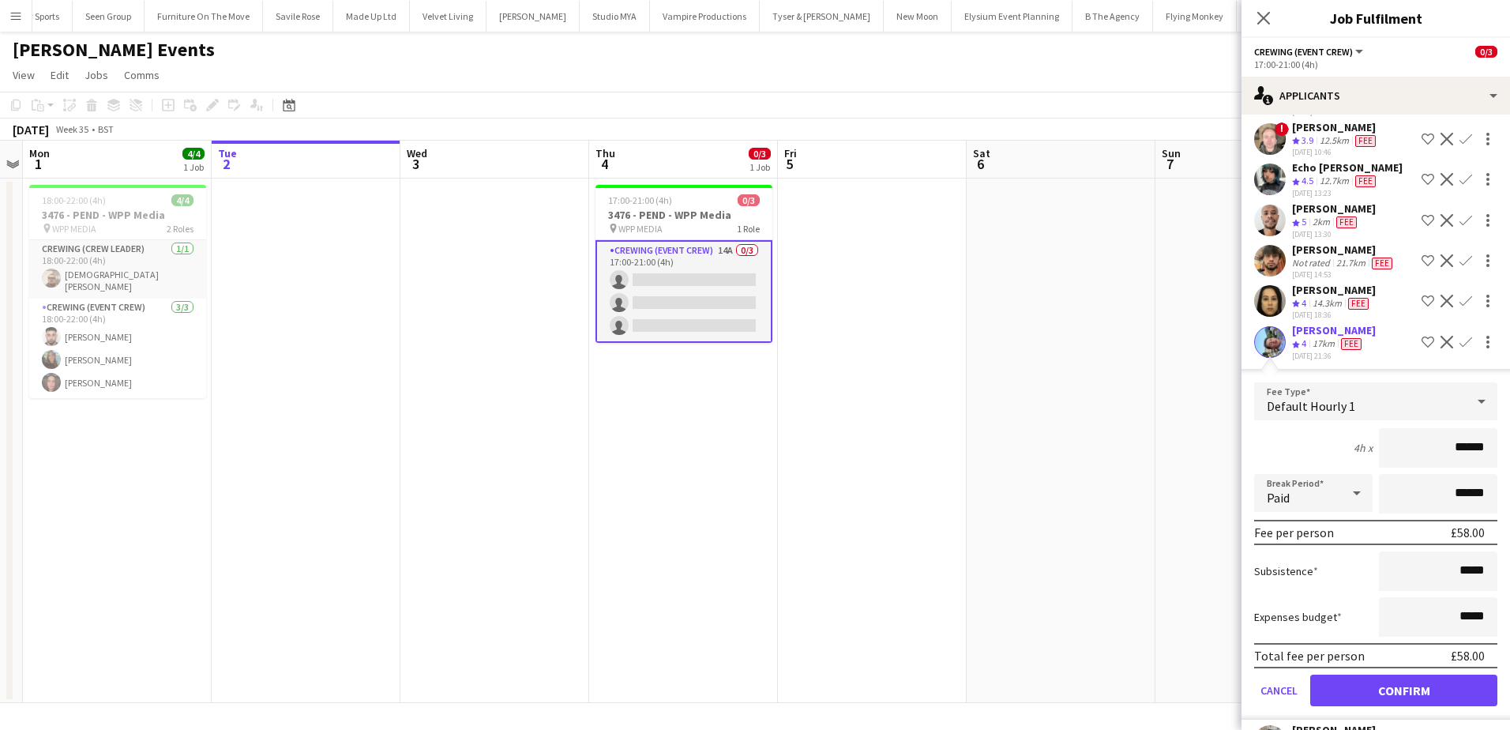
scroll to position [158, 0]
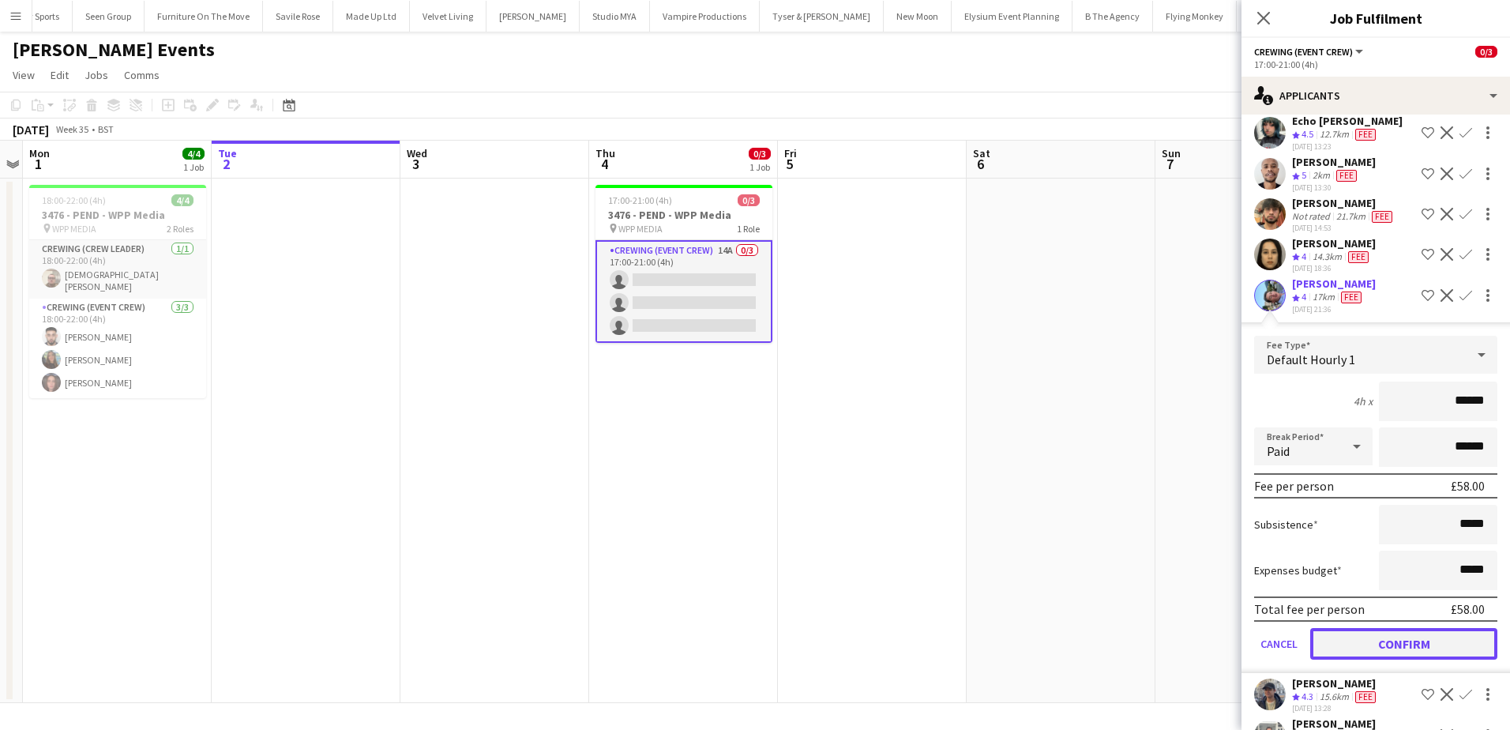
click at [1431, 657] on button "Confirm" at bounding box center [1403, 644] width 187 height 32
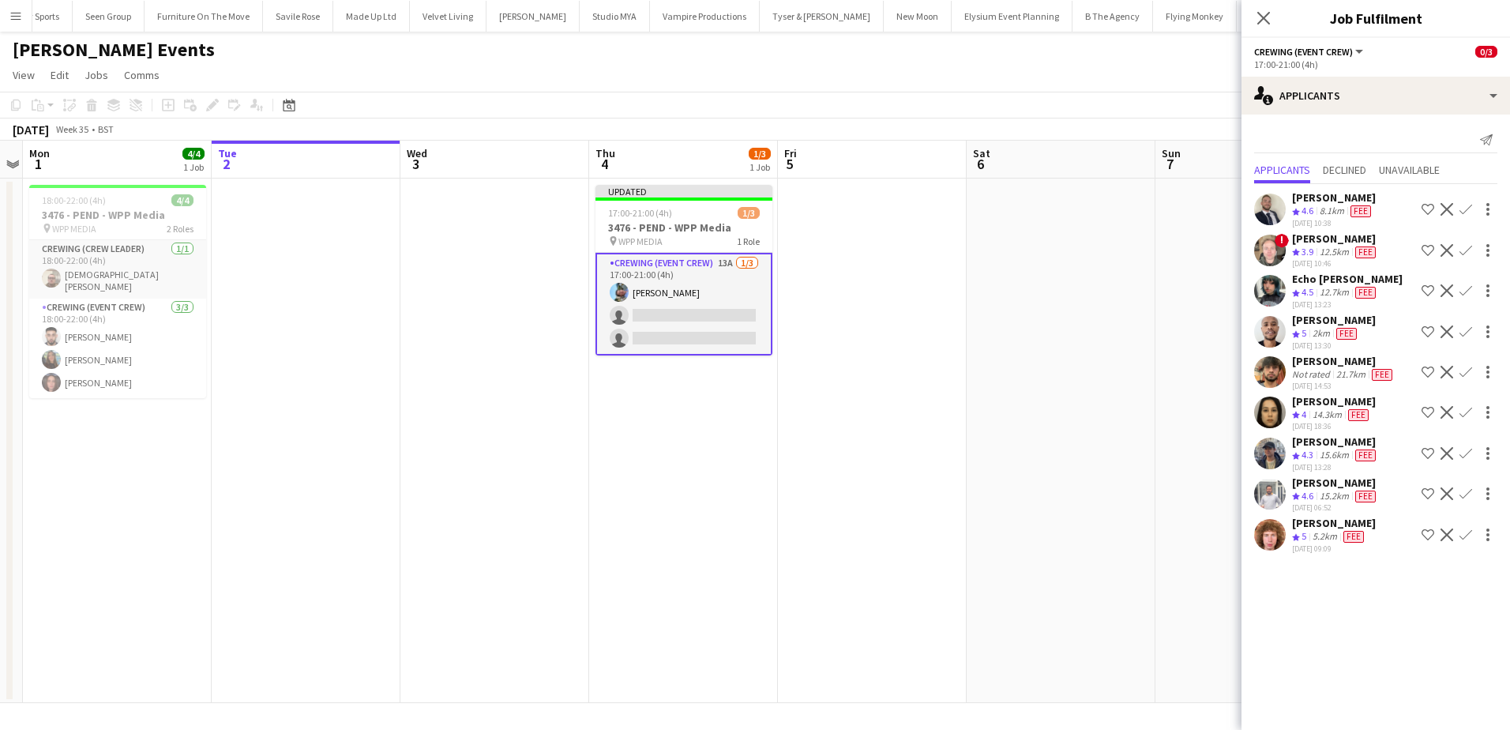
click at [1467, 489] on app-icon "Confirm" at bounding box center [1466, 493] width 13 height 13
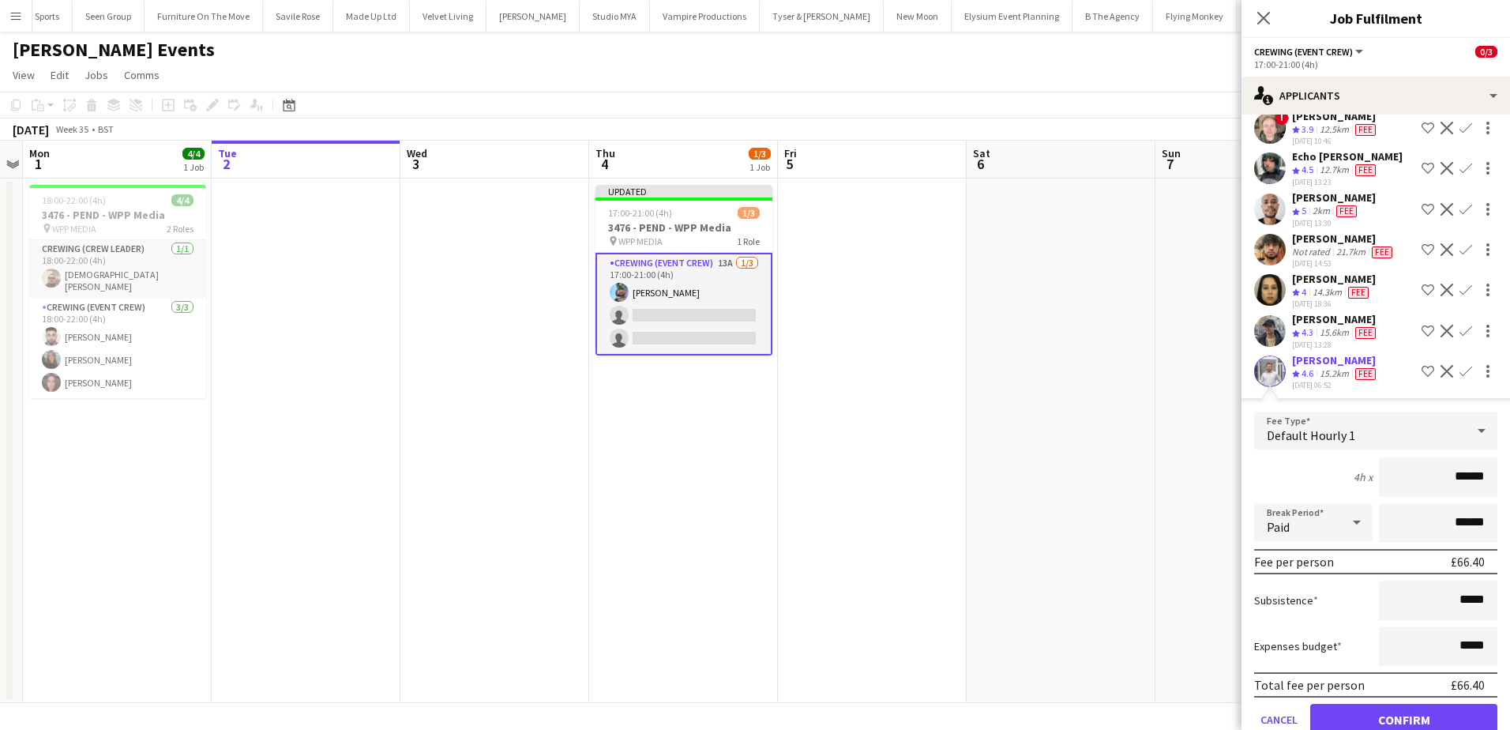
scroll to position [198, 0]
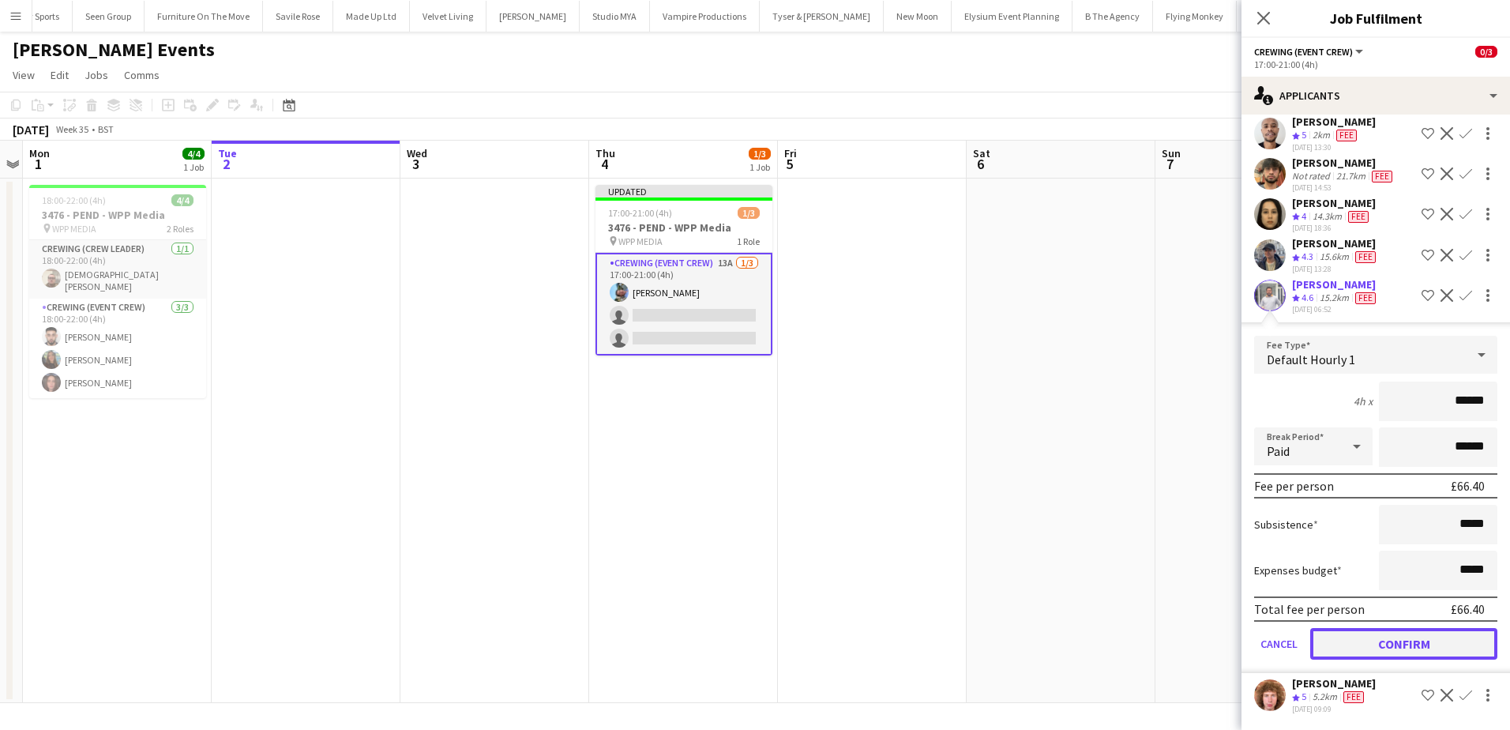
click at [1432, 628] on button "Confirm" at bounding box center [1403, 644] width 187 height 32
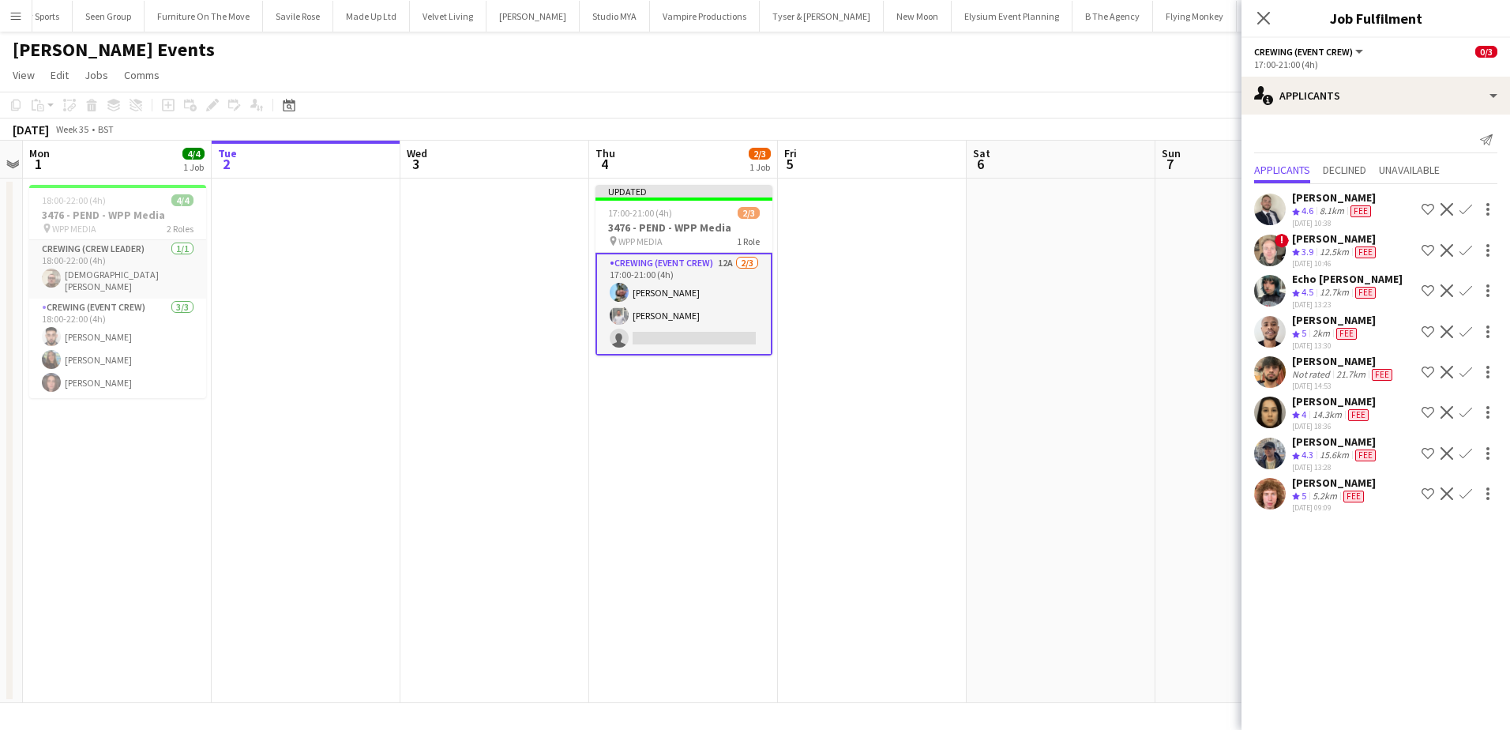
click at [1464, 496] on app-icon "Confirm" at bounding box center [1466, 493] width 13 height 13
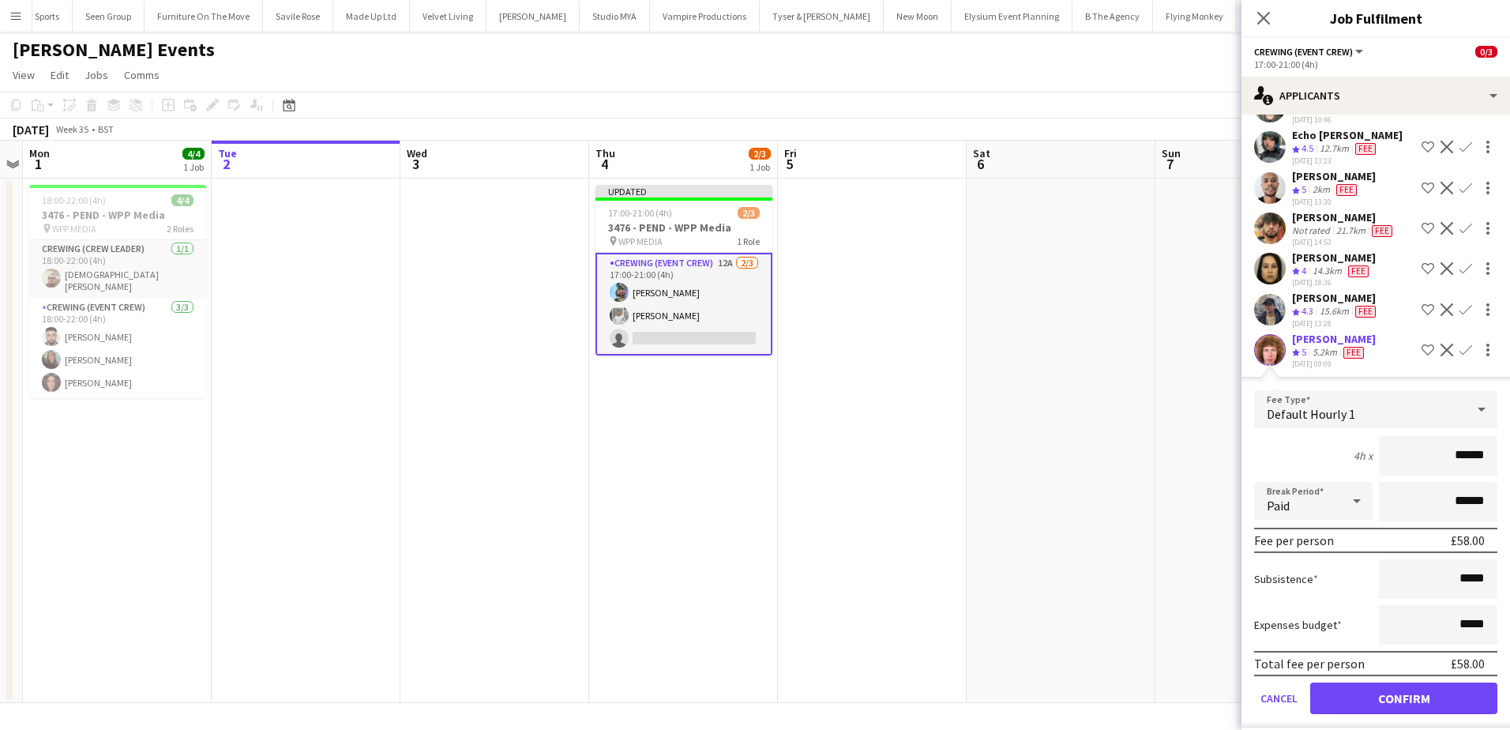
scroll to position [157, 0]
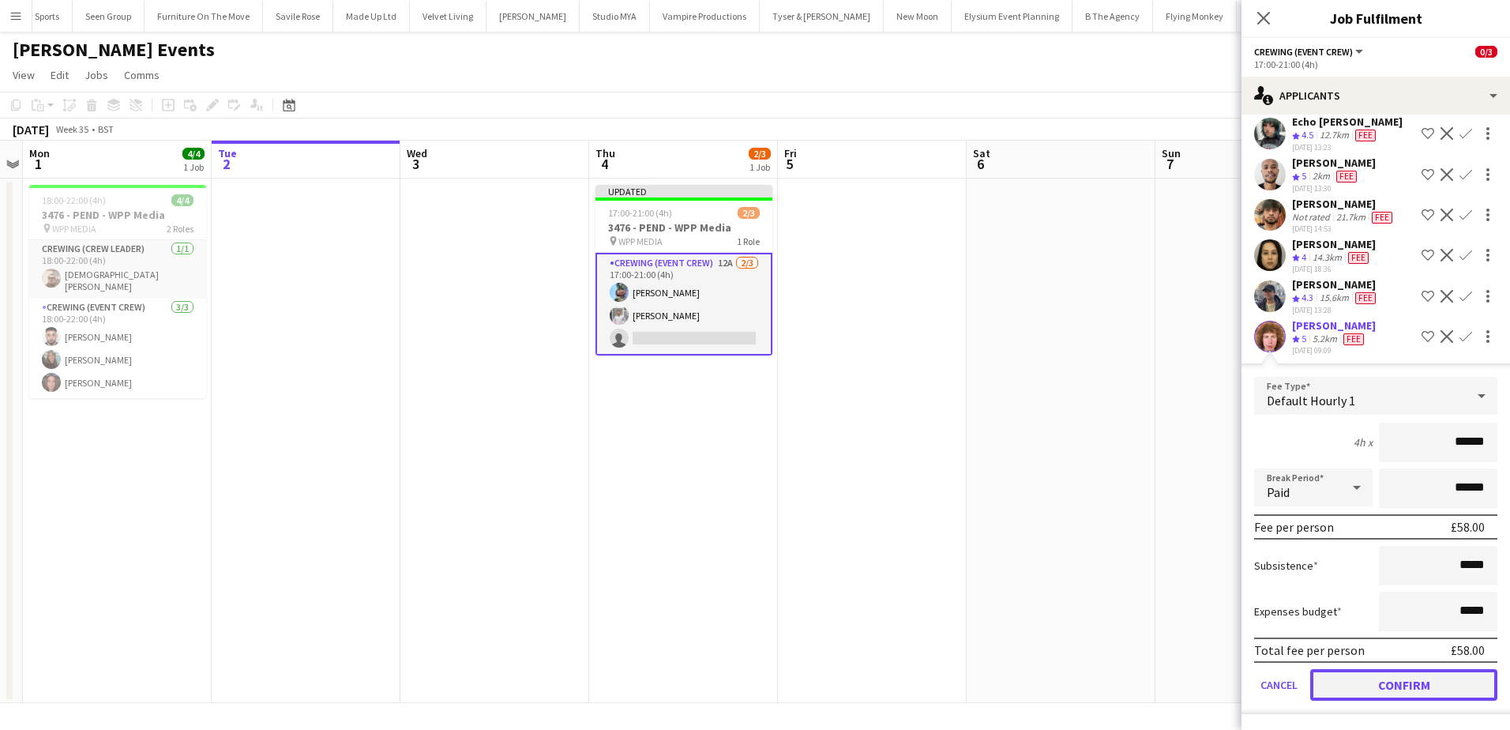
click at [1434, 684] on button "Confirm" at bounding box center [1403, 685] width 187 height 32
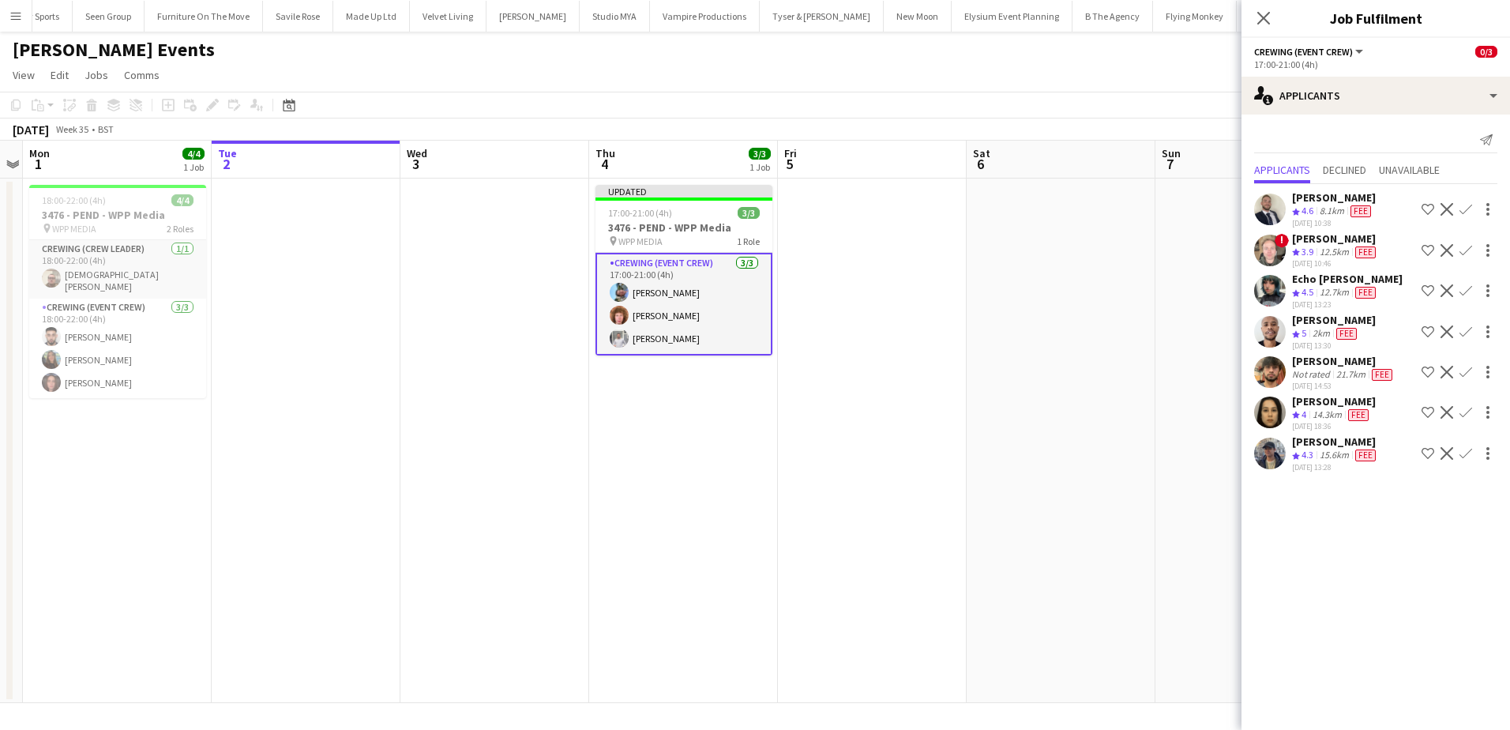
click at [993, 355] on app-date-cell at bounding box center [1061, 441] width 189 height 524
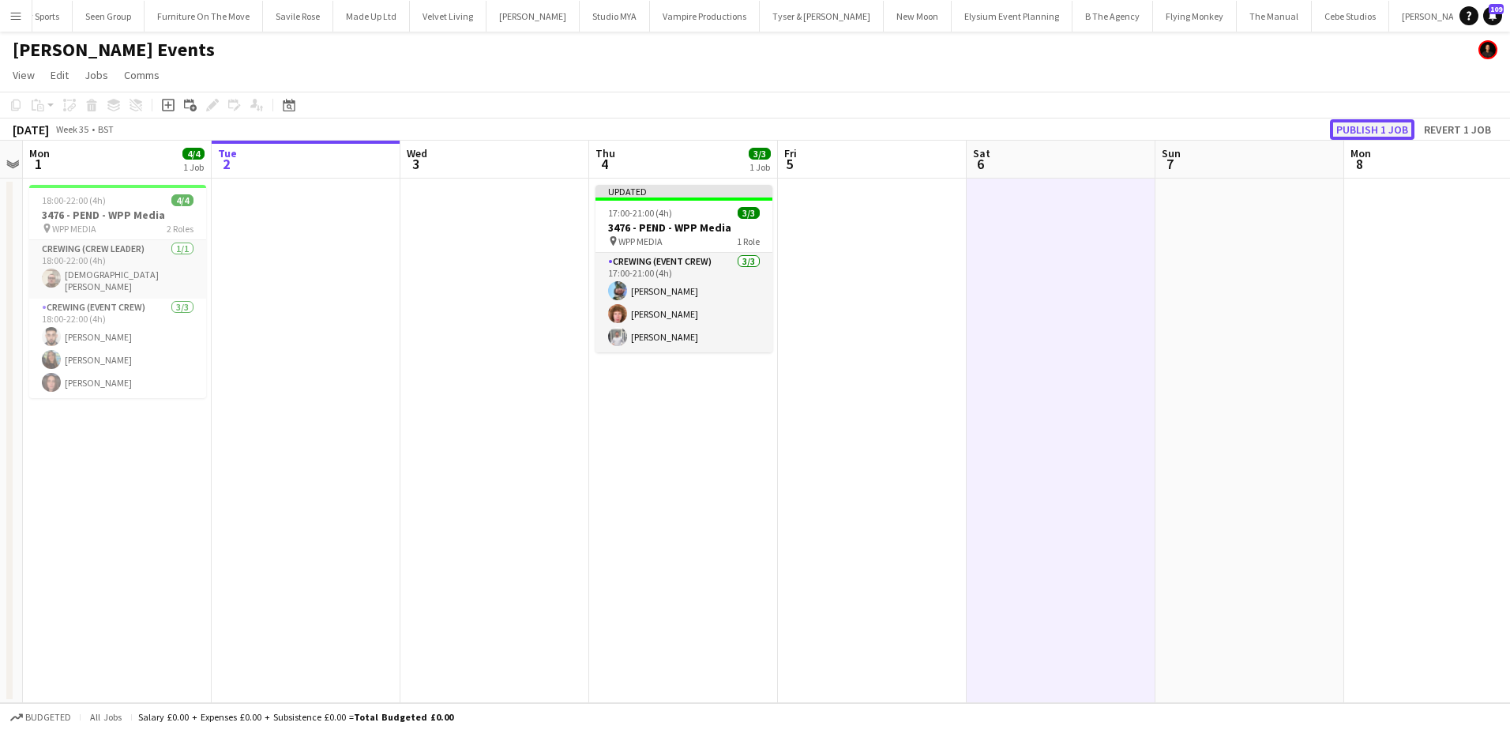
click at [1371, 127] on button "Publish 1 job" at bounding box center [1372, 129] width 85 height 21
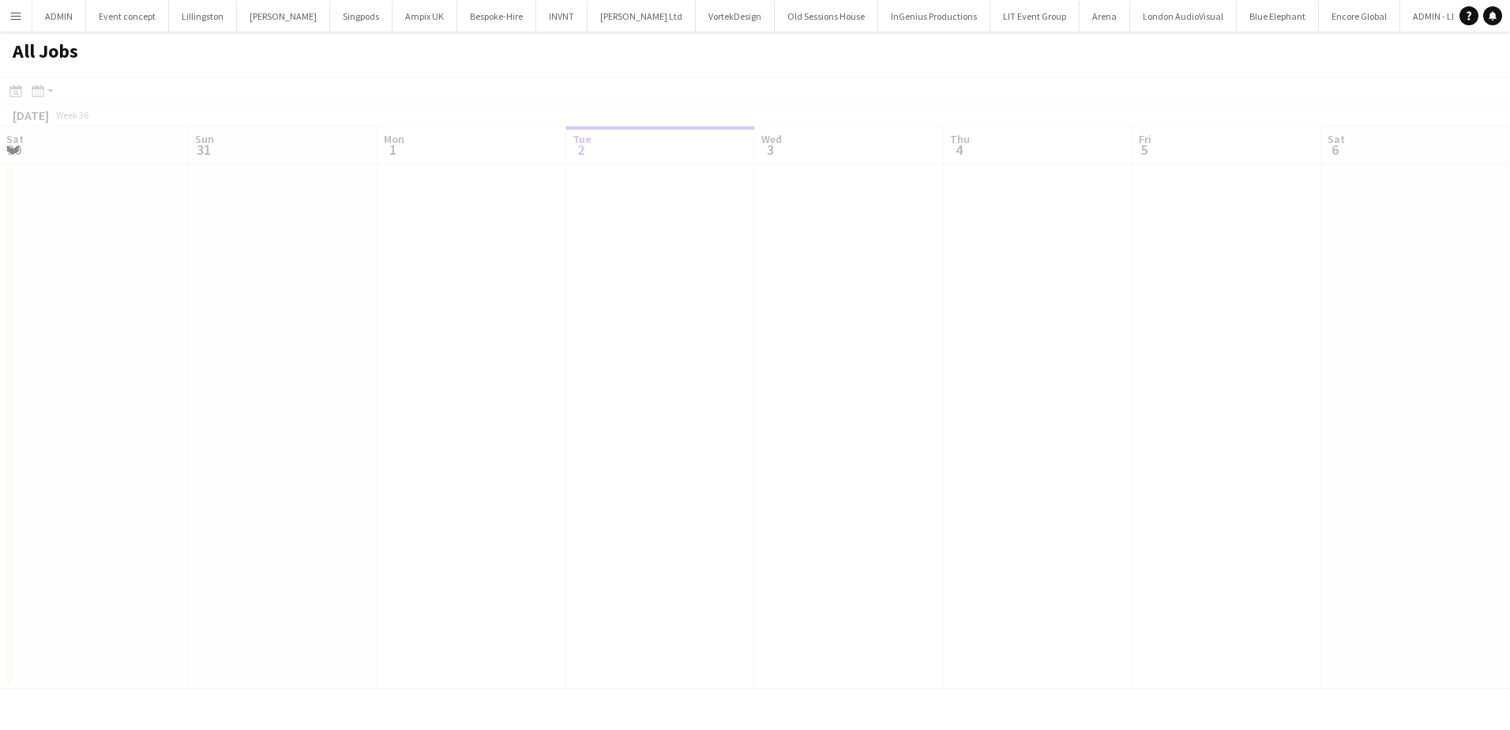
scroll to position [0, 378]
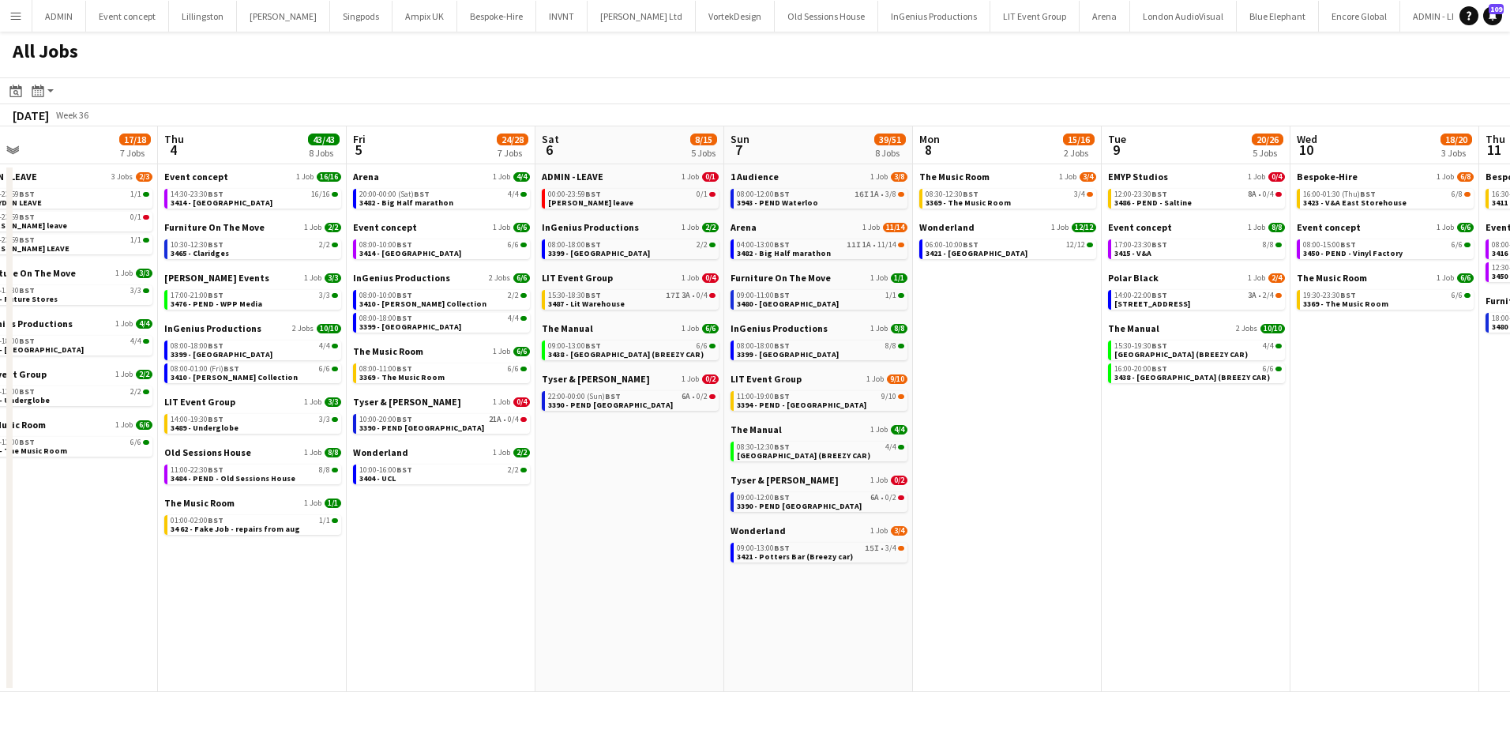
drag, startPoint x: 1000, startPoint y: 621, endPoint x: 389, endPoint y: 575, distance: 613.1
click at [389, 575] on app-calendar-viewport "Sun 31 21/21 8 Jobs Mon 1 50/51 12 Jobs Tue 2 10/11 6 Jobs Wed 3 17/18 7 Jobs T…" at bounding box center [755, 409] width 1510 height 566
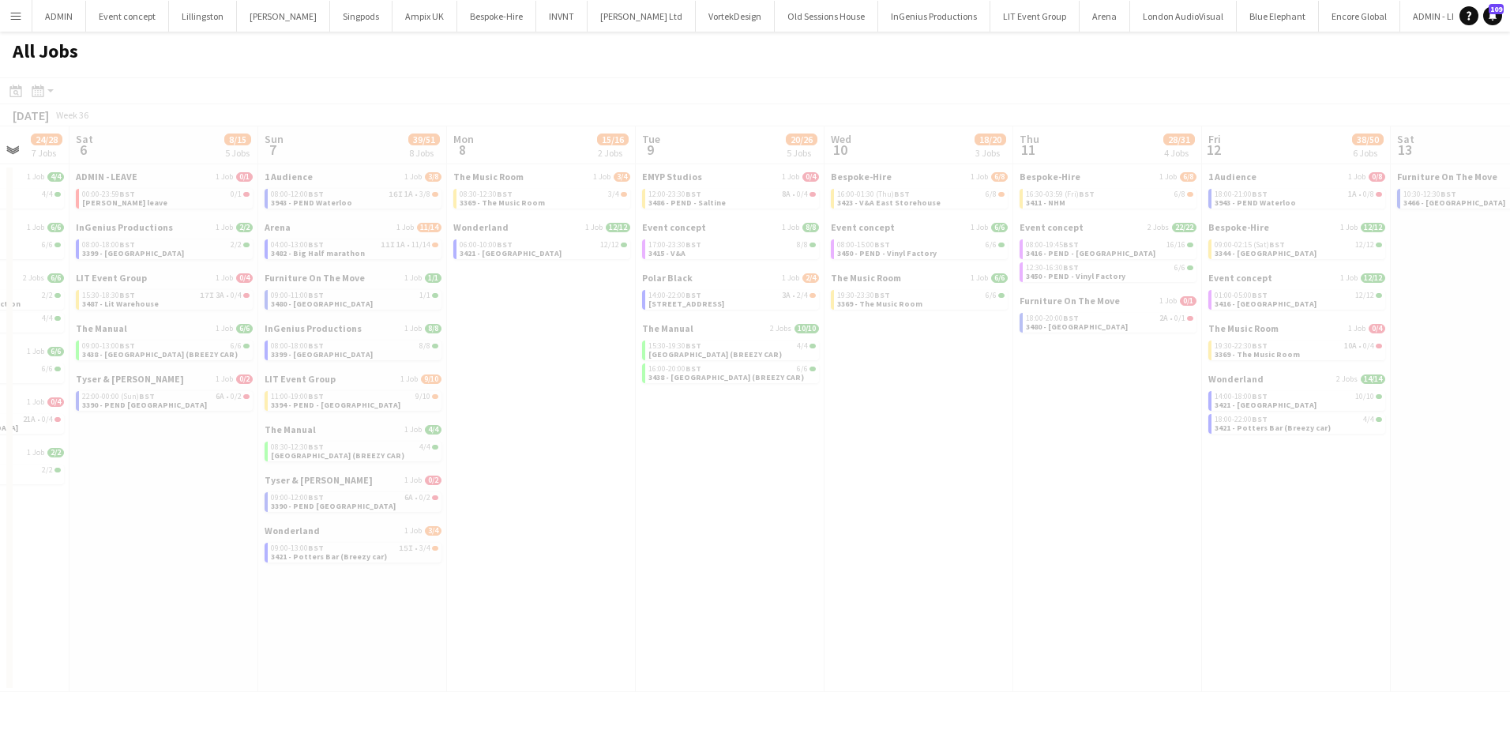
drag, startPoint x: 1160, startPoint y: 549, endPoint x: 897, endPoint y: 545, distance: 263.1
click at [654, 540] on app-all-jobs "All Jobs Date picker [DATE] [DATE] [DATE] M [DATE] T [DATE] W [DATE] T [DATE] F…" at bounding box center [755, 362] width 1510 height 660
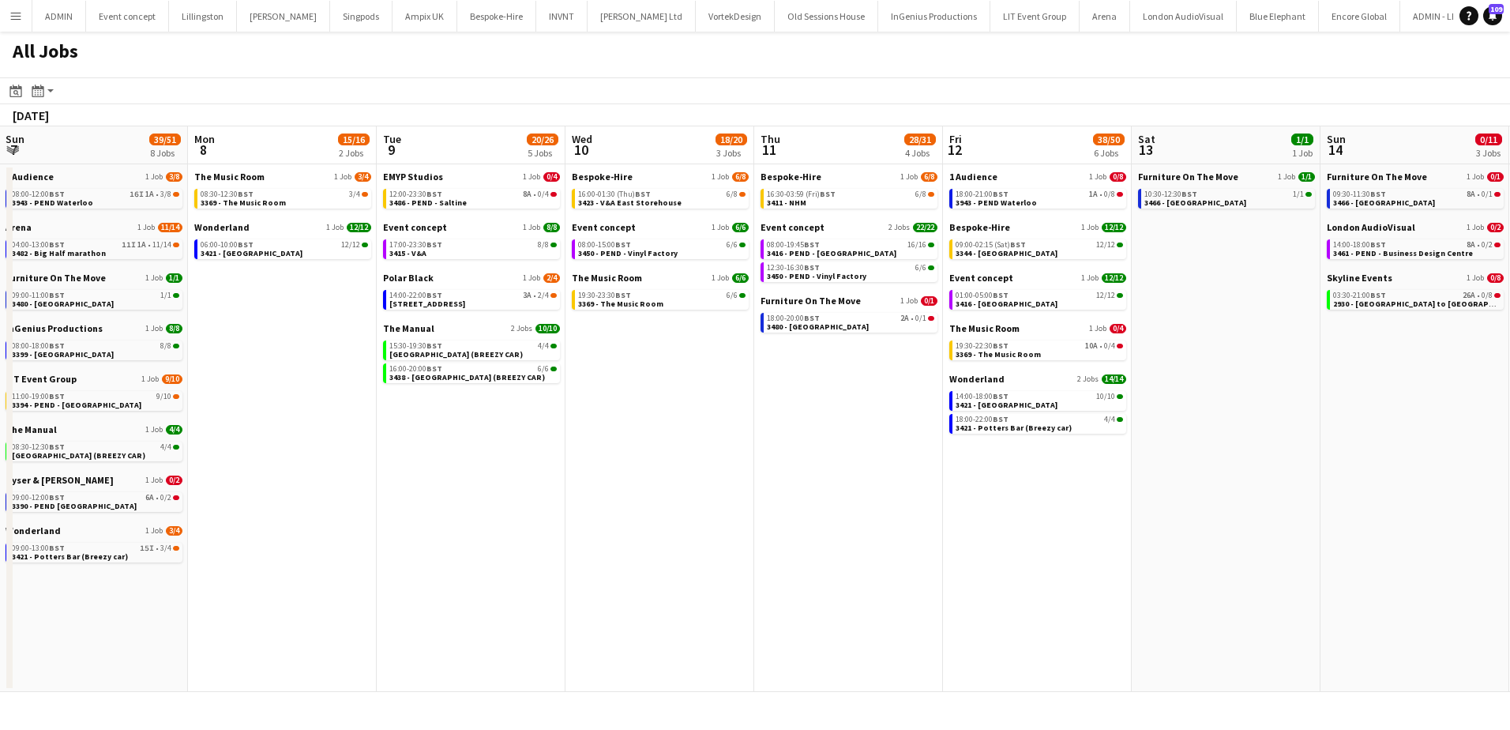
scroll to position [0, 518]
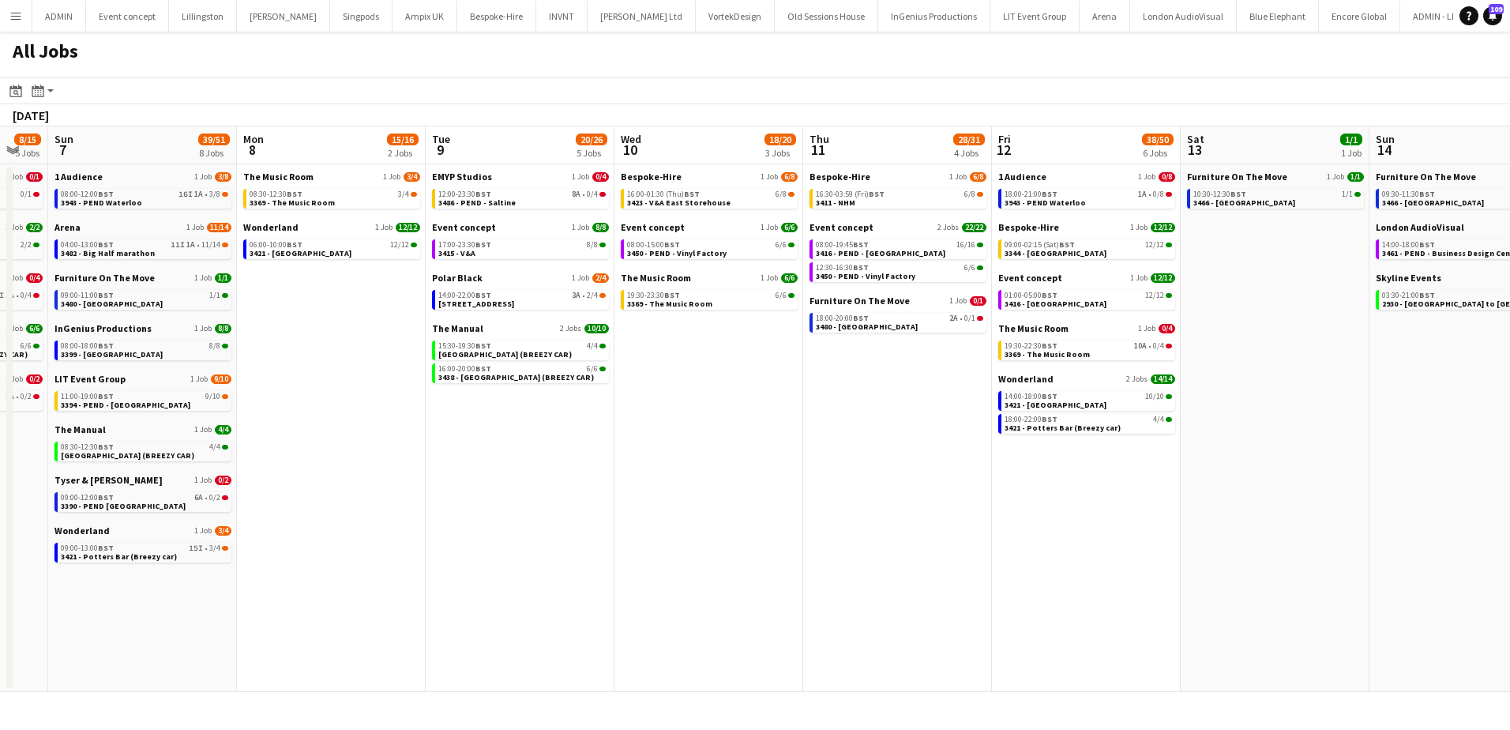
drag, startPoint x: 809, startPoint y: 484, endPoint x: 468, endPoint y: 472, distance: 341.5
click at [441, 474] on app-calendar-viewport "Thu 4 43/43 8 Jobs Fri 5 24/28 7 Jobs Sat 6 8/15 5 Jobs Sun 7 39/51 8 Jobs Mon …" at bounding box center [755, 409] width 1510 height 566
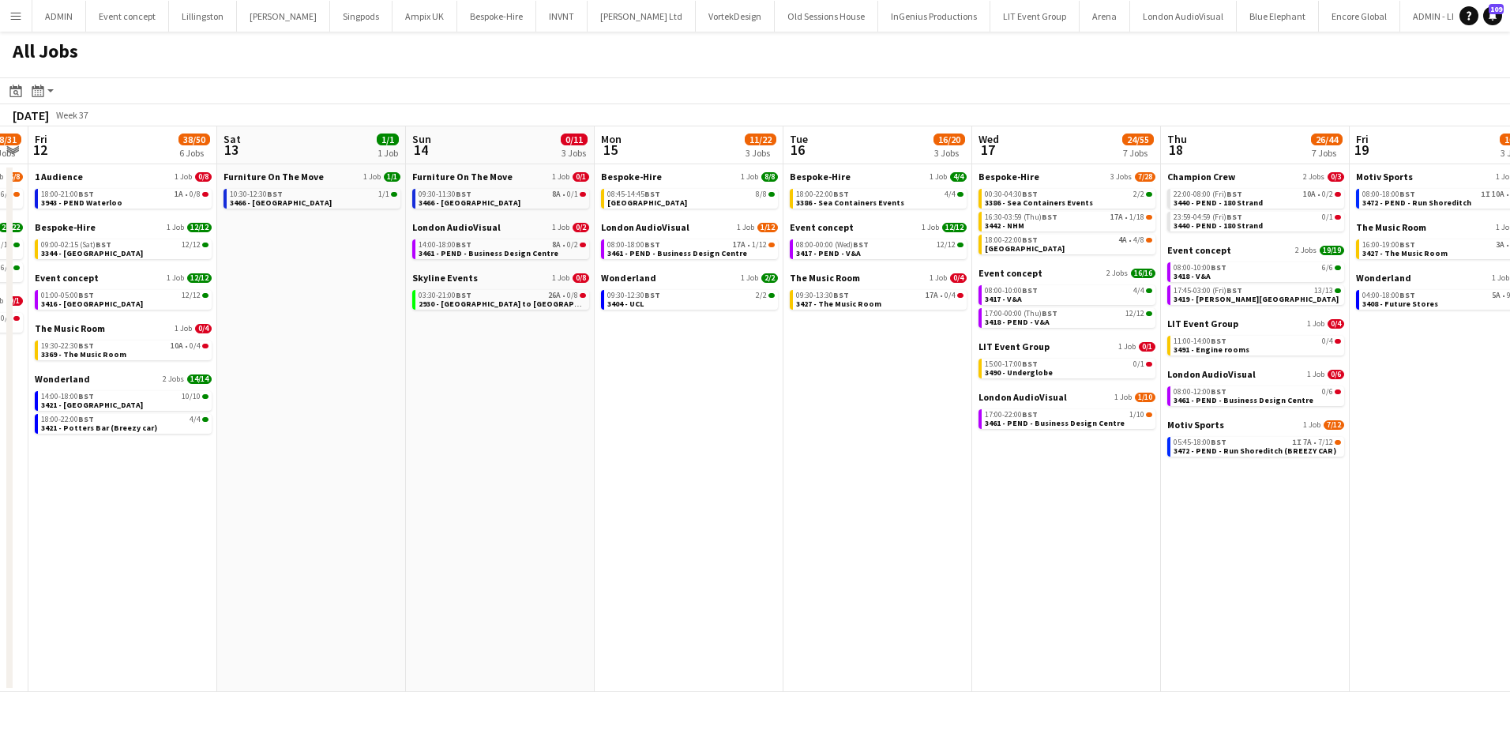
scroll to position [0, 543]
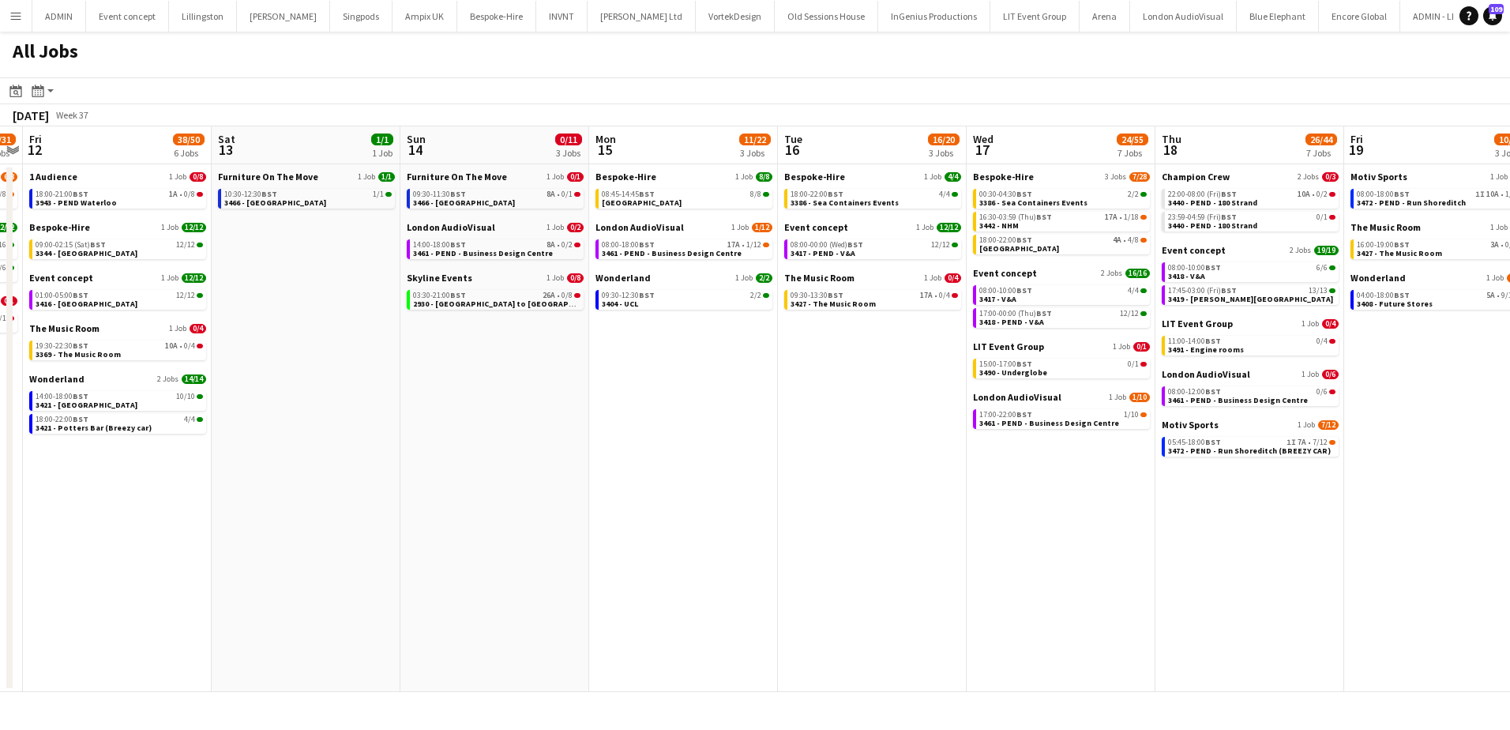
drag, startPoint x: 1215, startPoint y: 391, endPoint x: 623, endPoint y: 331, distance: 594.7
click at [623, 331] on app-calendar-viewport "Tue 9 20/26 5 Jobs Wed 10 18/20 3 Jobs Thu 11 28/31 4 Jobs Fri 12 38/50 6 Jobs …" at bounding box center [755, 409] width 1510 height 566
click at [1194, 346] on span "3491 - Engine rooms" at bounding box center [1206, 349] width 76 height 10
click at [17, 18] on app-icon "Menu" at bounding box center [15, 15] width 13 height 13
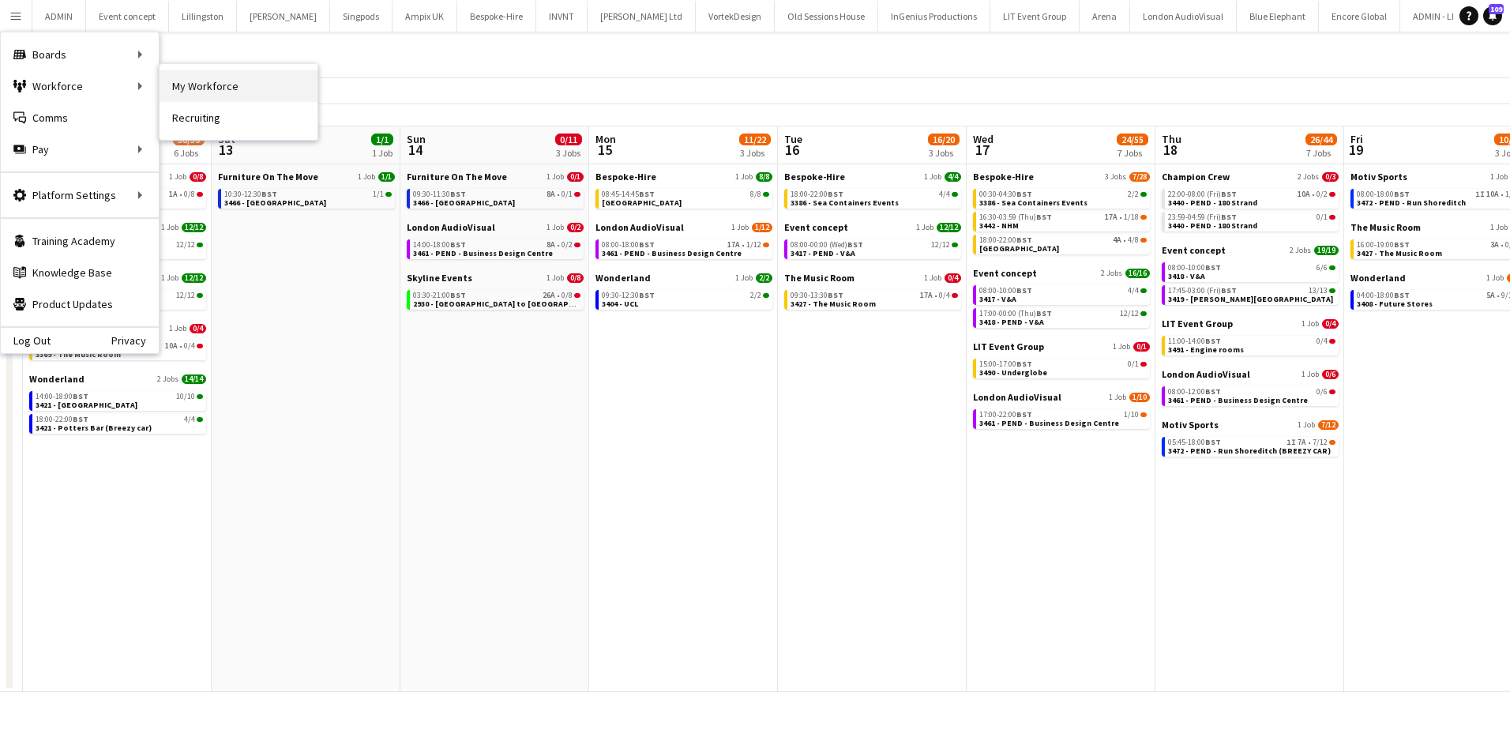
click at [171, 87] on link "My Workforce" at bounding box center [239, 86] width 158 height 32
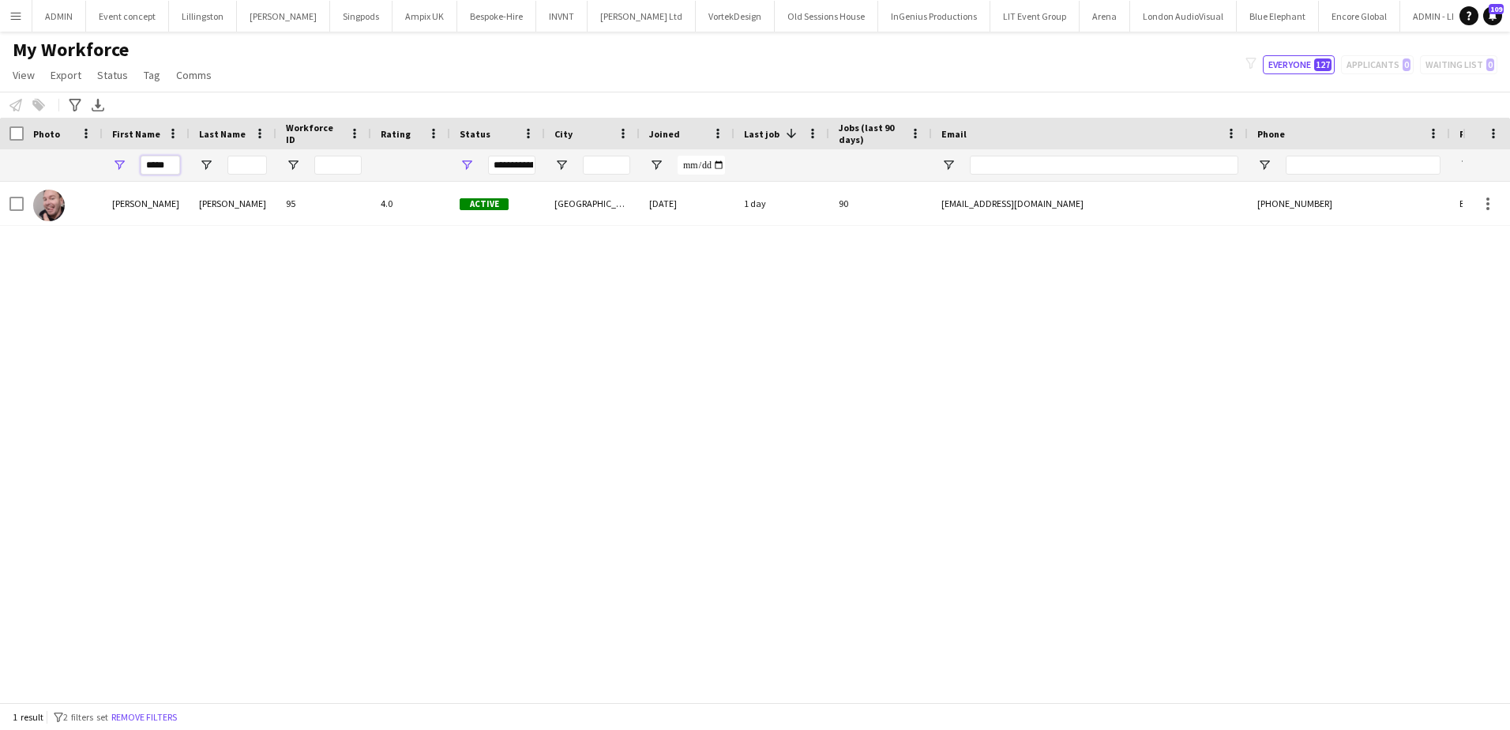
click at [156, 164] on input "*****" at bounding box center [160, 165] width 39 height 19
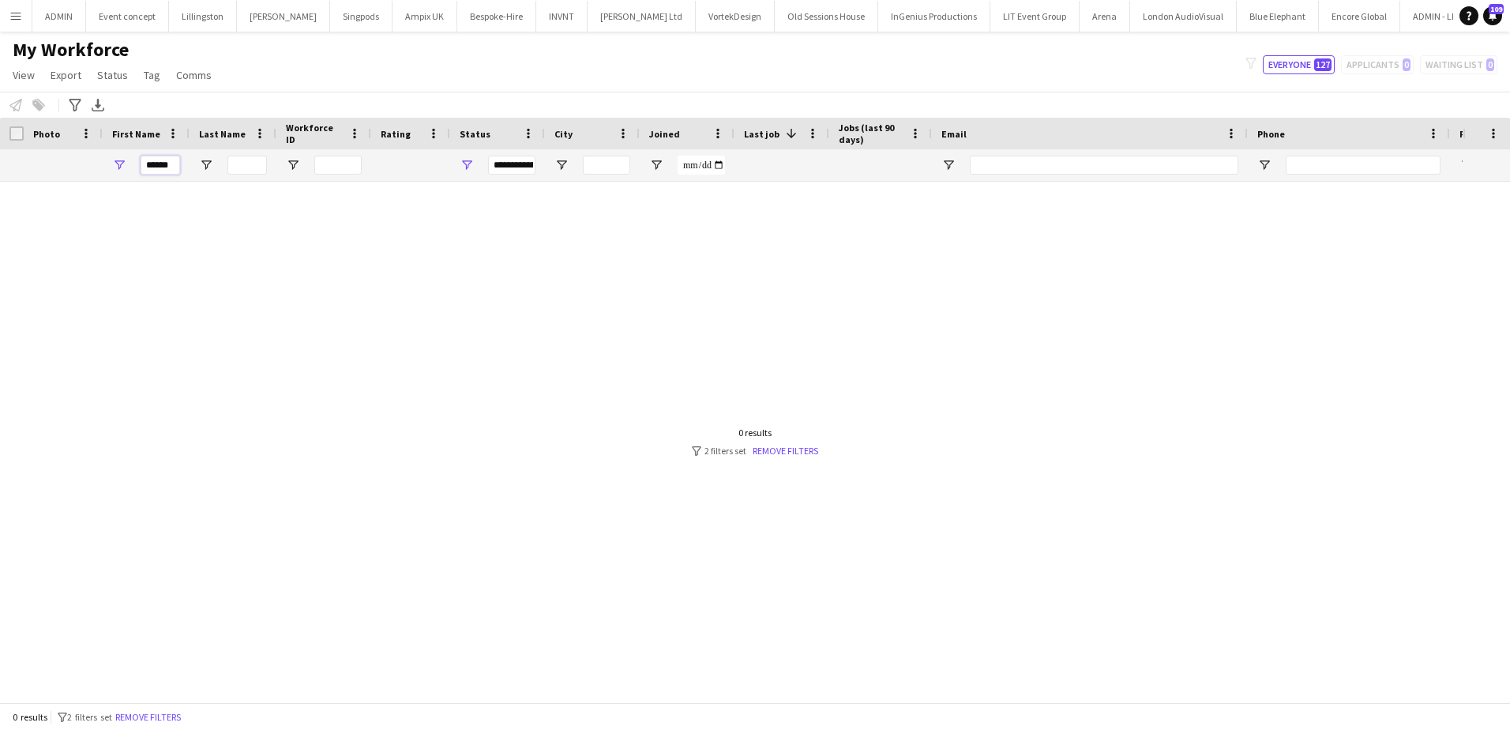
type input "******"
click at [464, 165] on span "Open Filter Menu" at bounding box center [467, 165] width 14 height 14
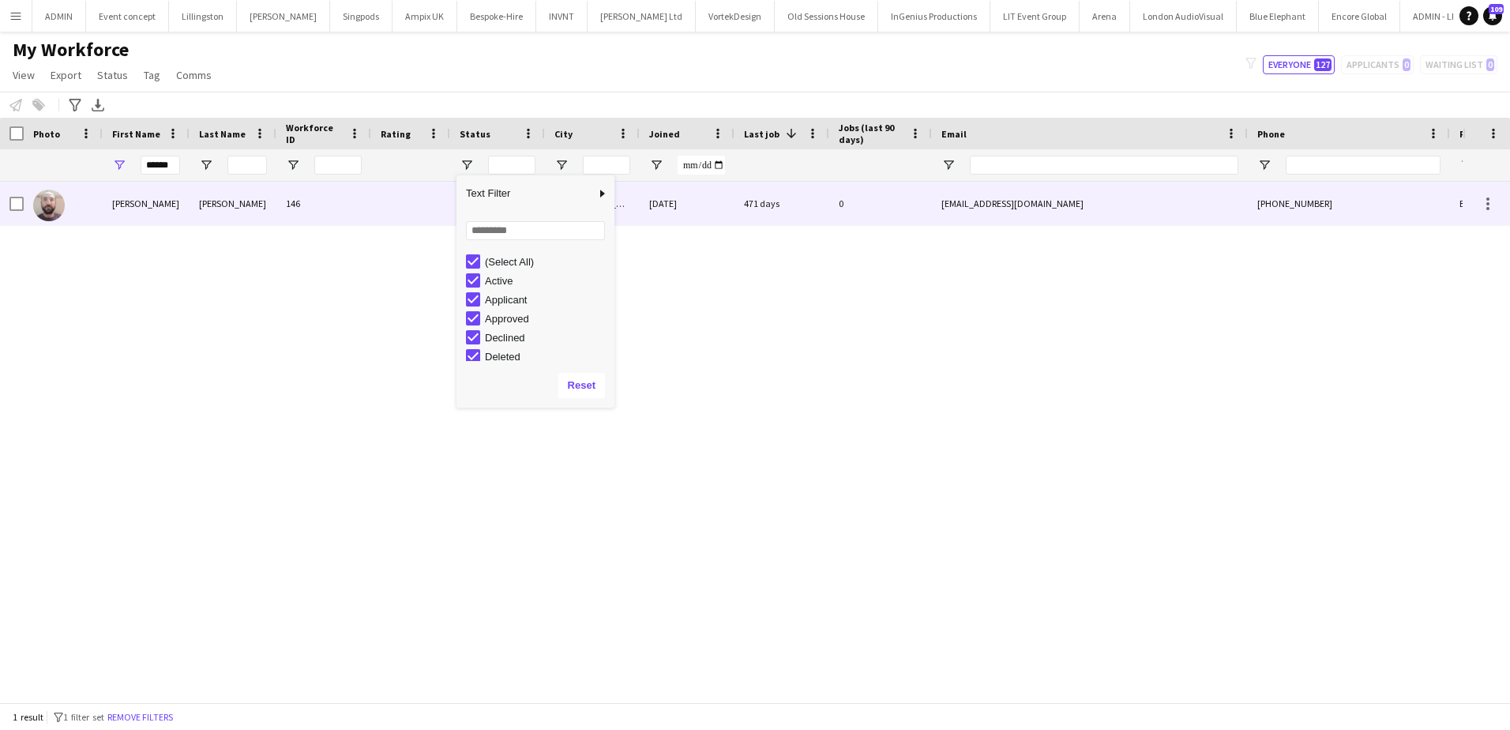
click at [175, 217] on div "Stefan" at bounding box center [146, 203] width 87 height 43
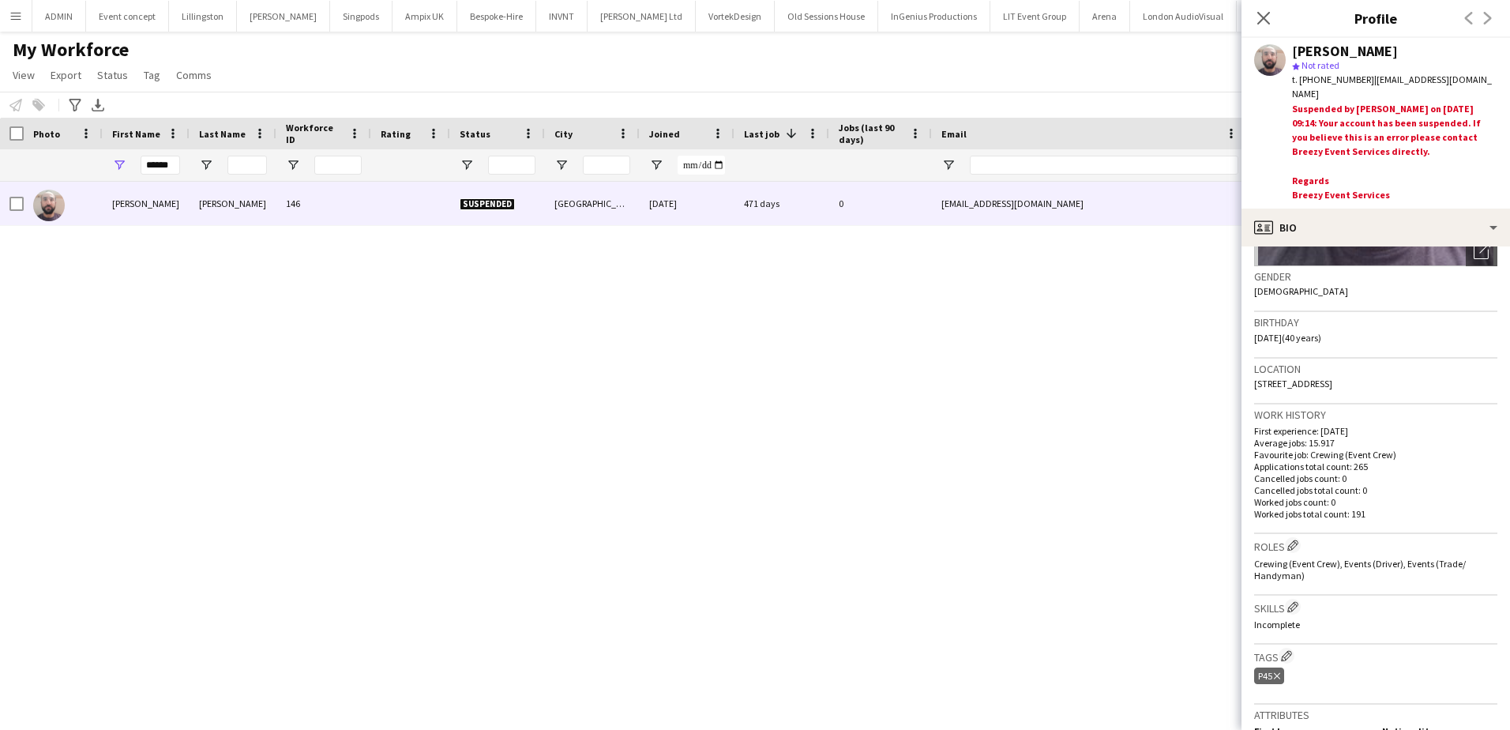
scroll to position [237, 0]
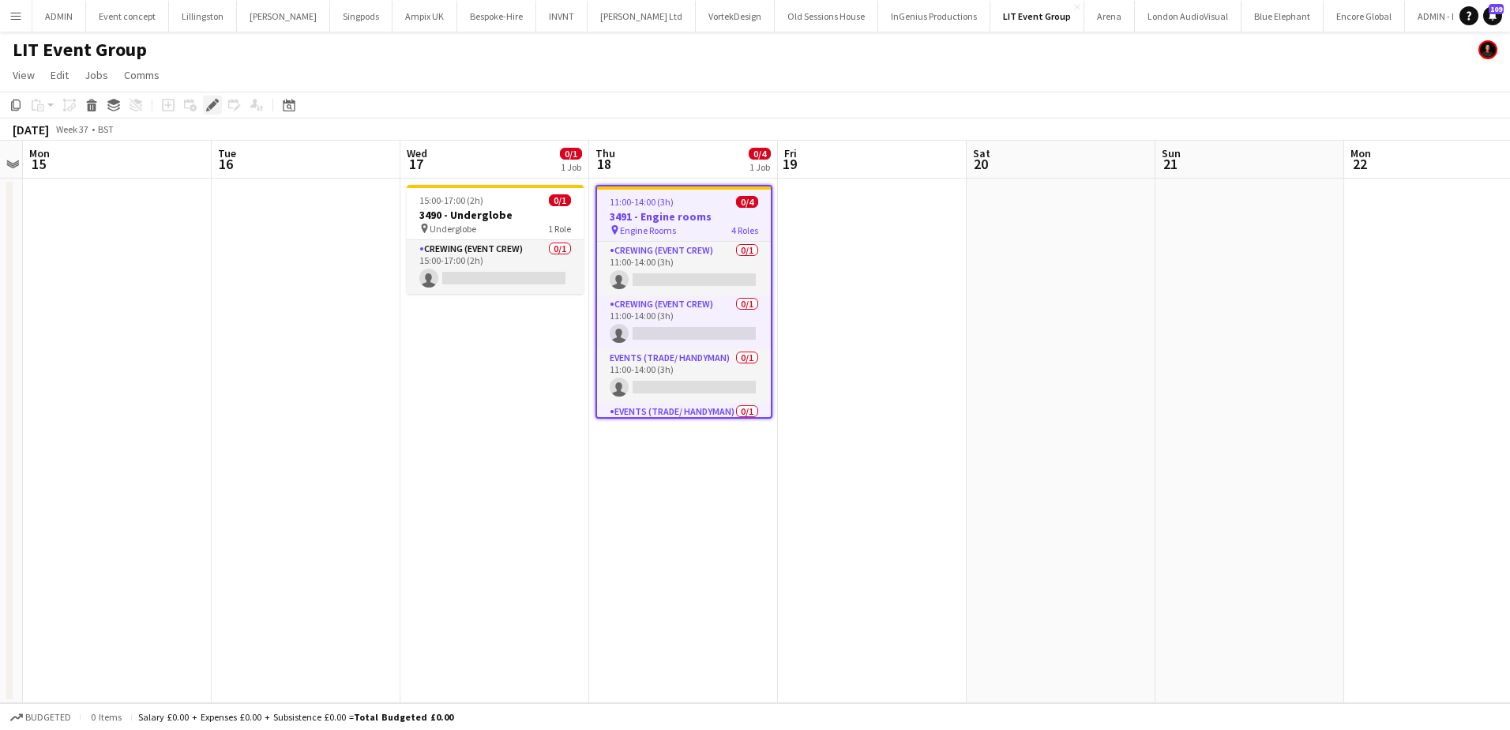
click at [212, 107] on icon at bounding box center [212, 105] width 9 height 9
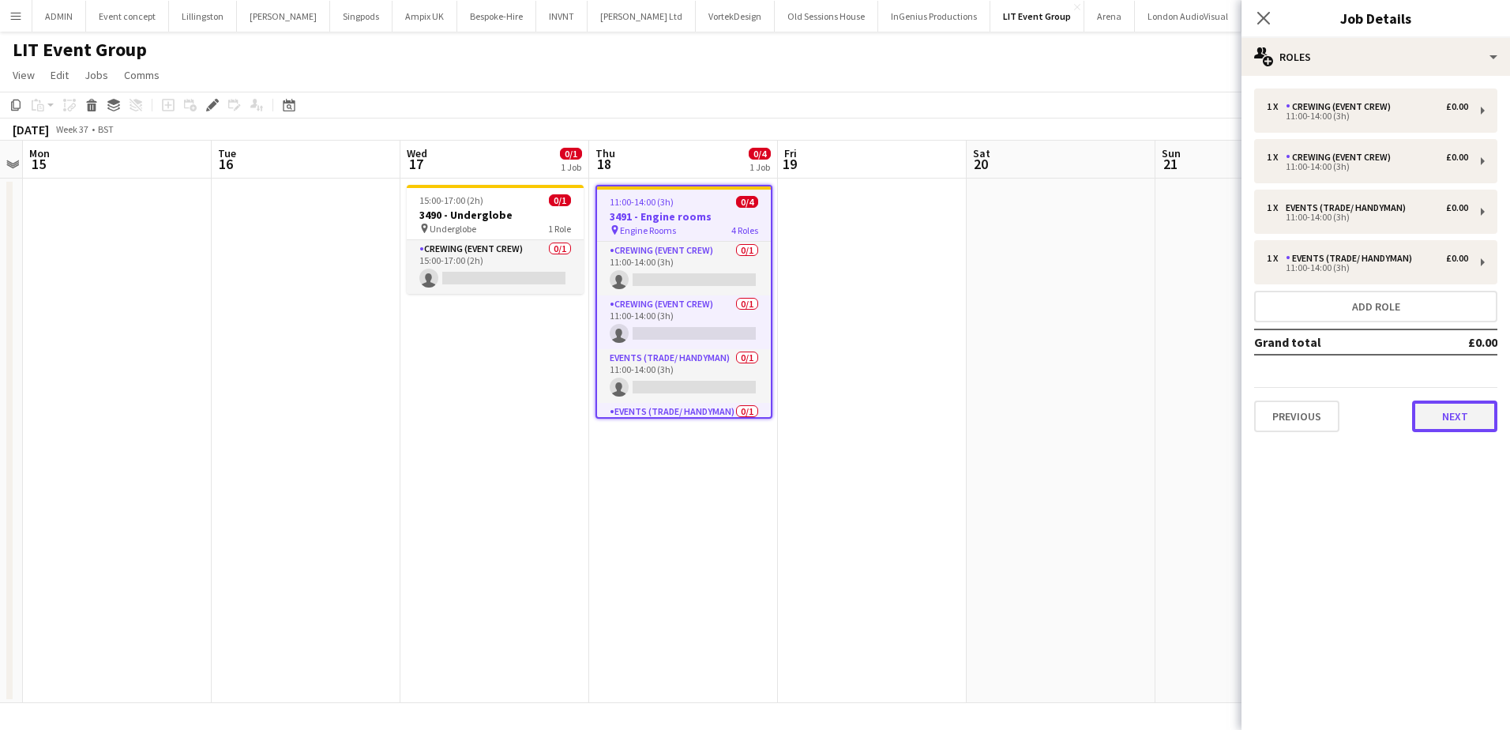
click at [1427, 414] on button "Next" at bounding box center [1454, 416] width 85 height 32
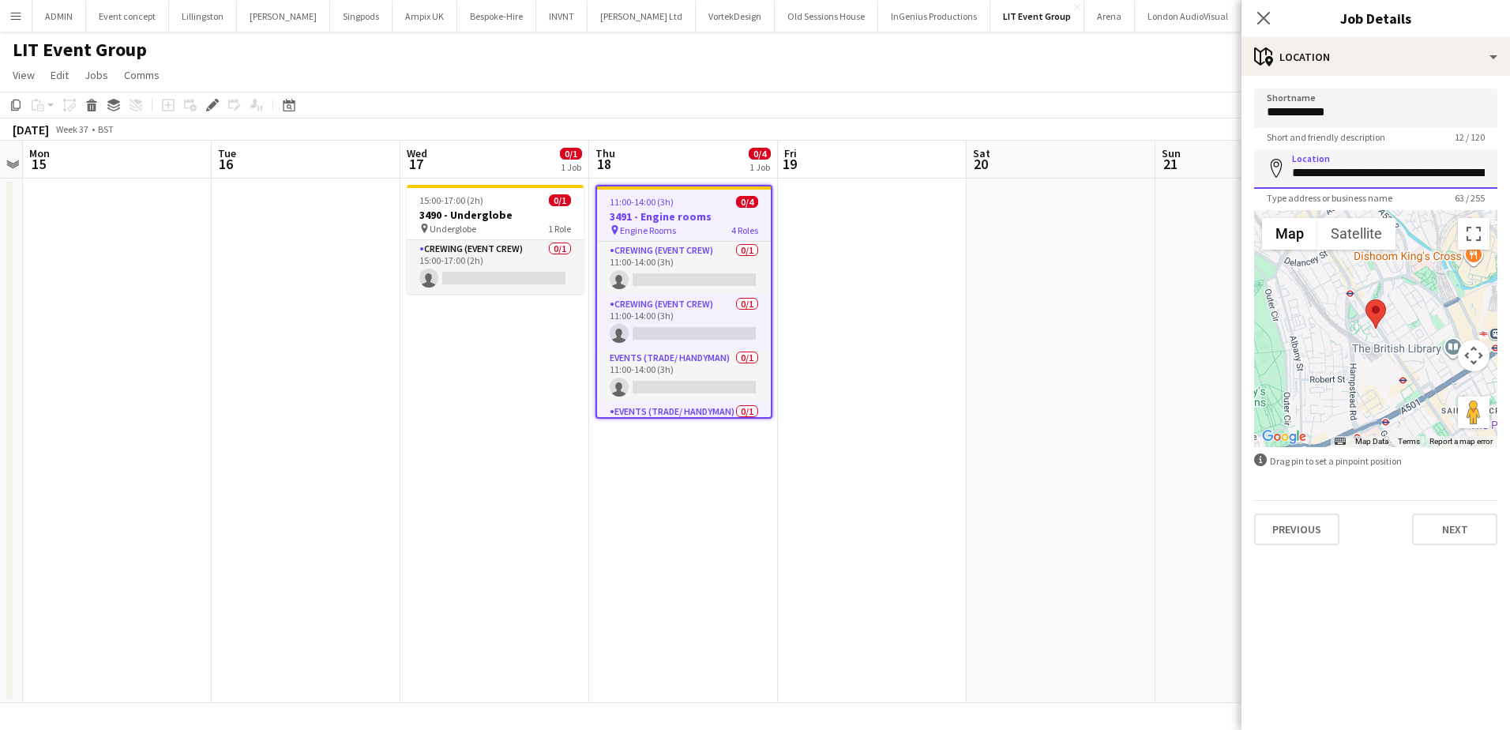
click at [1385, 179] on input "**********" at bounding box center [1375, 168] width 243 height 39
paste input
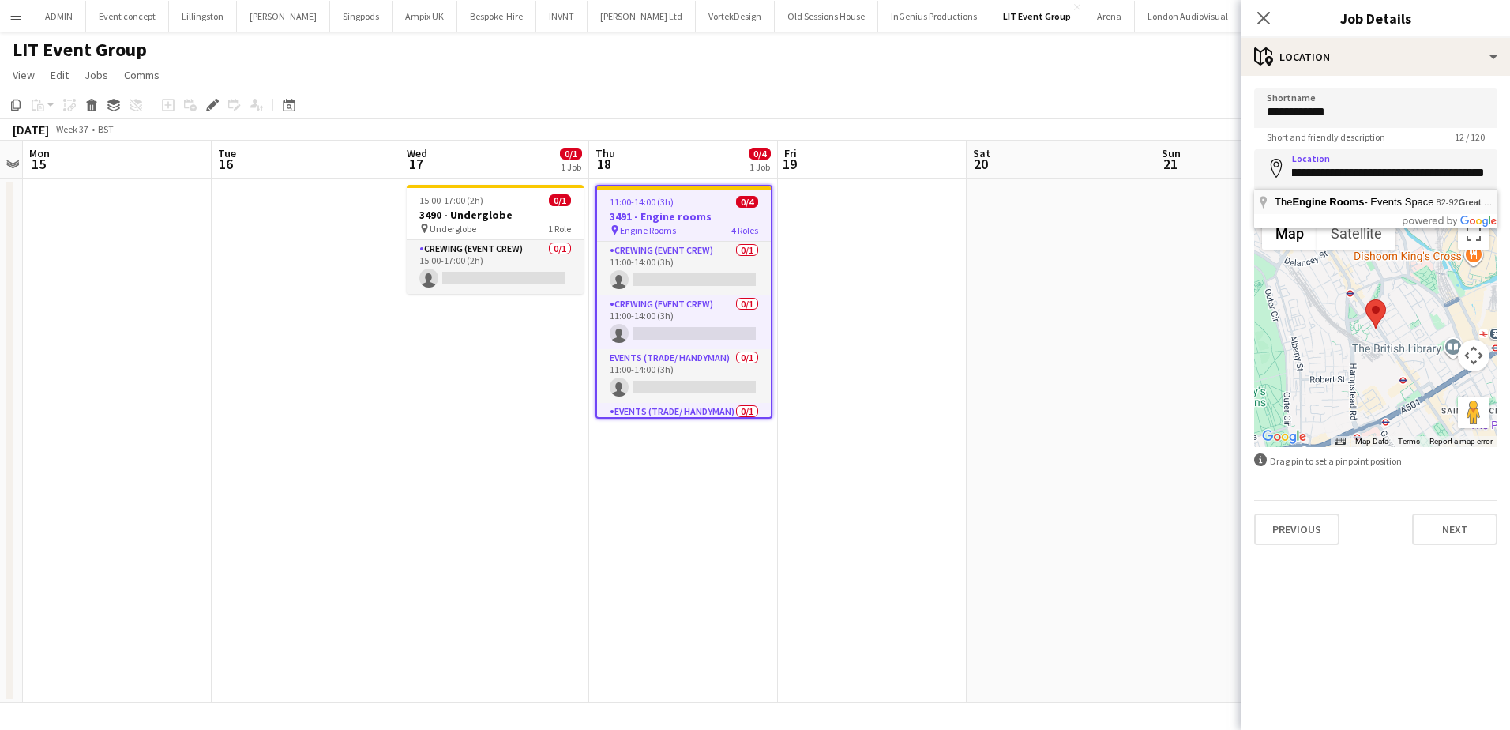
type input "**********"
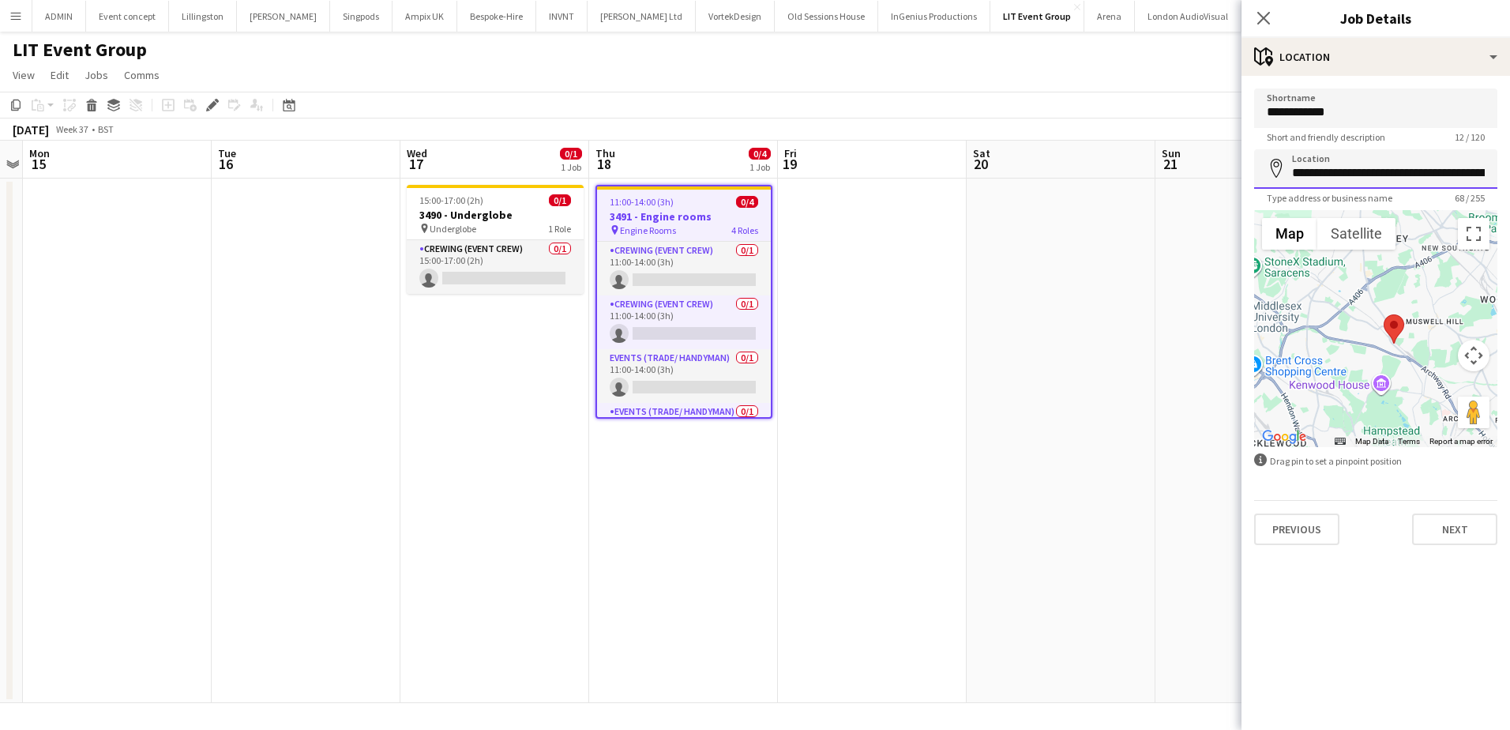
click at [1401, 177] on input "**********" at bounding box center [1375, 168] width 243 height 39
click at [1402, 177] on input "**********" at bounding box center [1375, 168] width 243 height 39
click at [1461, 532] on button "Next" at bounding box center [1454, 529] width 85 height 32
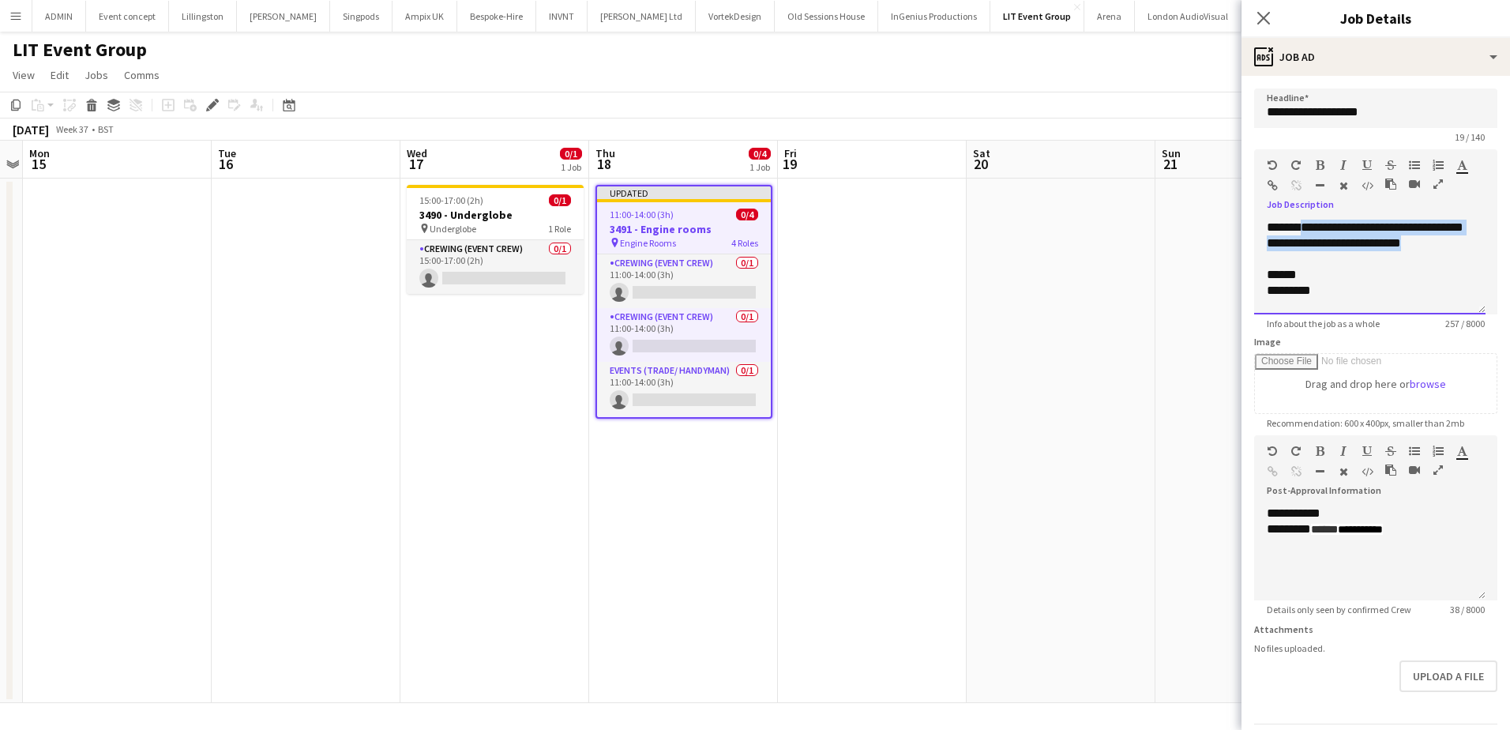
drag, startPoint x: 1331, startPoint y: 246, endPoint x: 1305, endPoint y: 227, distance: 32.2
click at [1305, 227] on div "**********" at bounding box center [1369, 267] width 231 height 95
paste div
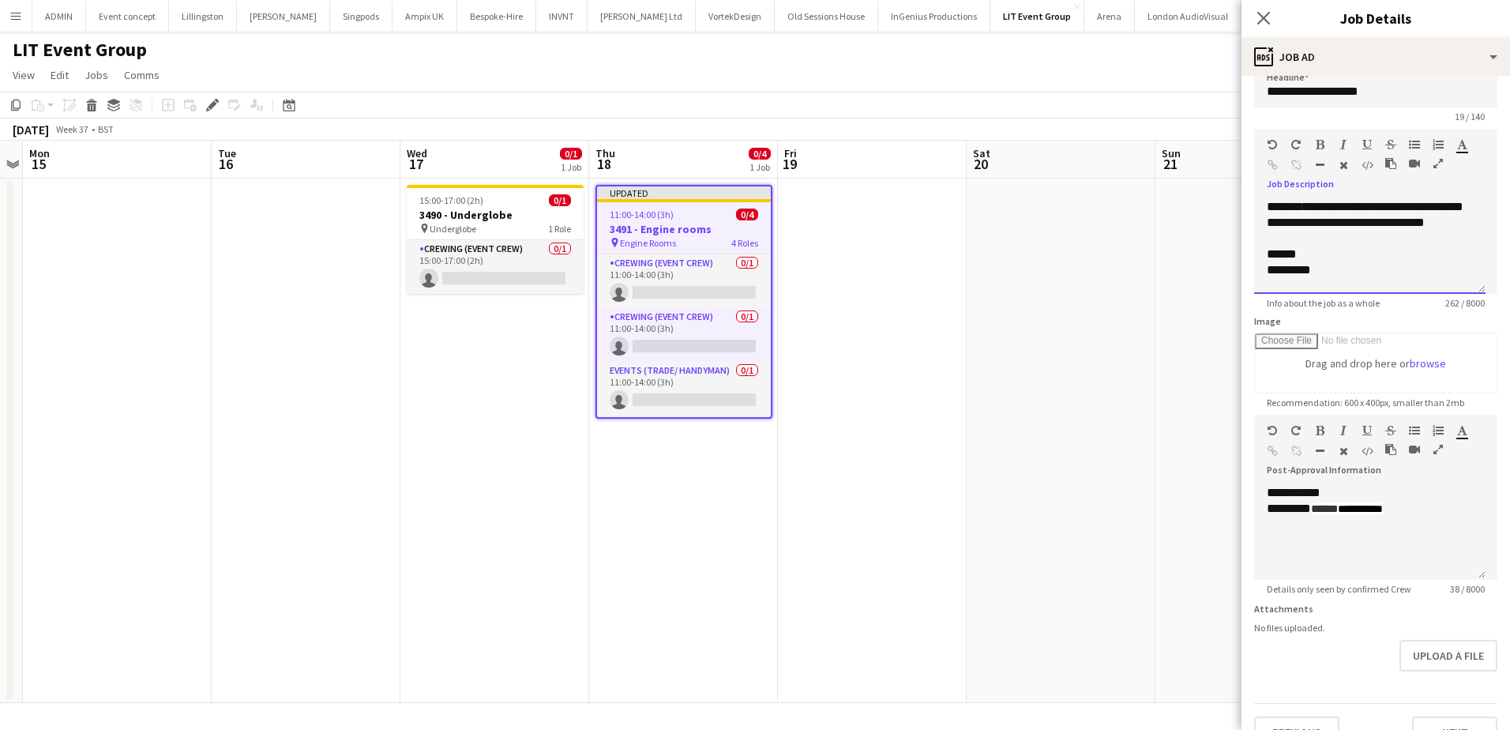
scroll to position [51, 0]
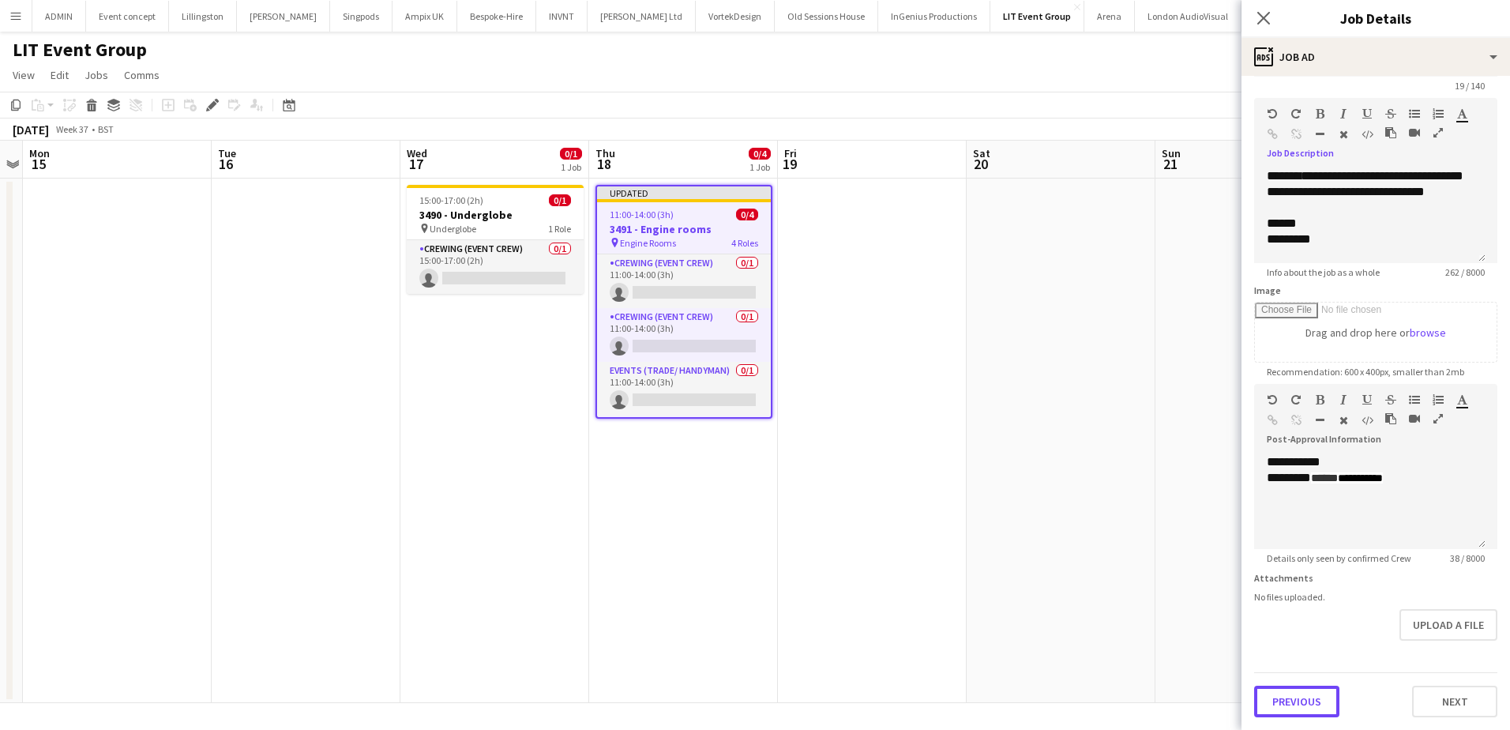
click at [1316, 694] on button "Previous" at bounding box center [1296, 702] width 85 height 32
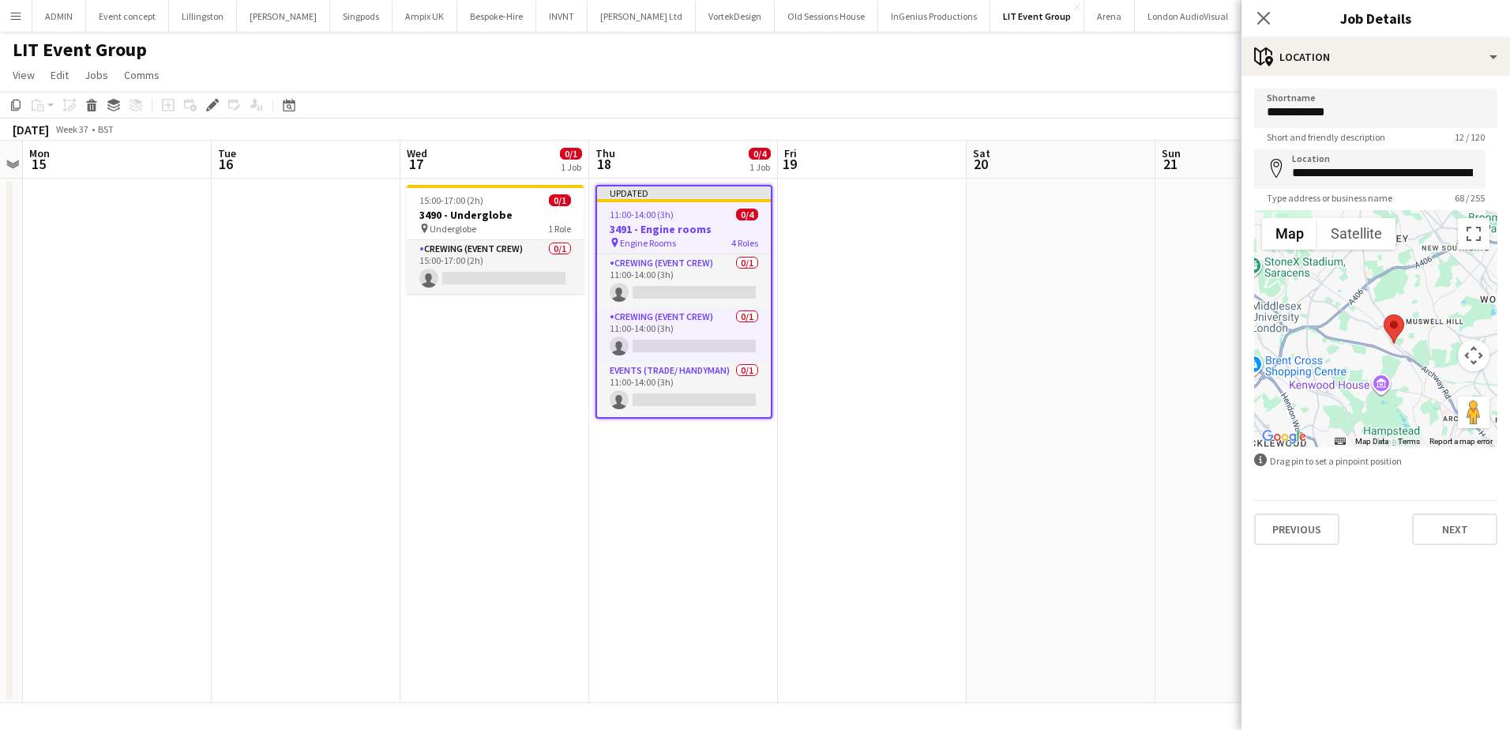
scroll to position [0, 0]
click at [1312, 532] on button "Previous" at bounding box center [1296, 529] width 85 height 32
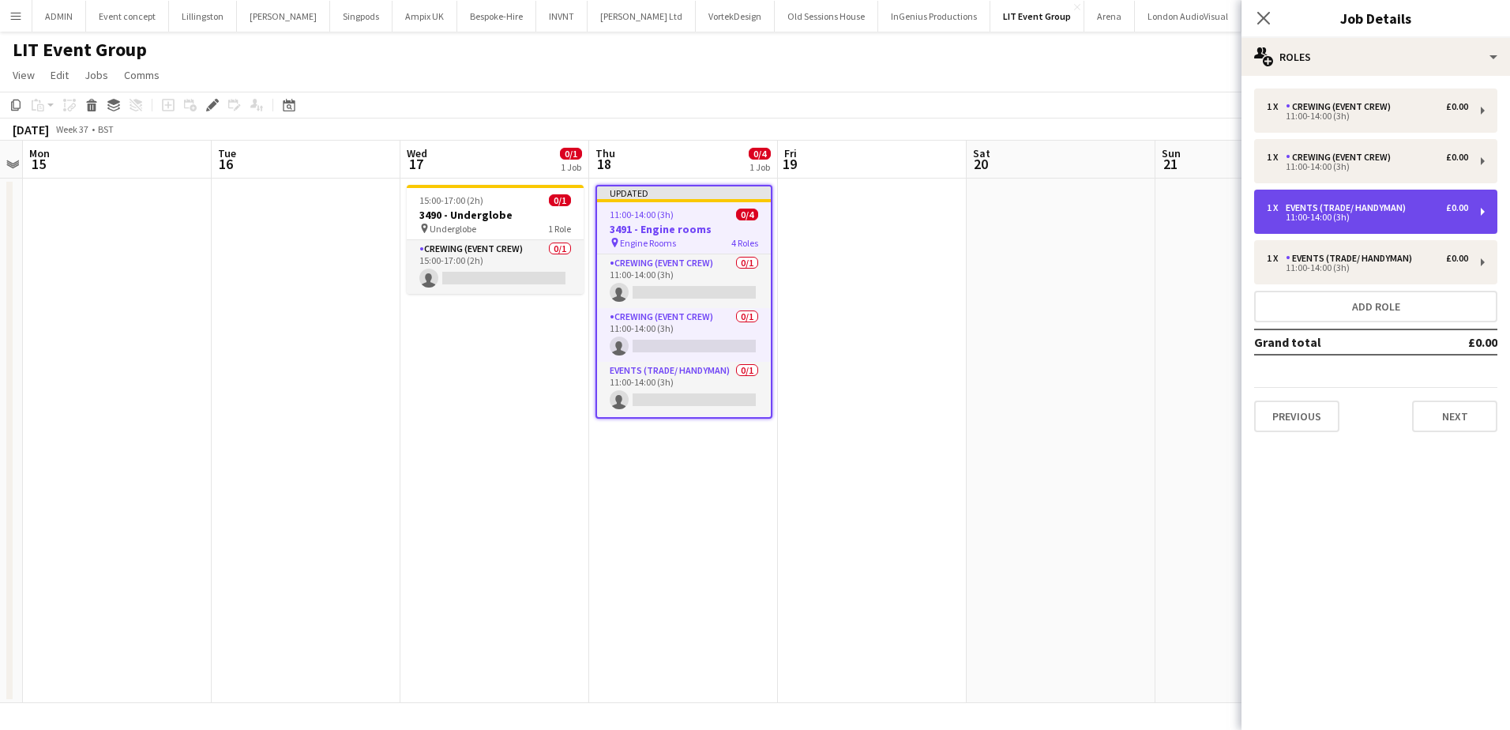
click at [1314, 219] on div "11:00-14:00 (3h)" at bounding box center [1367, 217] width 201 height 8
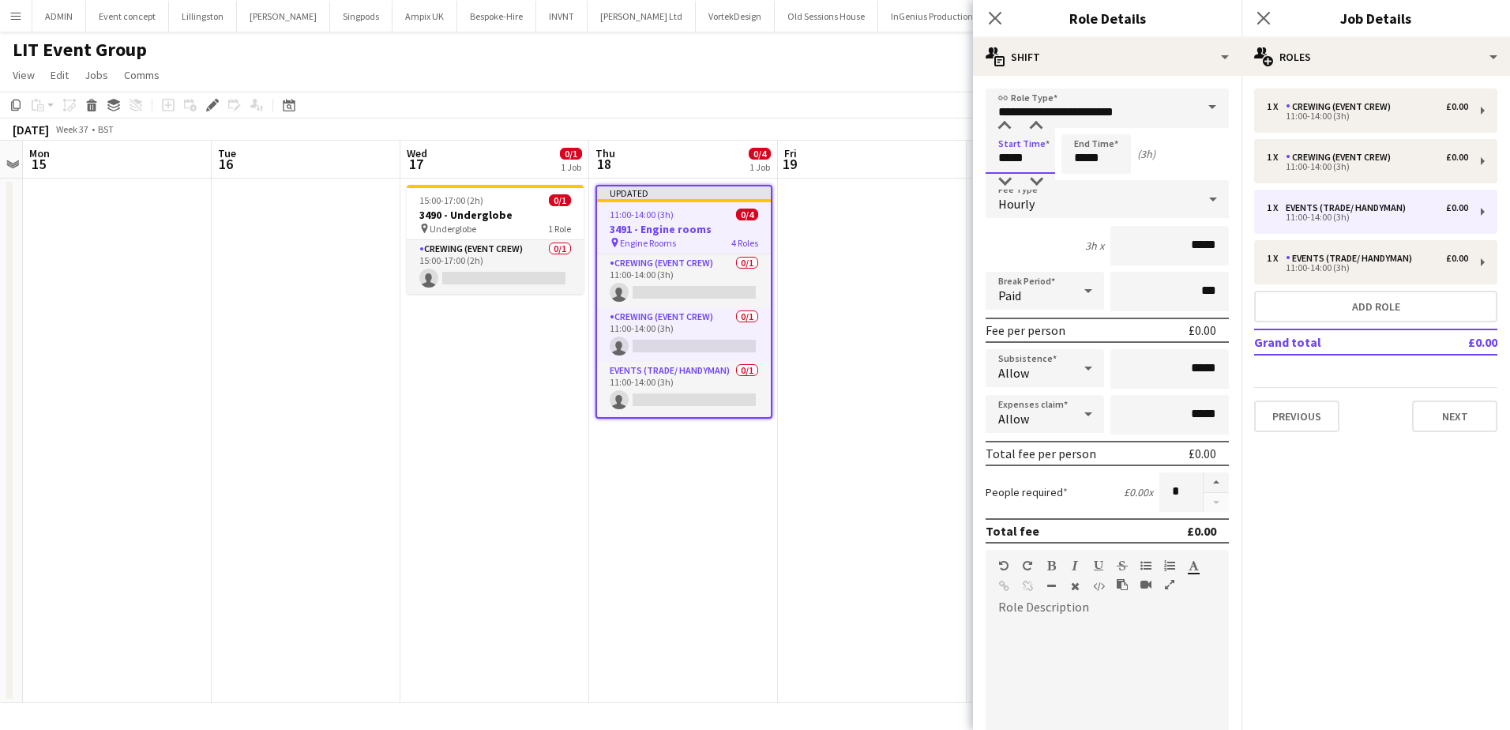
drag, startPoint x: 1031, startPoint y: 157, endPoint x: 986, endPoint y: 158, distance: 45.0
click at [986, 158] on input "*****" at bounding box center [1021, 153] width 70 height 39
type input "*****"
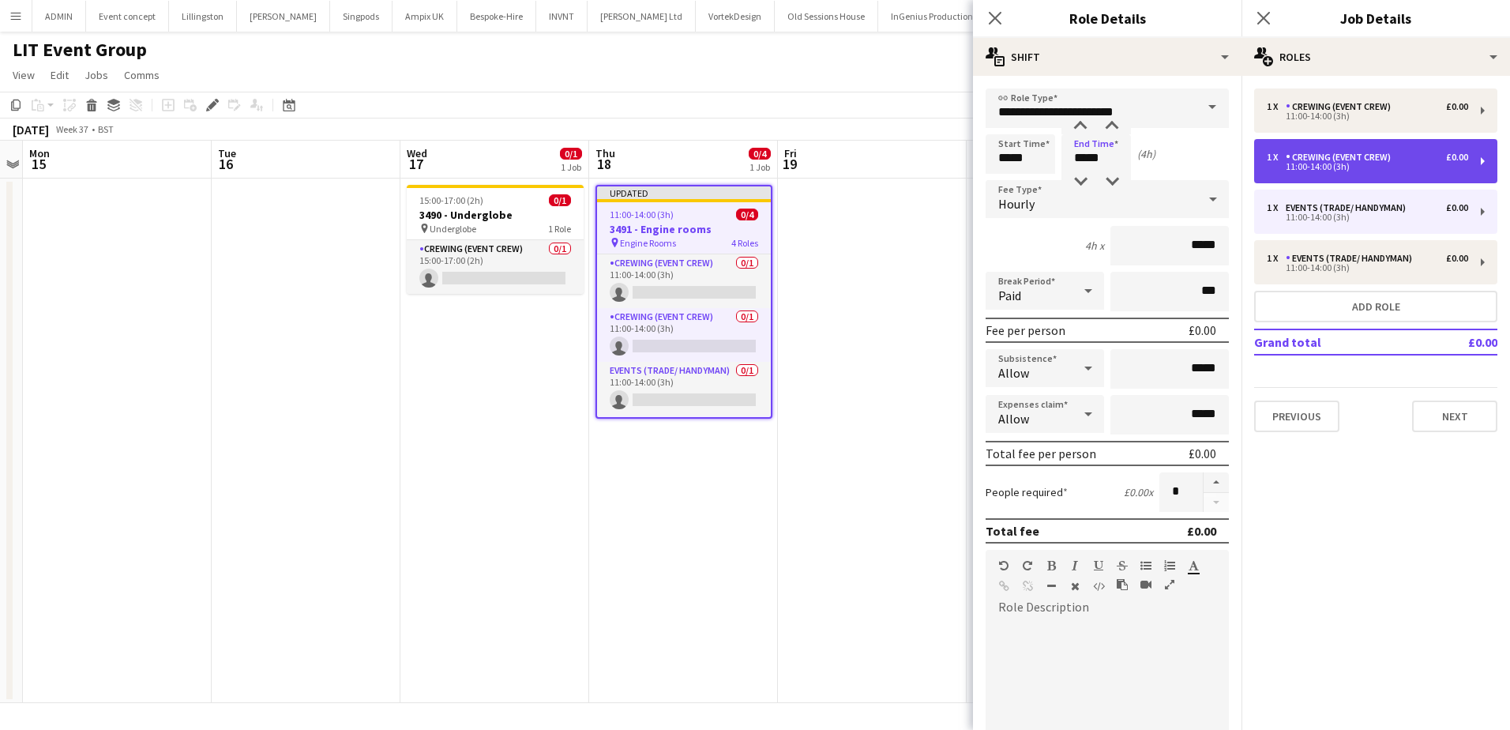
click at [1325, 169] on div "11:00-14:00 (3h)" at bounding box center [1367, 167] width 201 height 8
type input "**********"
type input "*****"
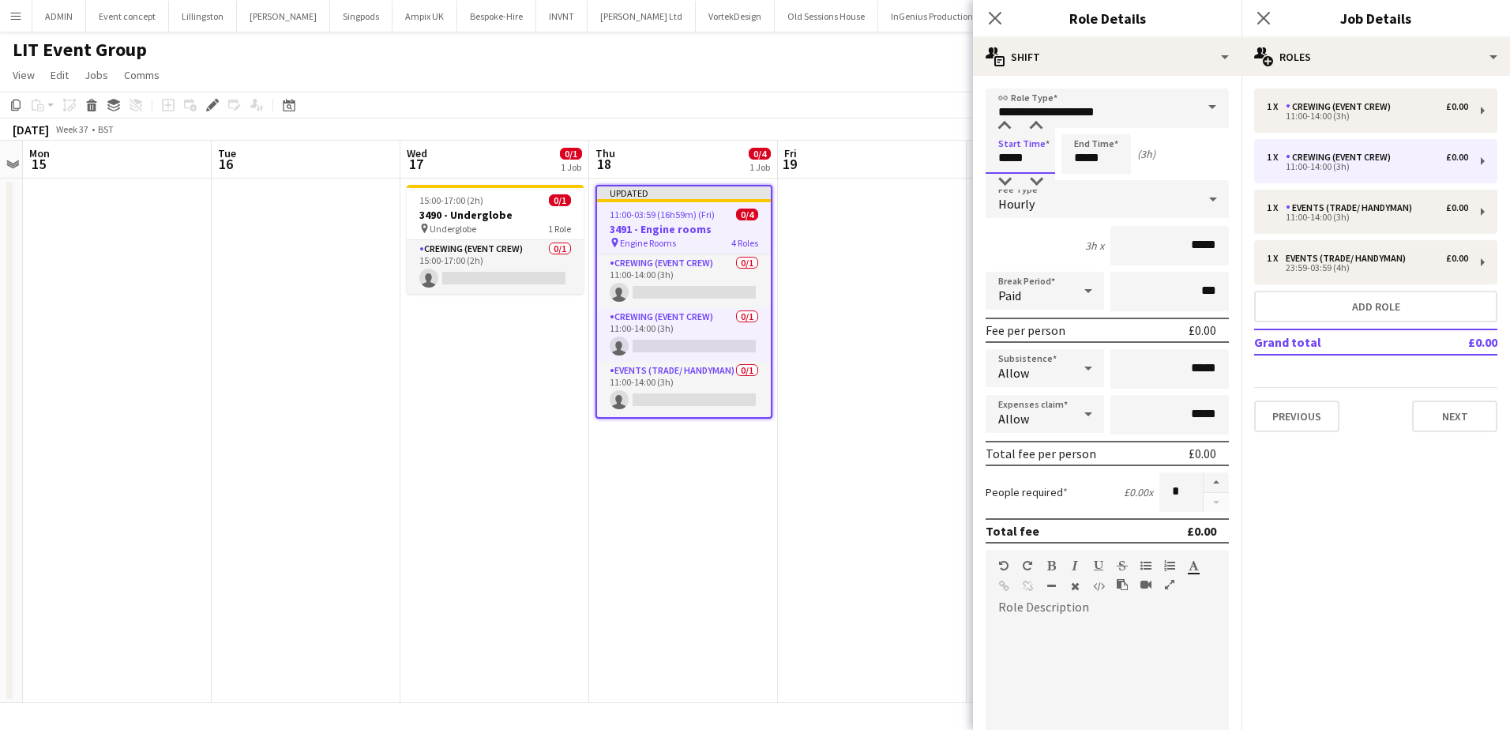
drag, startPoint x: 1026, startPoint y: 161, endPoint x: 998, endPoint y: 160, distance: 27.7
click at [998, 160] on input "*****" at bounding box center [1021, 153] width 70 height 39
type input "*****"
click at [873, 239] on app-date-cell at bounding box center [872, 441] width 189 height 524
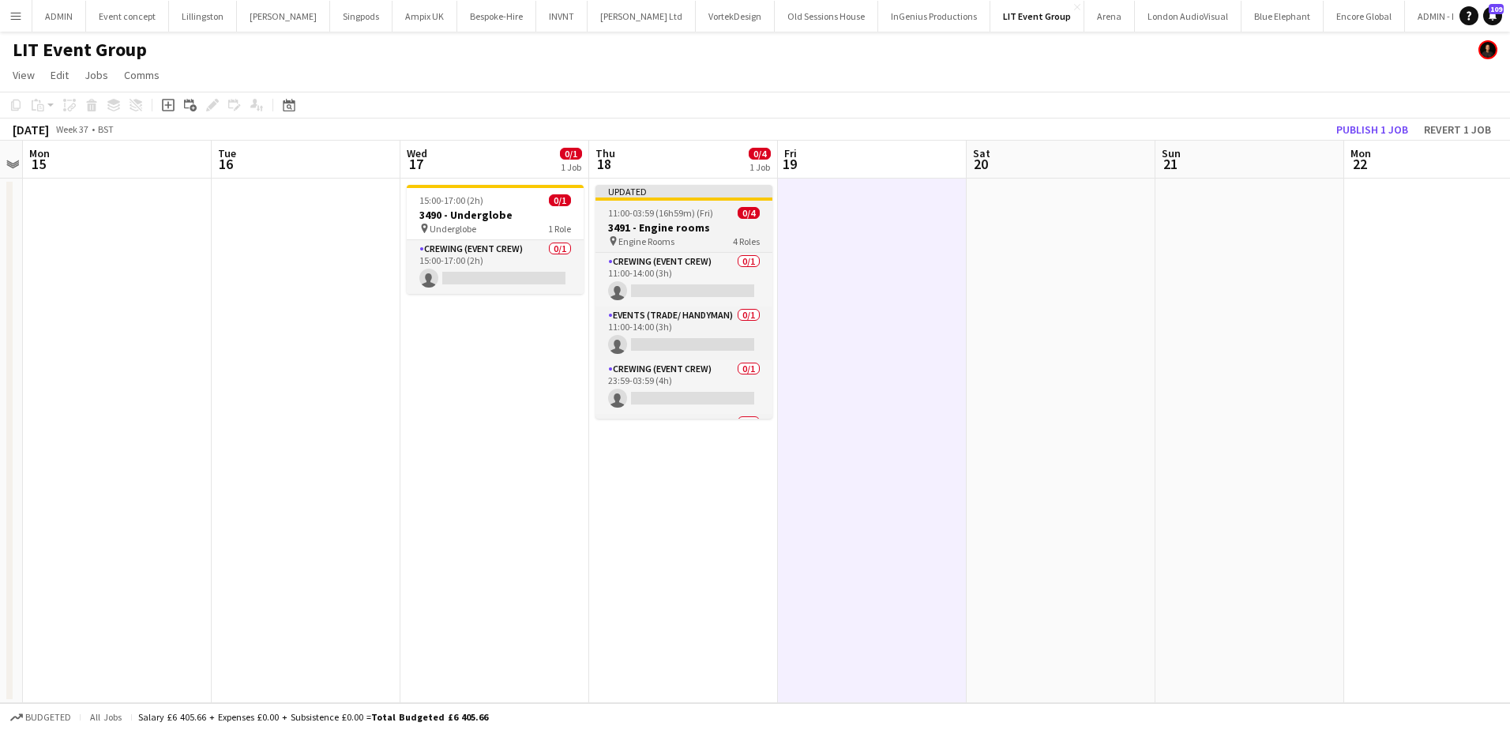
click at [675, 213] on span "11:00-03:59 (16h59m) (Fri)" at bounding box center [660, 213] width 105 height 12
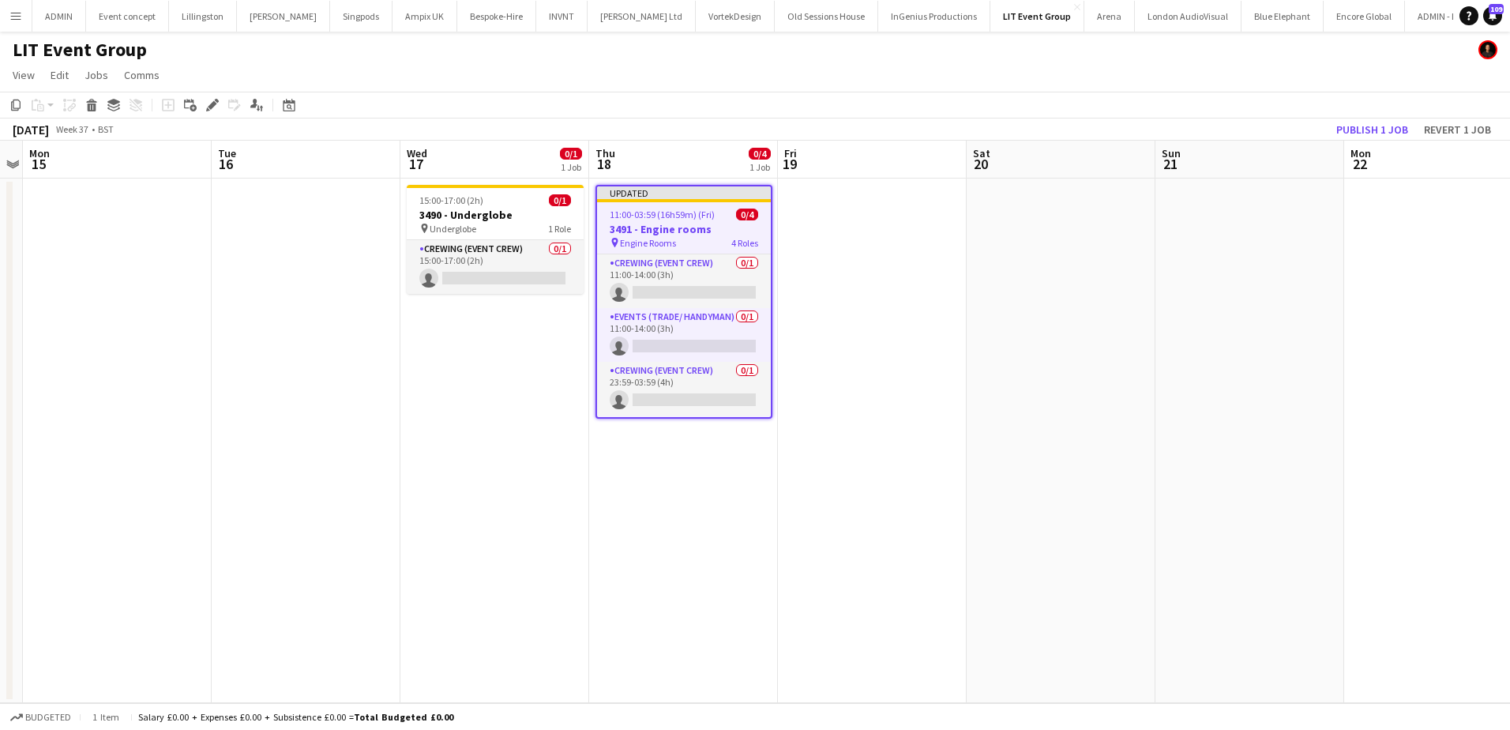
click at [652, 228] on h3 "3491 - Engine rooms" at bounding box center [684, 229] width 174 height 14
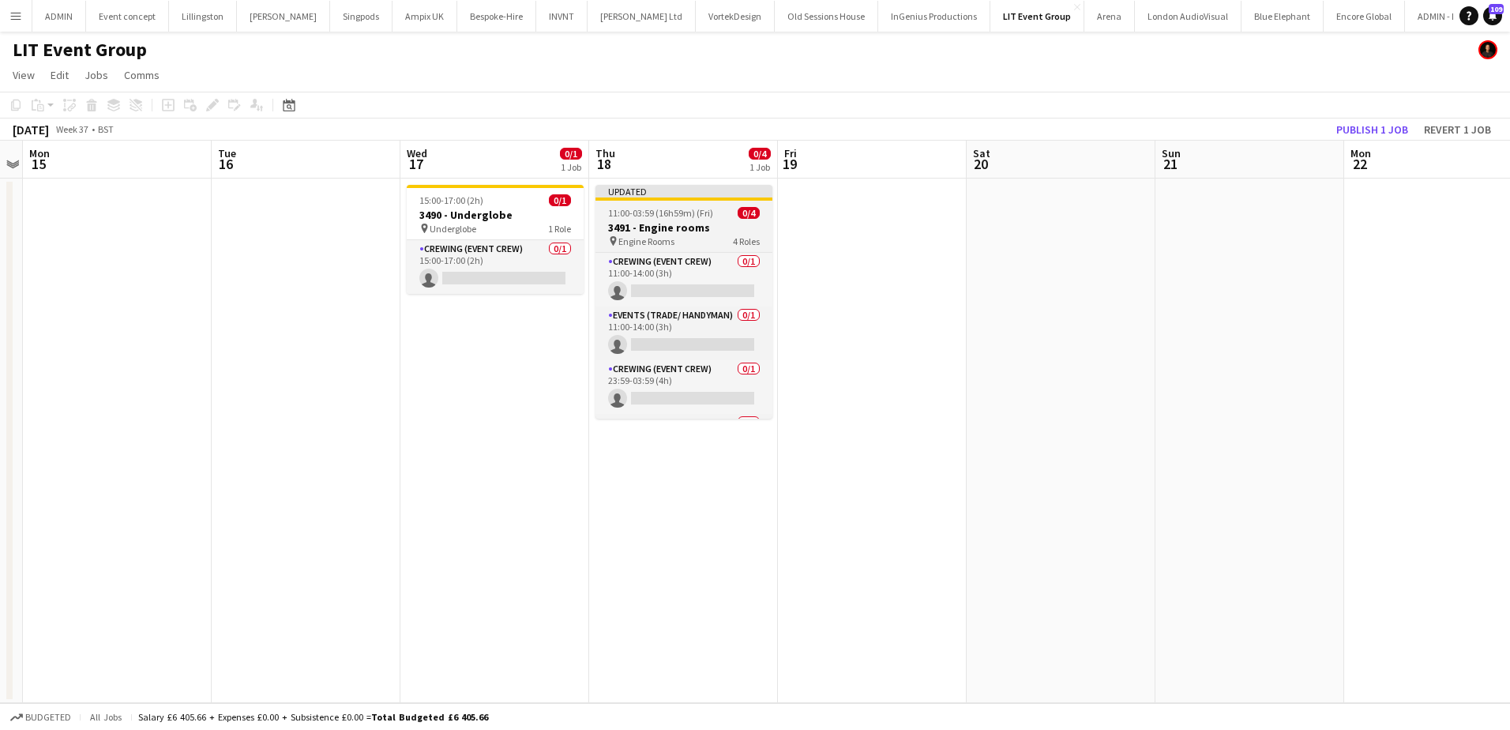
click at [637, 225] on h3 "3491 - Engine rooms" at bounding box center [684, 227] width 177 height 14
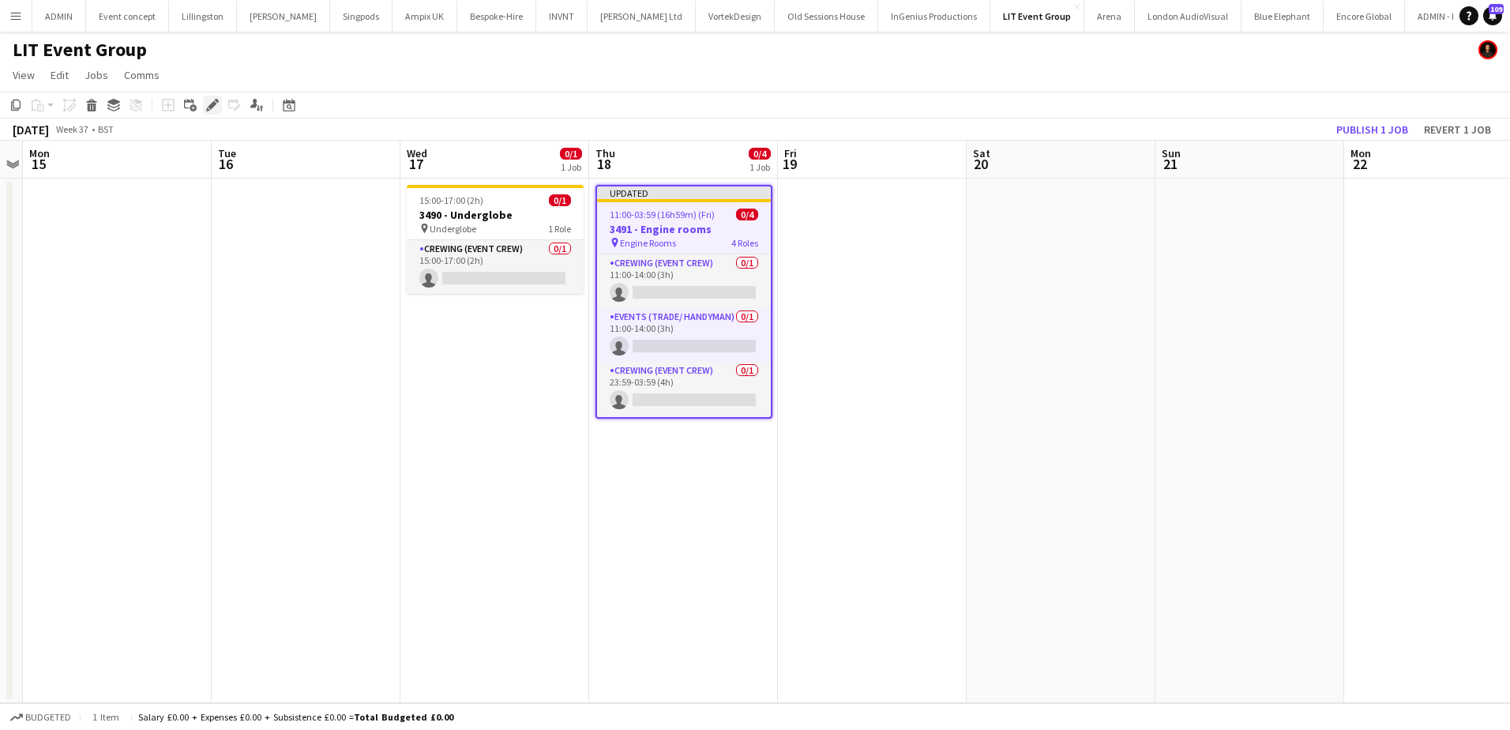
click at [212, 110] on icon "Edit" at bounding box center [212, 105] width 13 height 13
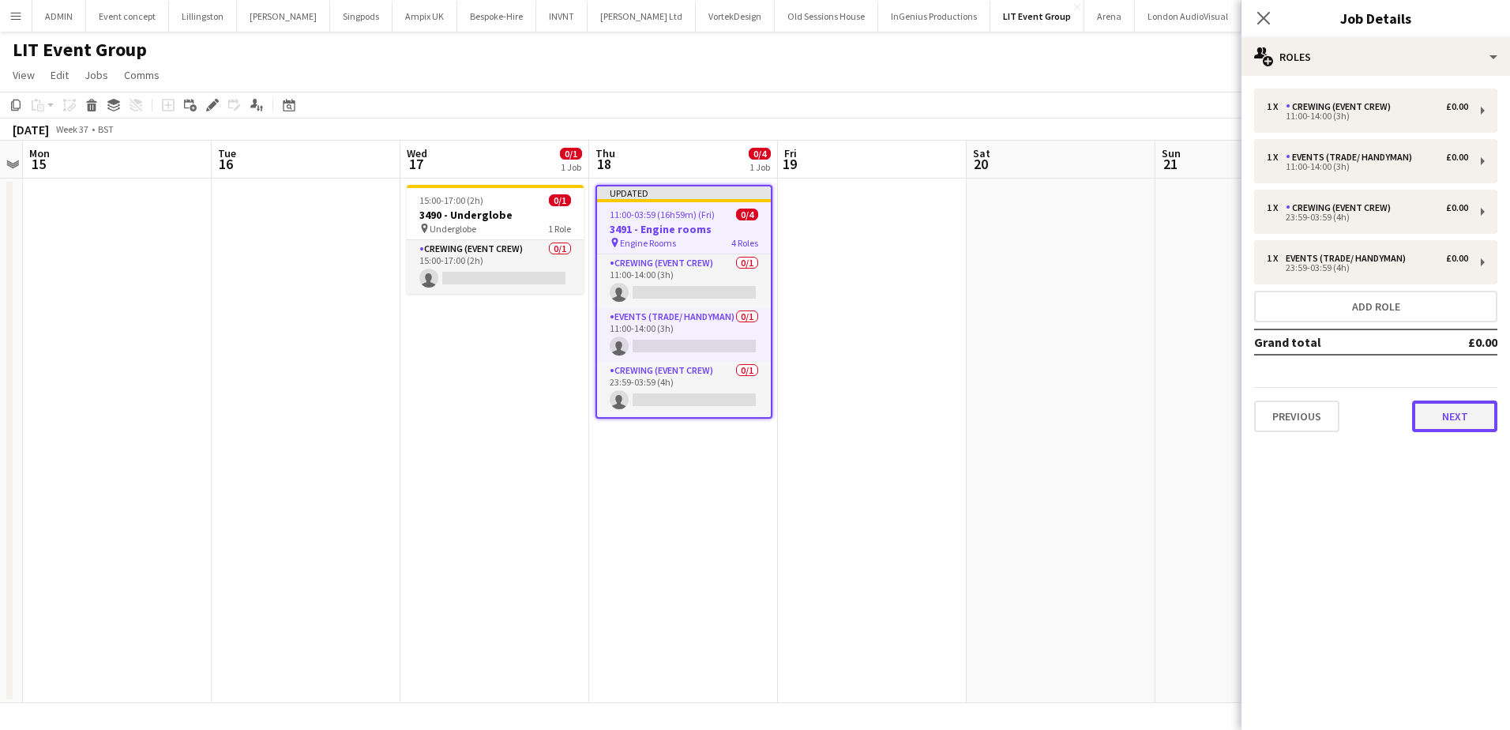
click at [1468, 414] on button "Next" at bounding box center [1454, 416] width 85 height 32
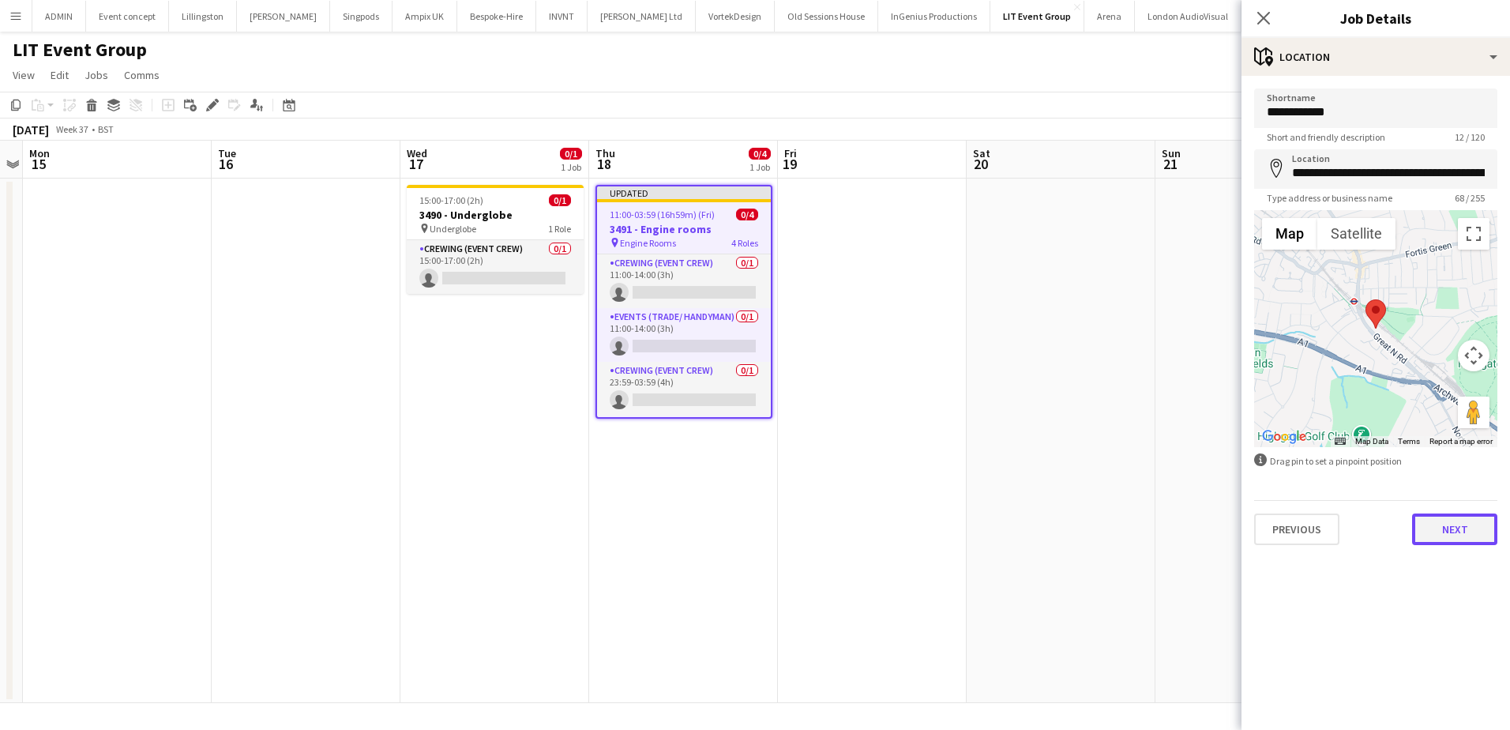
click at [1435, 537] on button "Next" at bounding box center [1454, 529] width 85 height 32
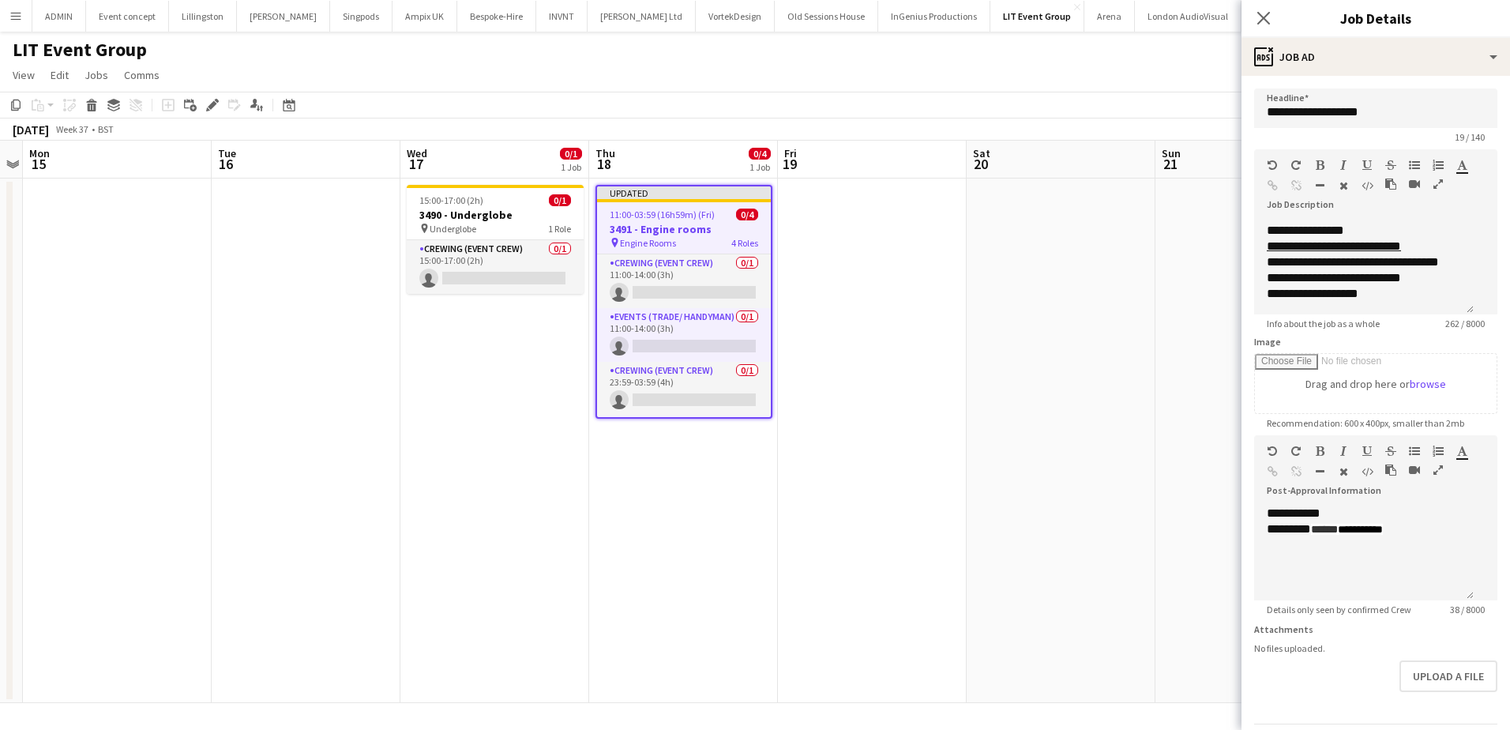
click at [1075, 316] on app-date-cell at bounding box center [1061, 441] width 189 height 524
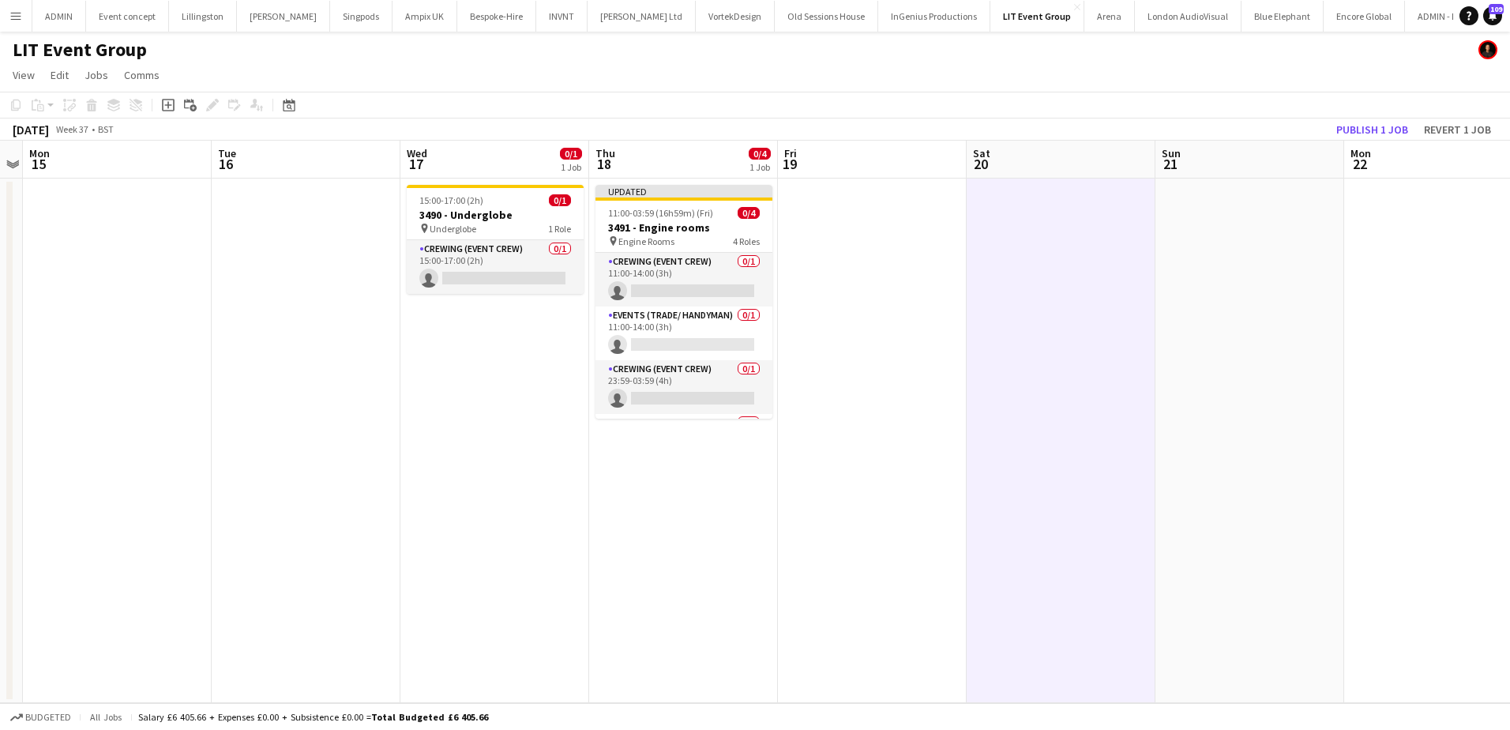
click at [1370, 113] on app-toolbar "Copy Paste Paste Ctrl+V Paste with crew Ctrl+Shift+V Paste linked Job Delete Gr…" at bounding box center [755, 105] width 1510 height 27
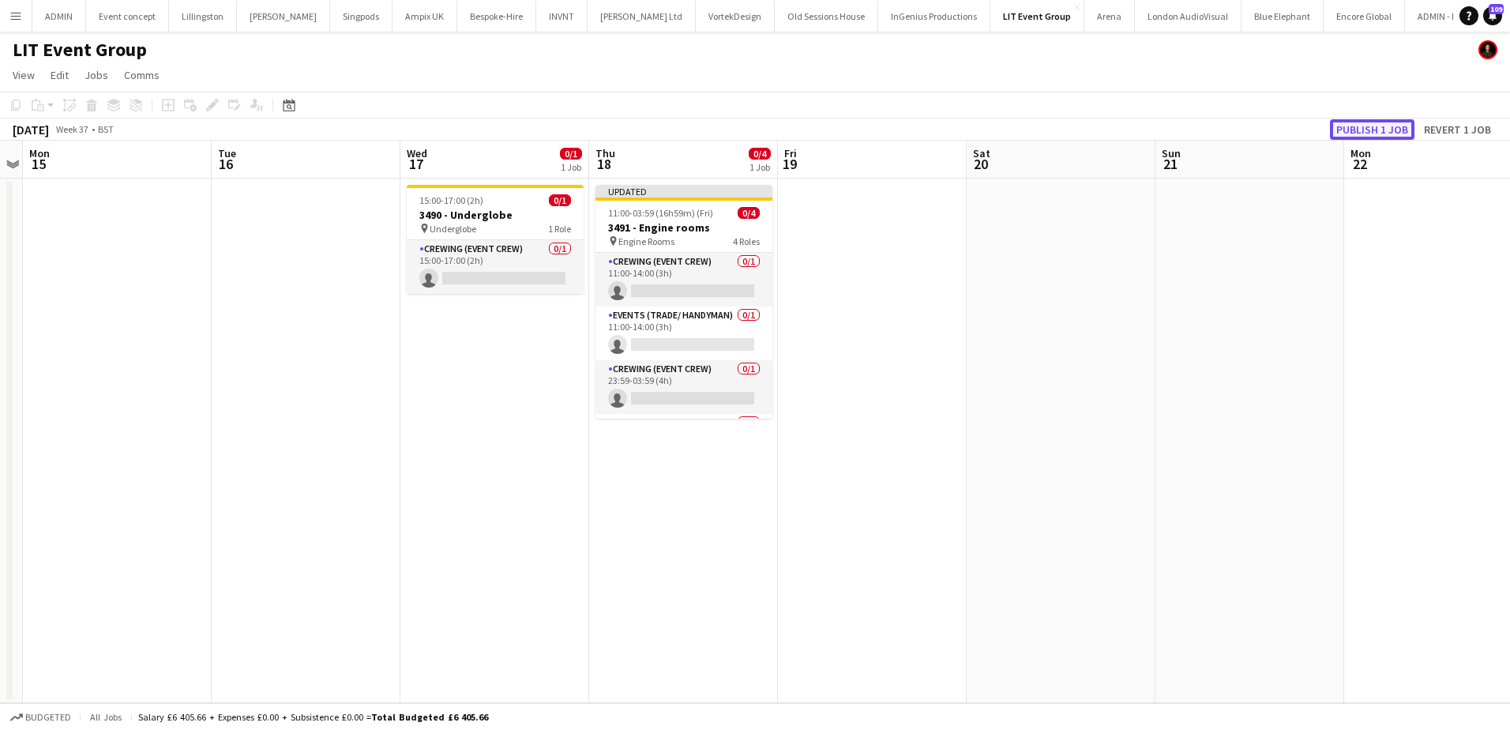
click at [1370, 122] on button "Publish 1 job" at bounding box center [1372, 129] width 85 height 21
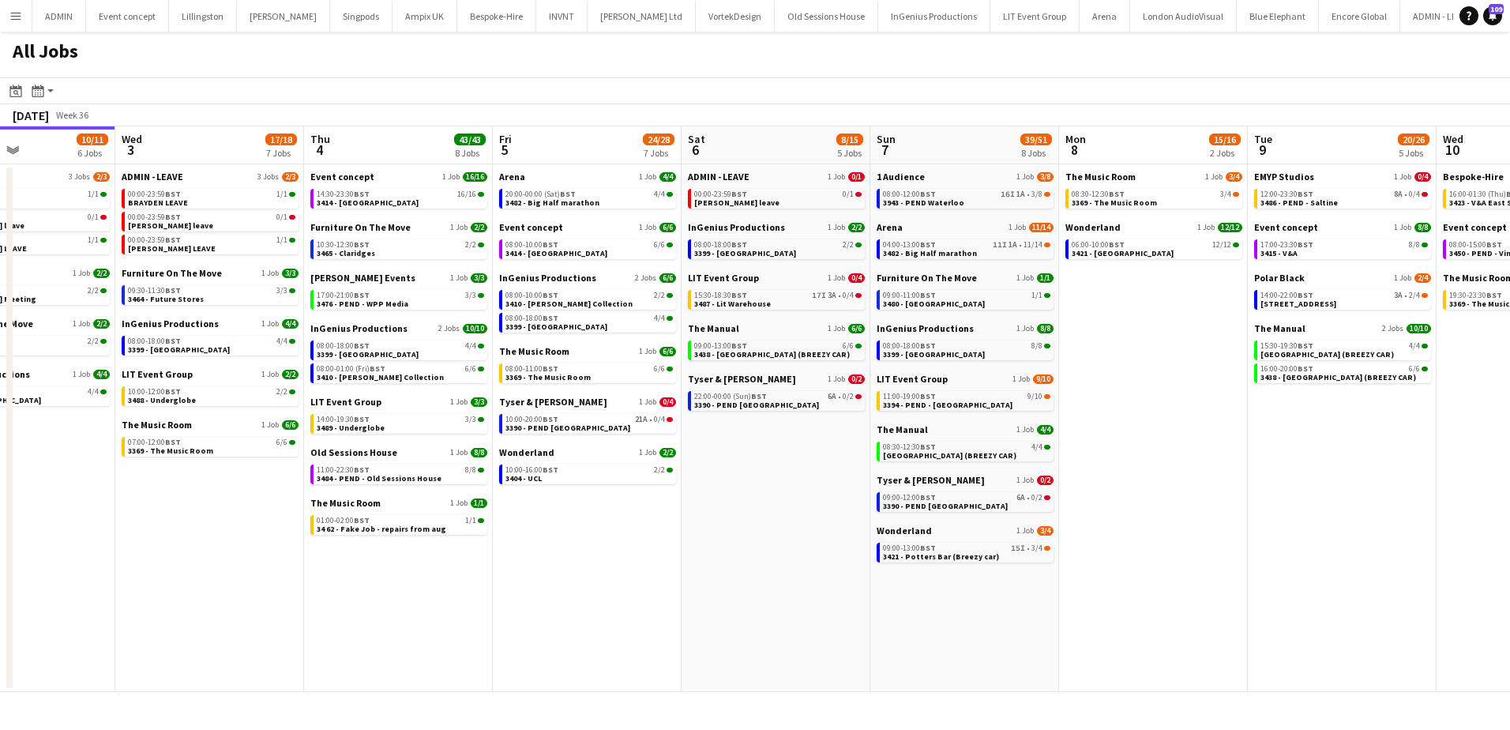
scroll to position [0, 512]
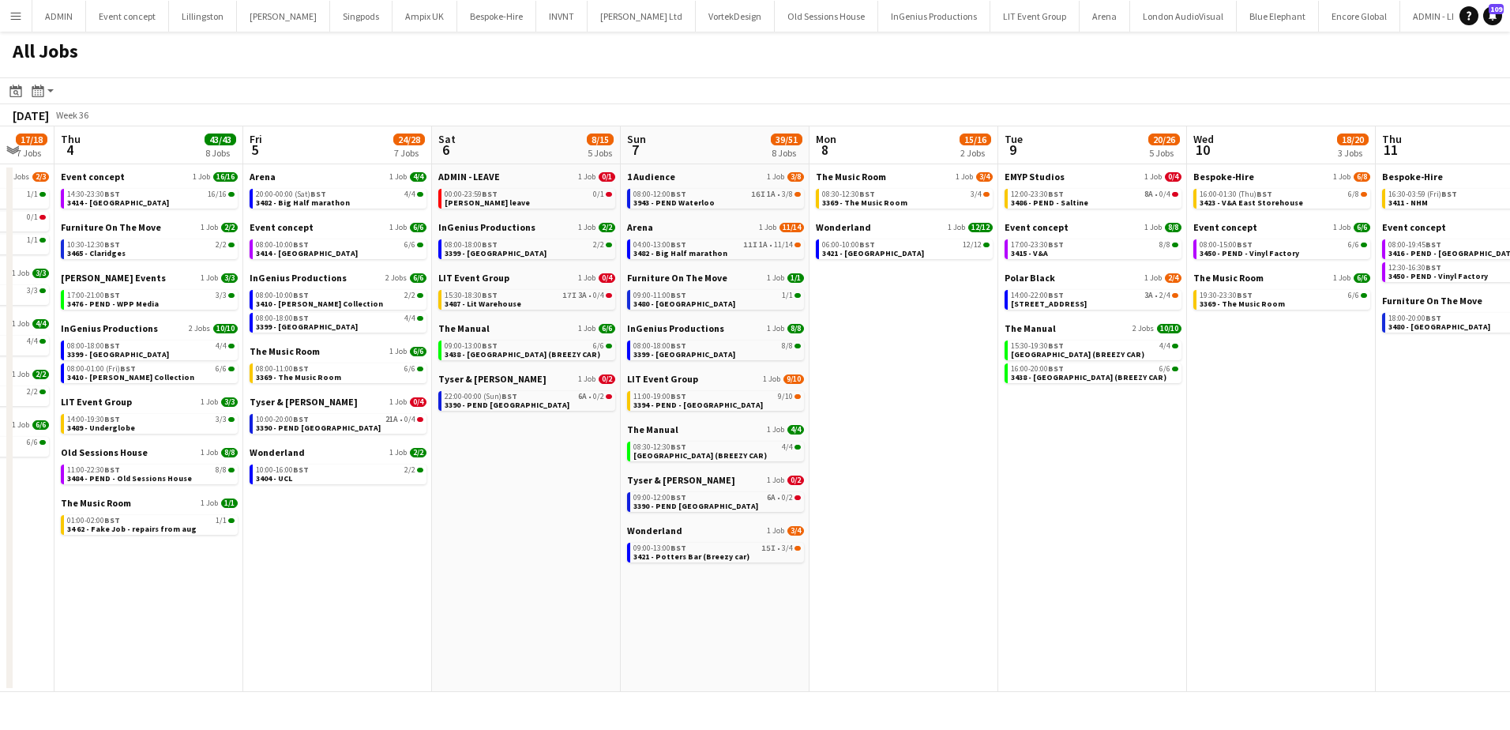
drag, startPoint x: 1350, startPoint y: 478, endPoint x: 838, endPoint y: 473, distance: 511.9
click at [838, 473] on app-calendar-viewport "Mon 1 50/51 12 Jobs Tue 2 10/11 6 Jobs Wed 3 17/18 7 Jobs Thu 4 43/43 8 Jobs Fr…" at bounding box center [755, 409] width 1510 height 566
click at [1073, 204] on span "3486 - PEND - Saltine" at bounding box center [1049, 202] width 77 height 10
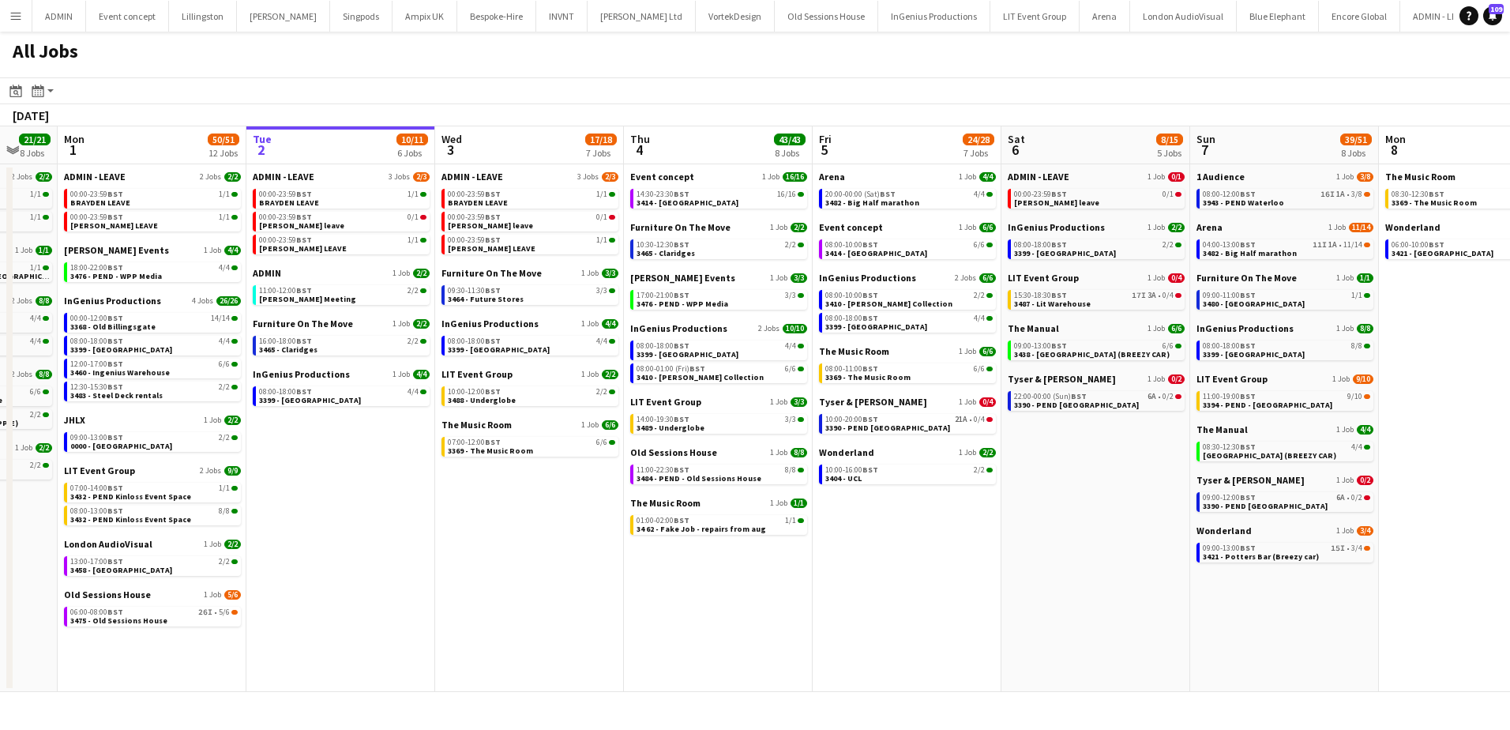
drag, startPoint x: 471, startPoint y: 482, endPoint x: 1071, endPoint y: 434, distance: 602.3
click at [1070, 435] on app-calendar-viewport "Sat 30 24/24 8 Jobs Sun 31 21/21 8 Jobs Mon 1 50/51 12 Jobs Tue 2 10/11 6 Jobs …" at bounding box center [755, 409] width 1510 height 566
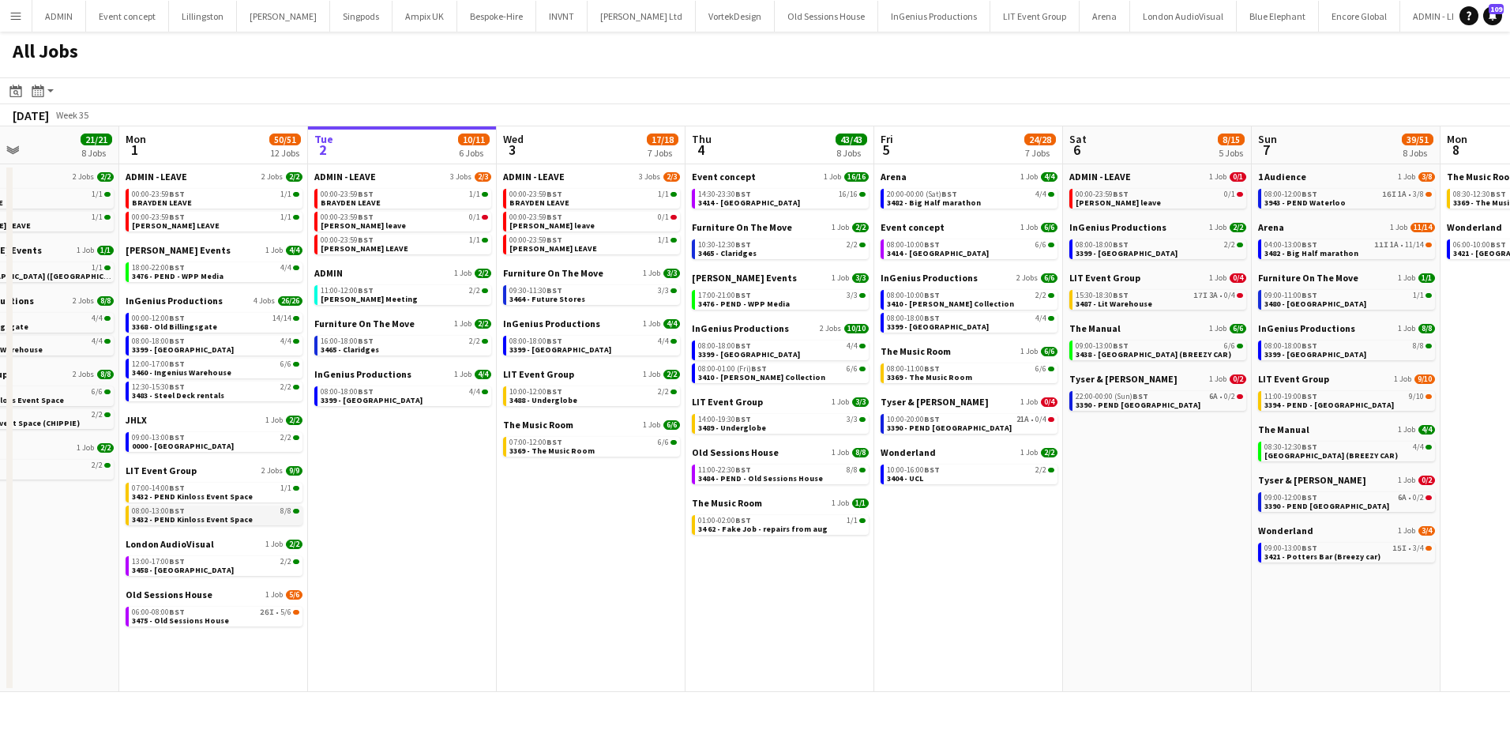
click at [224, 519] on span "3432 - PEND Kinloss Event Space" at bounding box center [192, 519] width 121 height 10
click at [579, 350] on span "3399 - King's Observatory" at bounding box center [560, 349] width 102 height 10
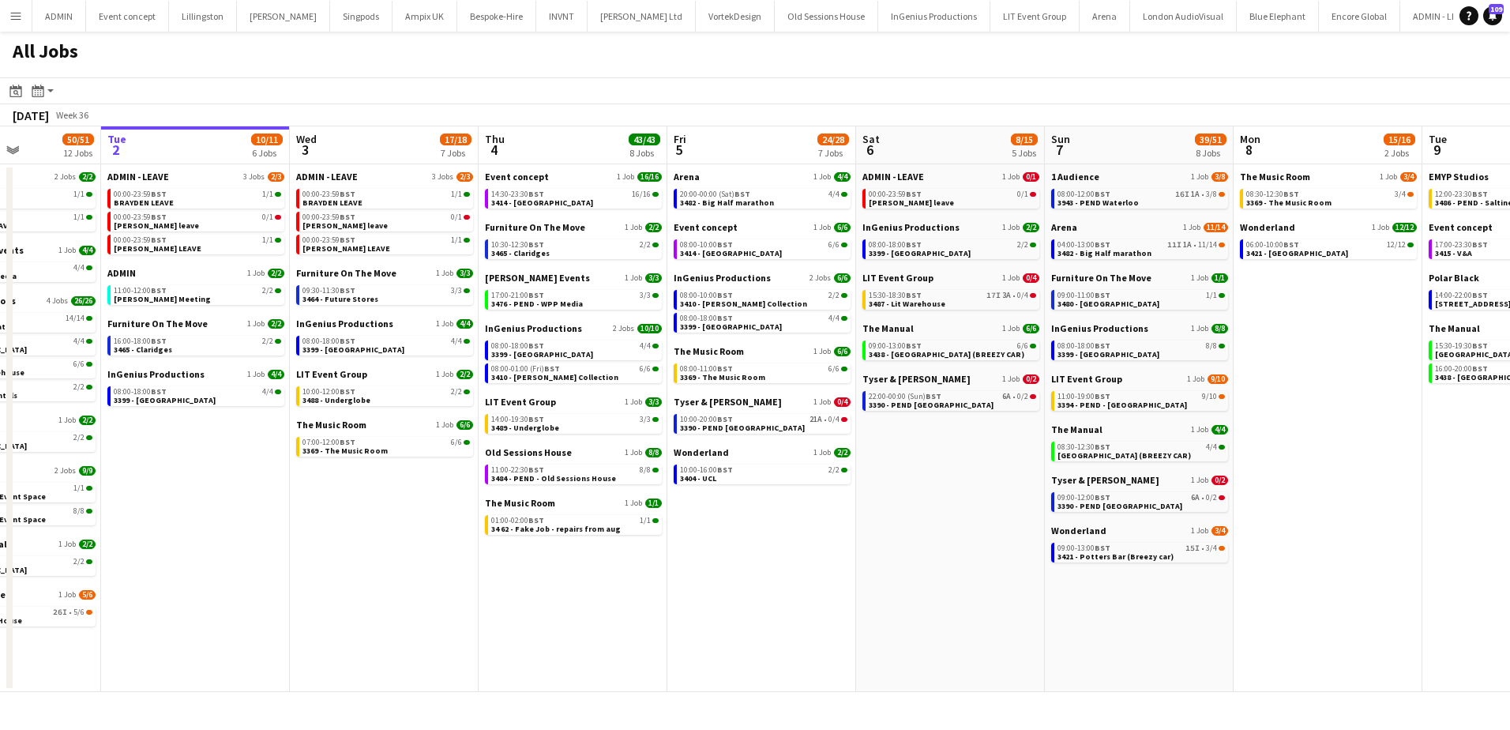
drag, startPoint x: 561, startPoint y: 464, endPoint x: 434, endPoint y: 458, distance: 127.3
click at [433, 462] on app-calendar-viewport "Sat 30 24/24 8 Jobs Sun 31 21/21 8 Jobs Mon 1 50/51 12 Jobs Tue 2 10/11 6 Jobs …" at bounding box center [755, 409] width 1510 height 566
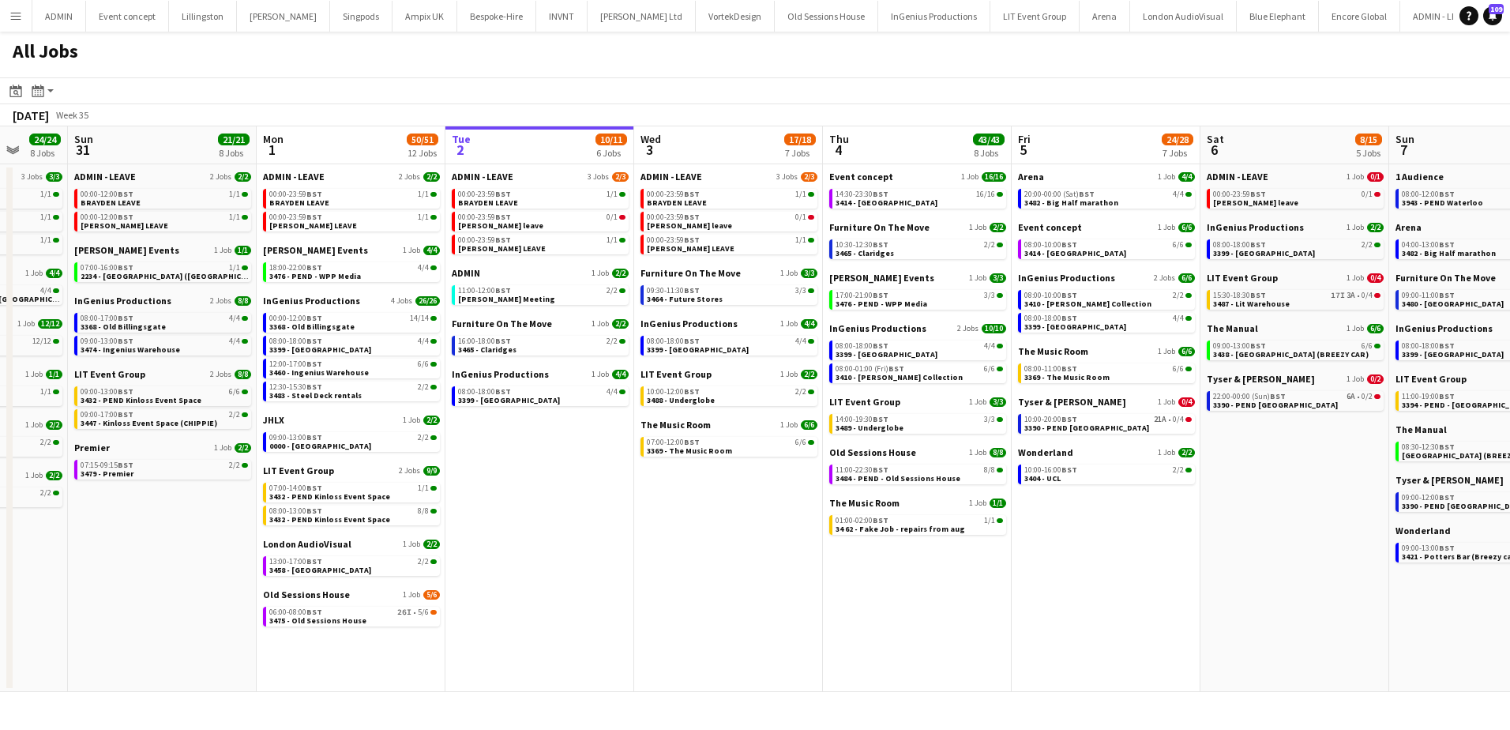
scroll to position [0, 404]
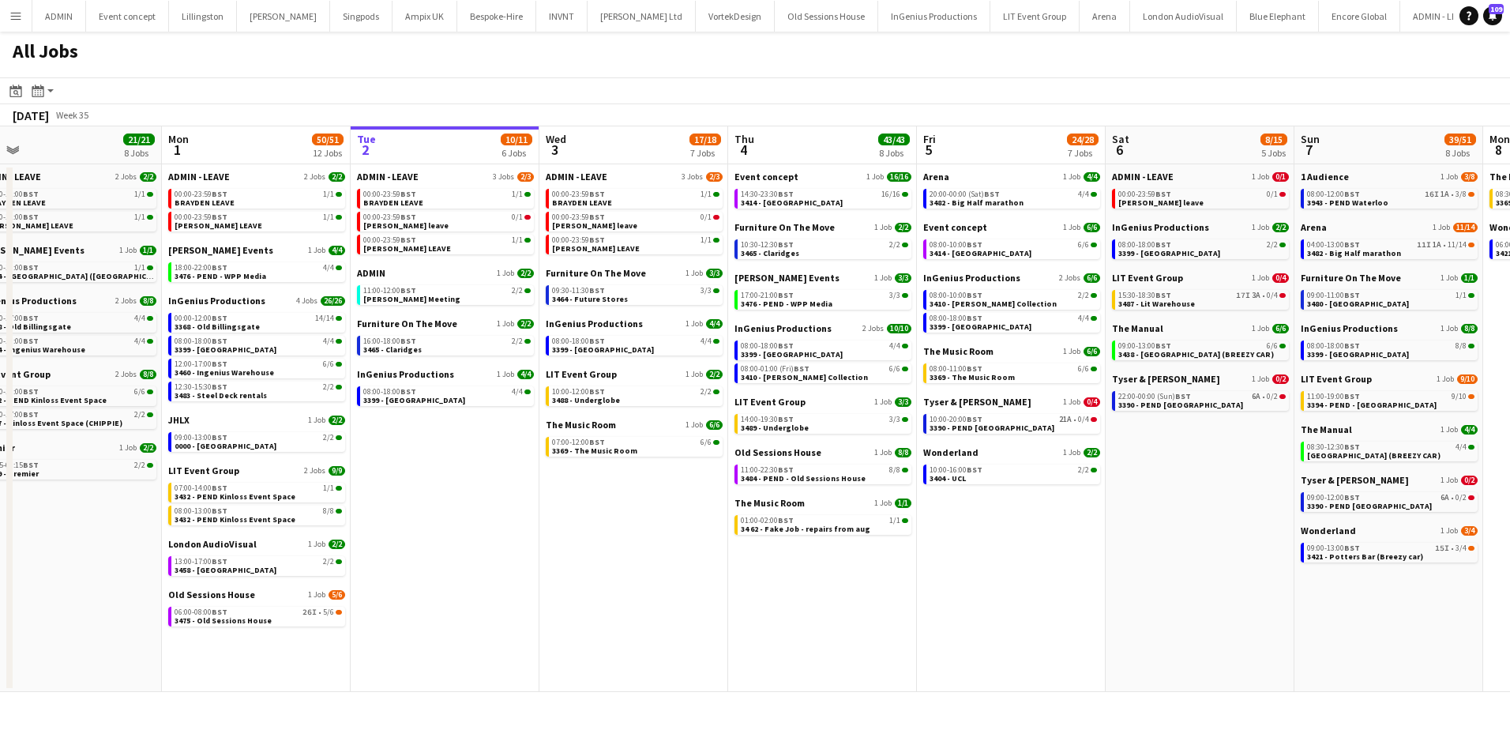
drag, startPoint x: 785, startPoint y: 541, endPoint x: 1023, endPoint y: 562, distance: 238.7
click at [1022, 563] on app-calendar-viewport "Fri 29 39/39 12 Jobs Sat 30 24/24 8 Jobs Sun 31 21/21 8 Jobs Mon 1 50/51 12 Job…" at bounding box center [755, 409] width 1510 height 566
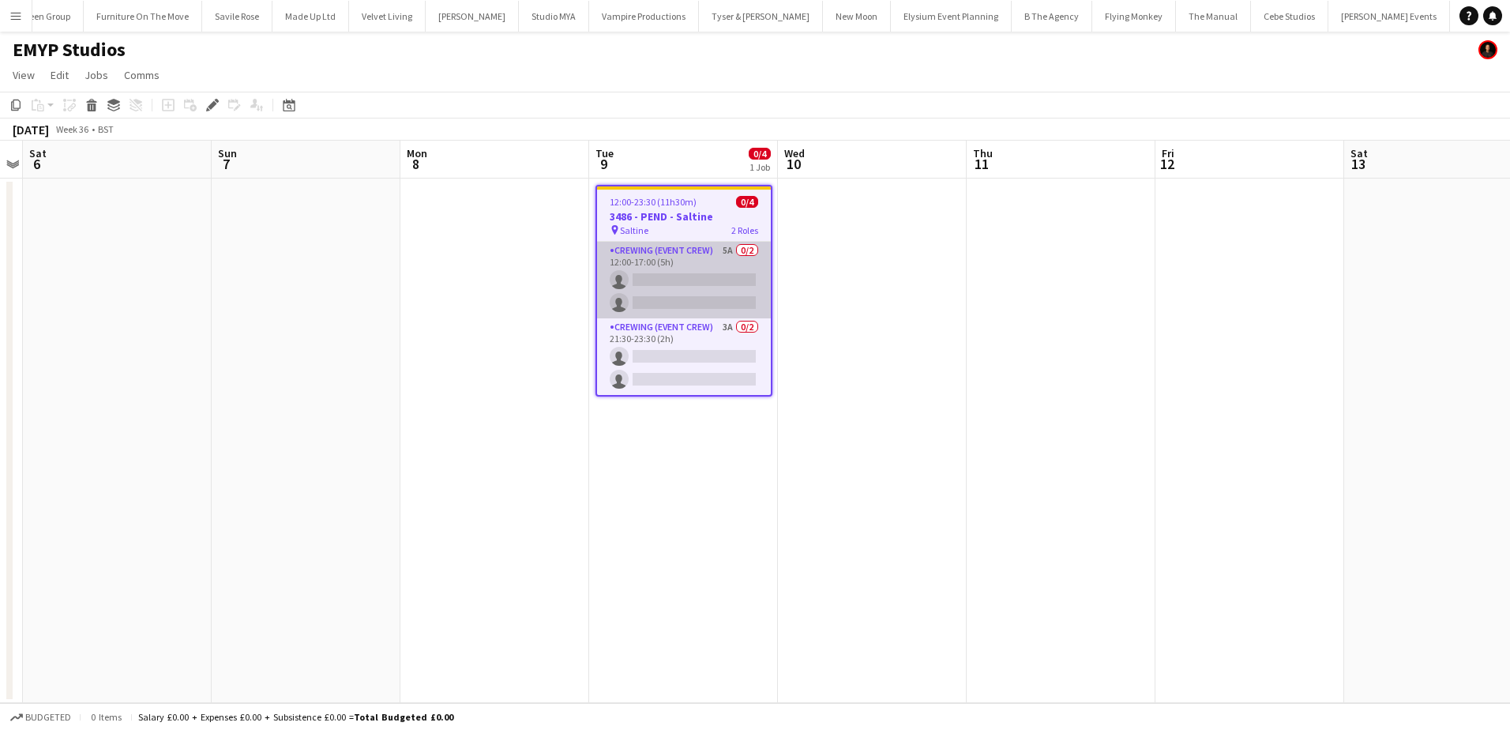
scroll to position [0, 4168]
click at [219, 104] on div "Edit" at bounding box center [212, 105] width 19 height 19
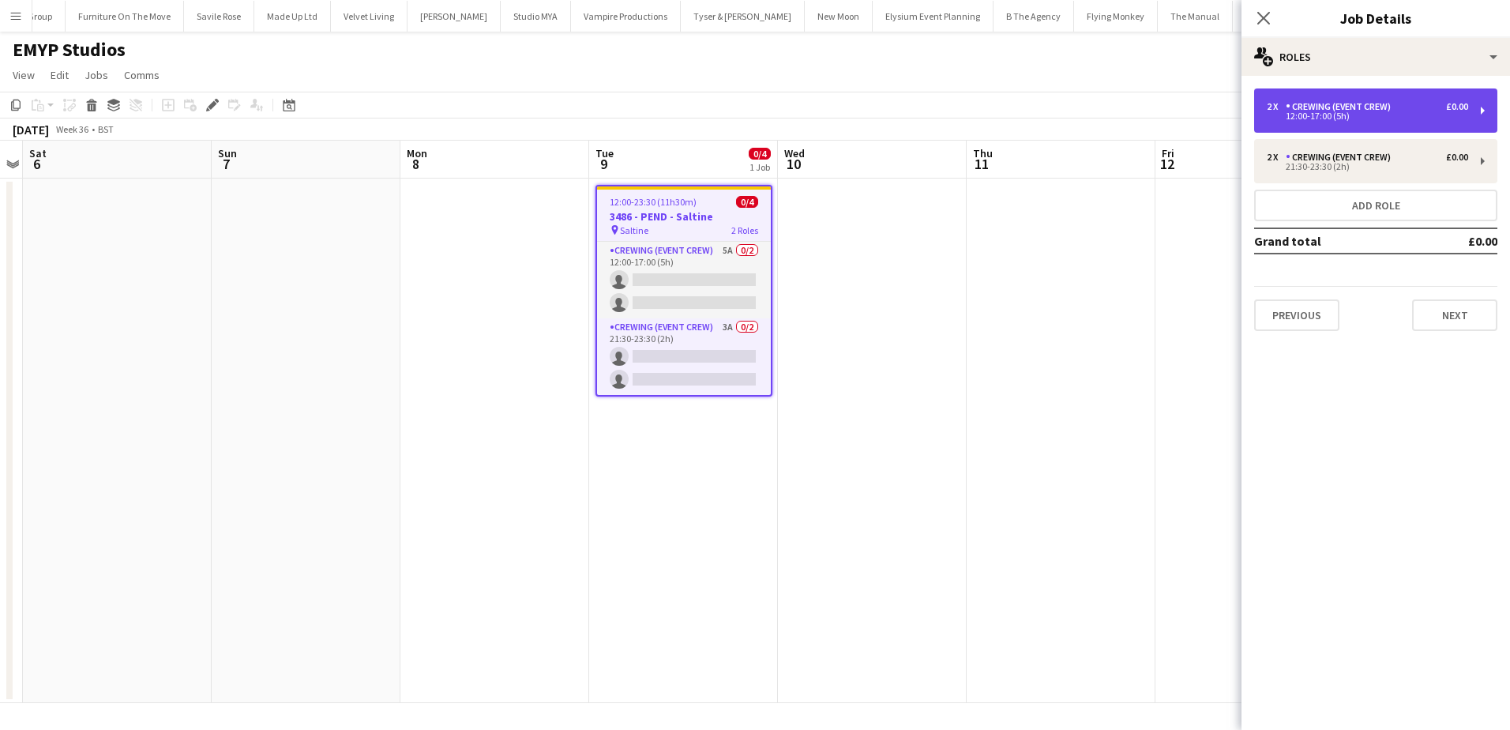
click at [1307, 122] on div "2 x Crewing (Event Crew) £0.00 12:00-17:00 (5h)" at bounding box center [1375, 110] width 243 height 44
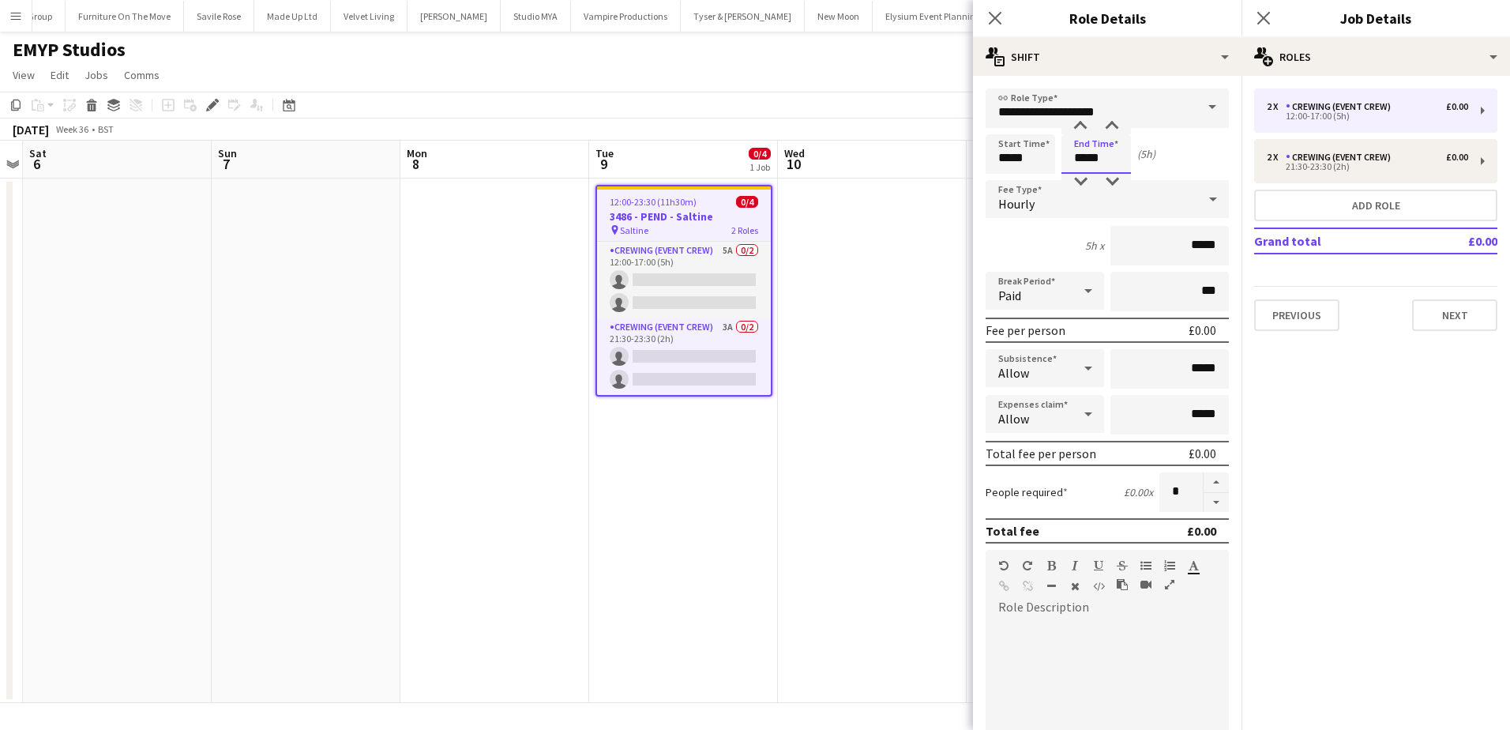
click at [1081, 163] on input "*****" at bounding box center [1097, 153] width 70 height 39
click at [1083, 179] on div at bounding box center [1081, 182] width 32 height 16
type input "*****"
click at [1083, 179] on div at bounding box center [1081, 182] width 32 height 16
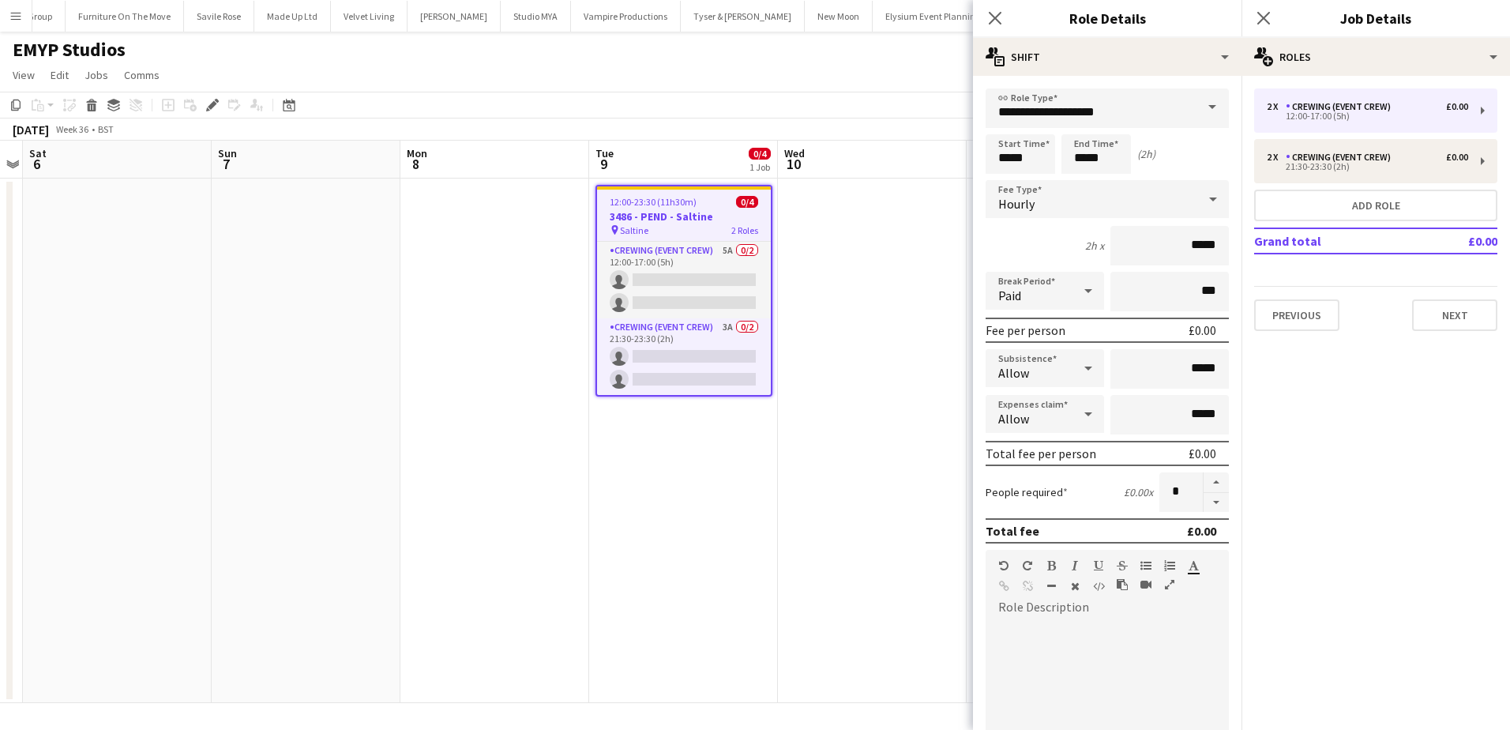
click at [935, 205] on app-date-cell at bounding box center [872, 441] width 189 height 524
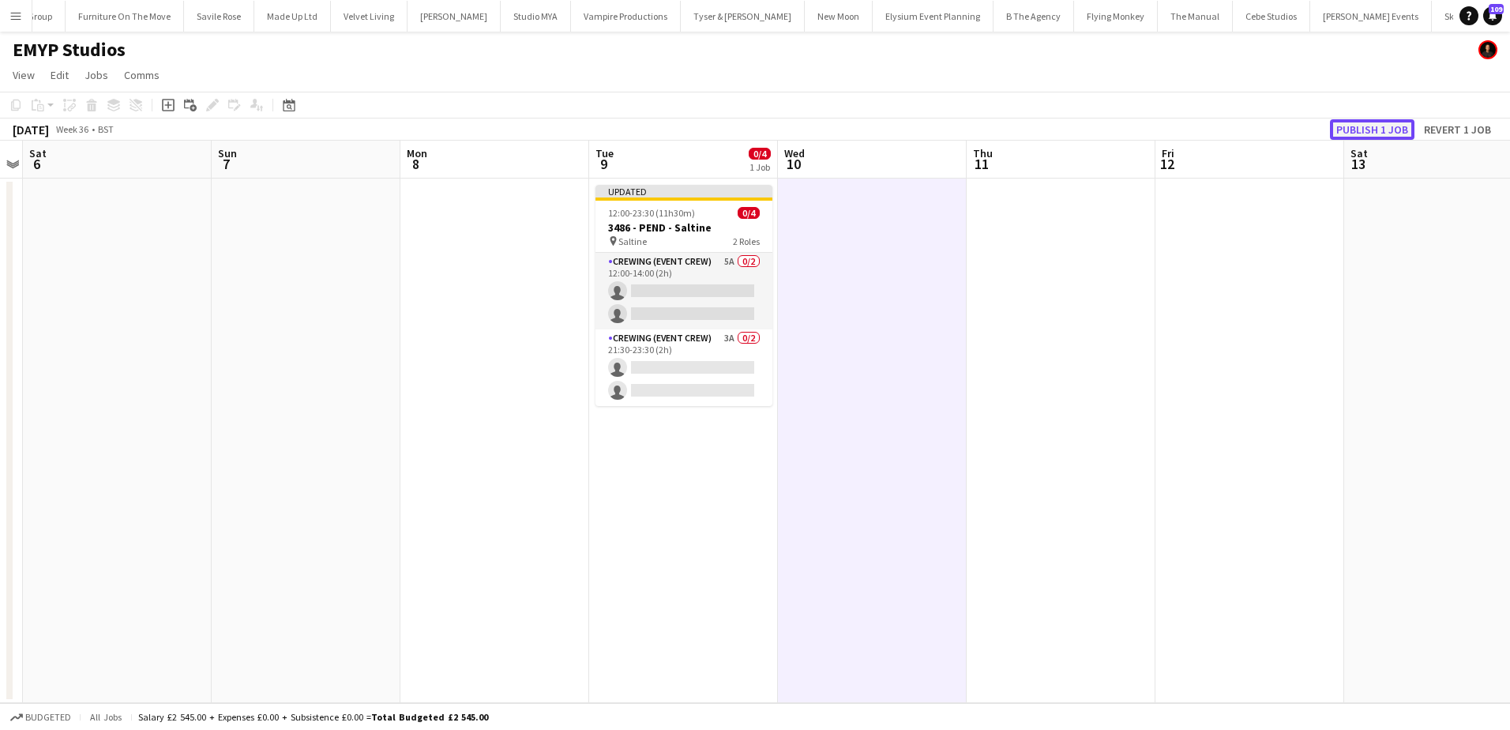
click at [1386, 134] on button "Publish 1 job" at bounding box center [1372, 129] width 85 height 21
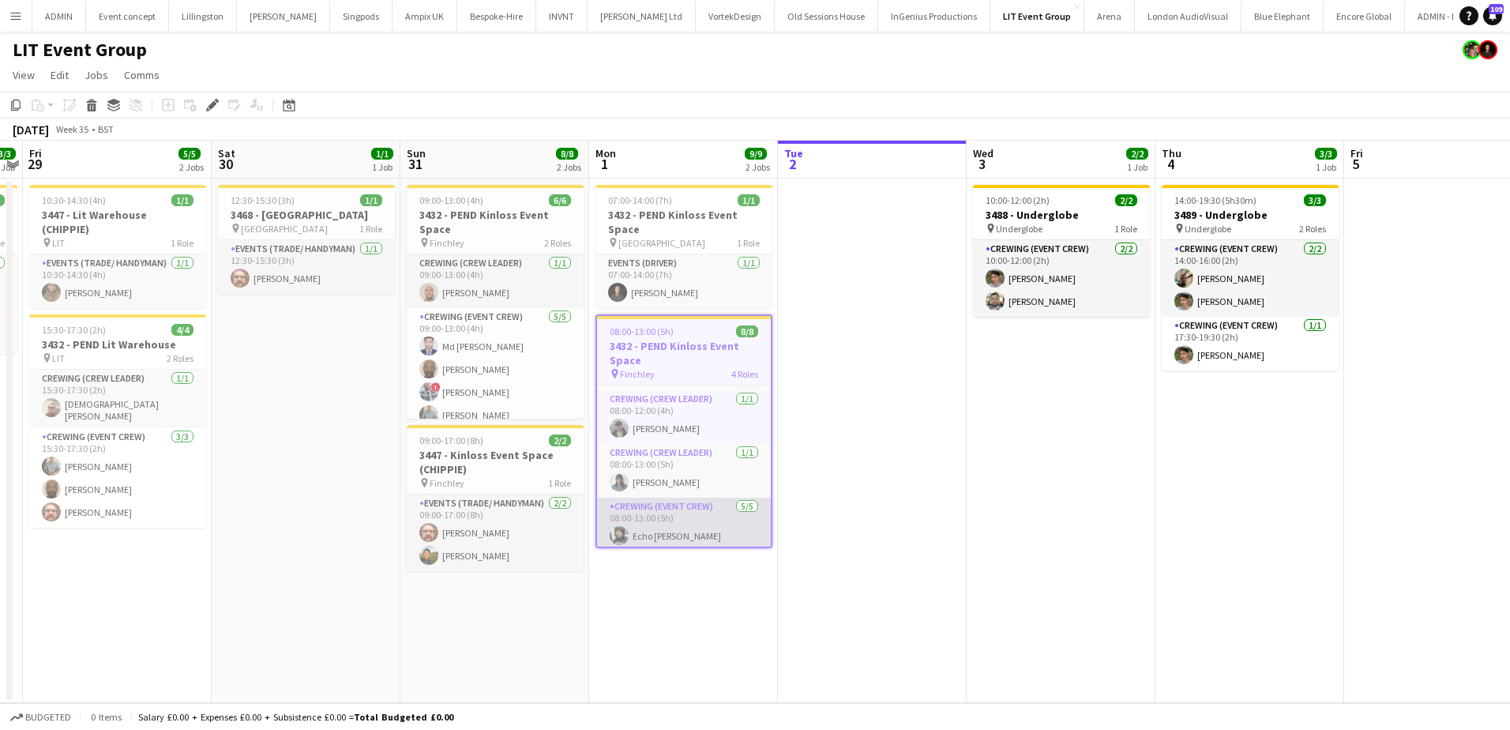
scroll to position [145, 0]
